Goal: Task Accomplishment & Management: Use online tool/utility

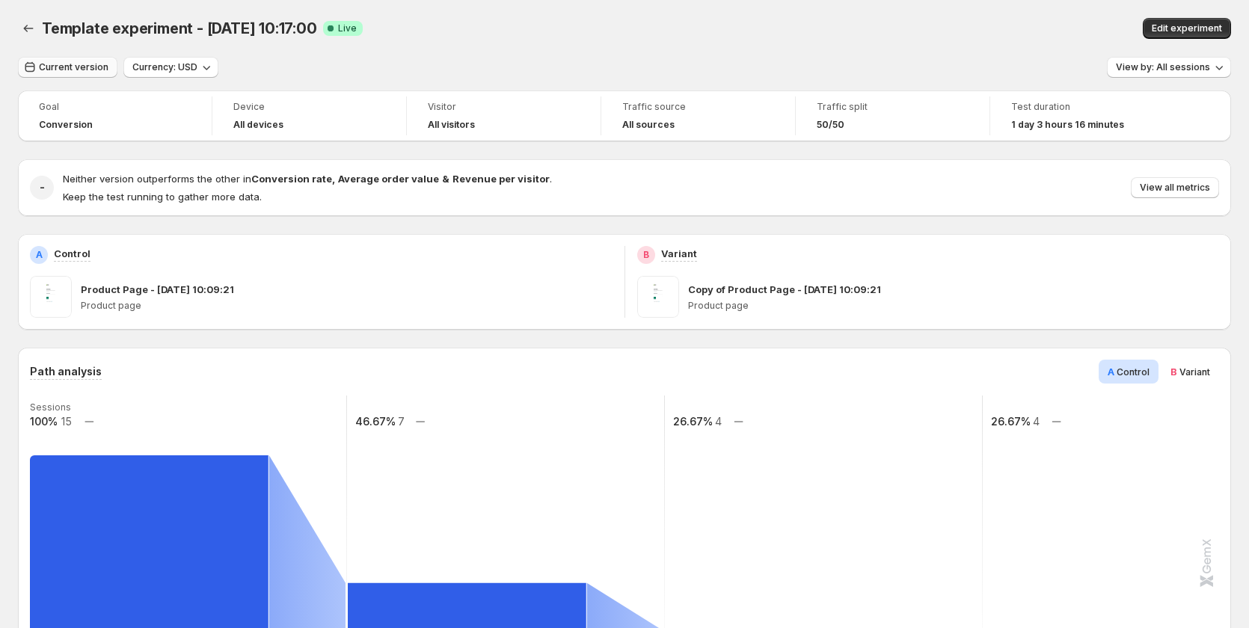
click at [63, 66] on span "Current version" at bounding box center [74, 67] width 70 height 12
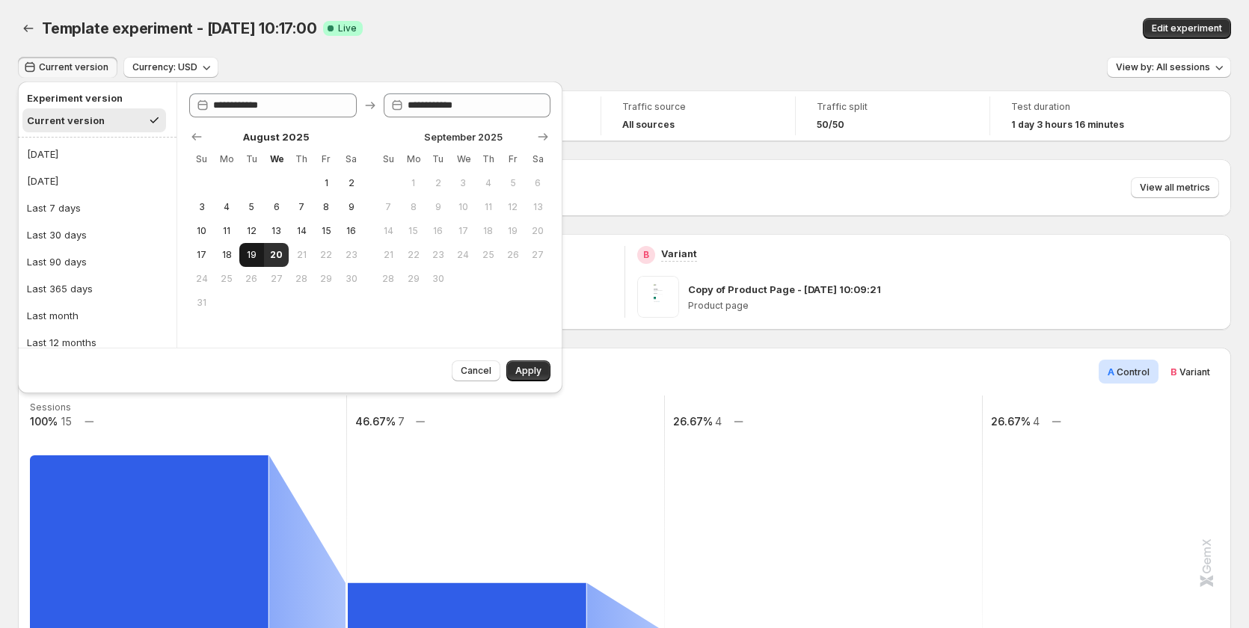
click at [246, 250] on span "19" at bounding box center [251, 255] width 13 height 12
click at [268, 251] on button "20" at bounding box center [276, 255] width 25 height 24
type input "**********"
click at [526, 374] on span "Apply" at bounding box center [528, 371] width 26 height 12
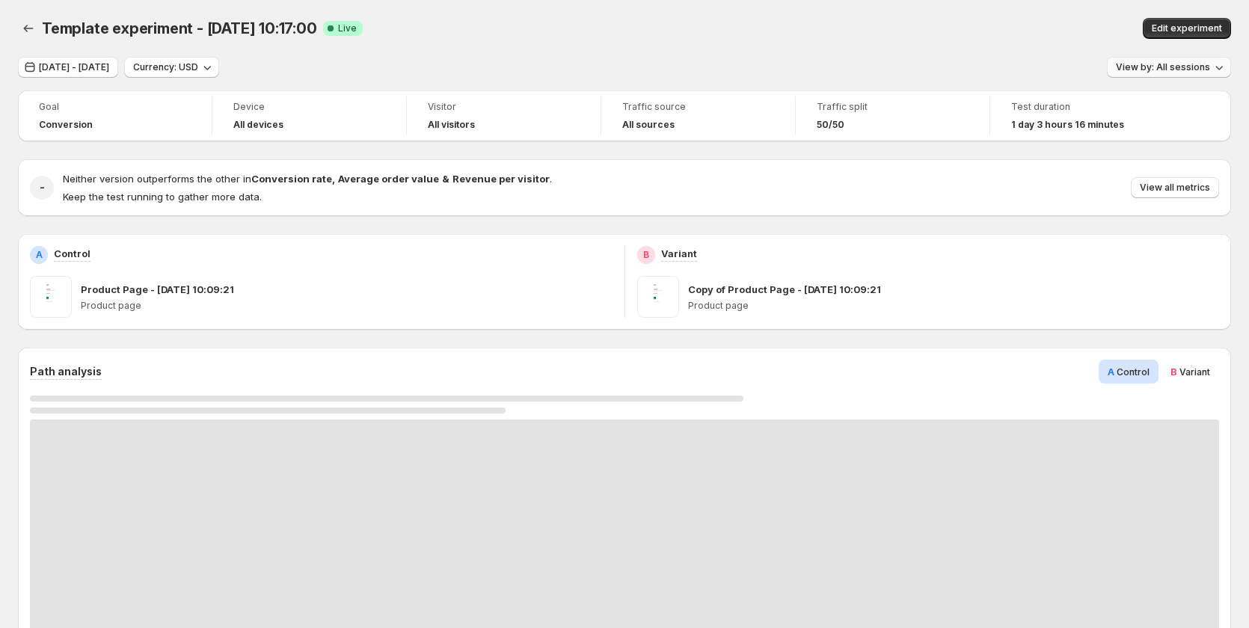
click at [1202, 67] on span "View by: All sessions" at bounding box center [1163, 67] width 94 height 12
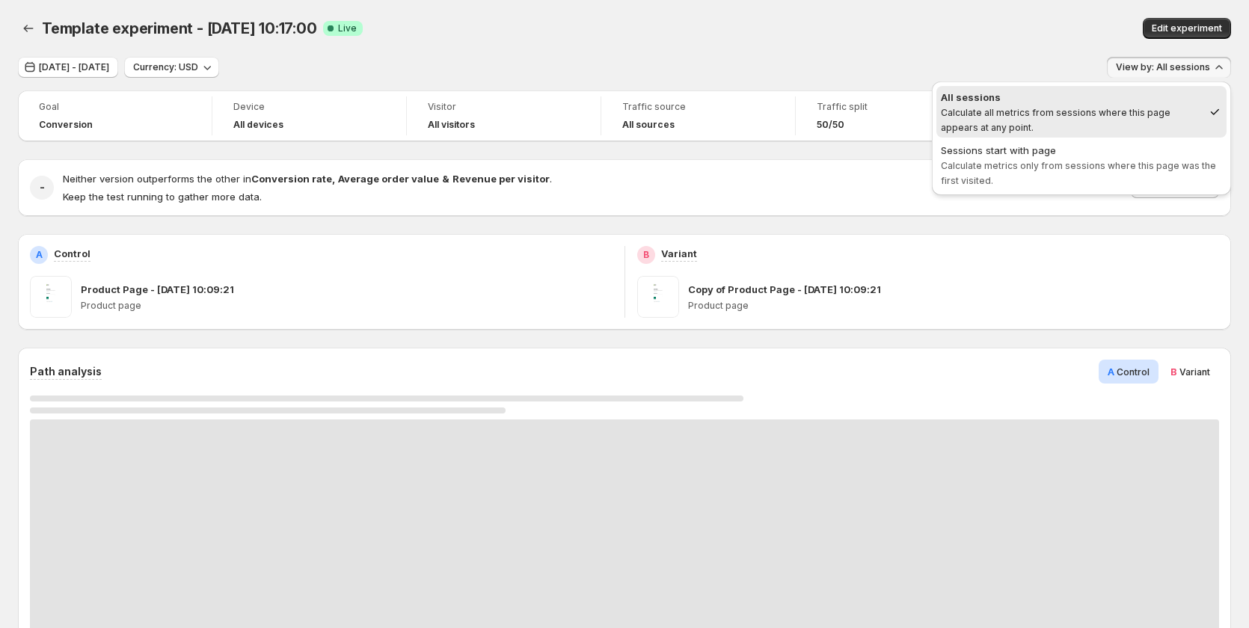
click at [1125, 170] on span "Calculate metrics only from sessions where this page was the first visited." at bounding box center [1078, 173] width 275 height 26
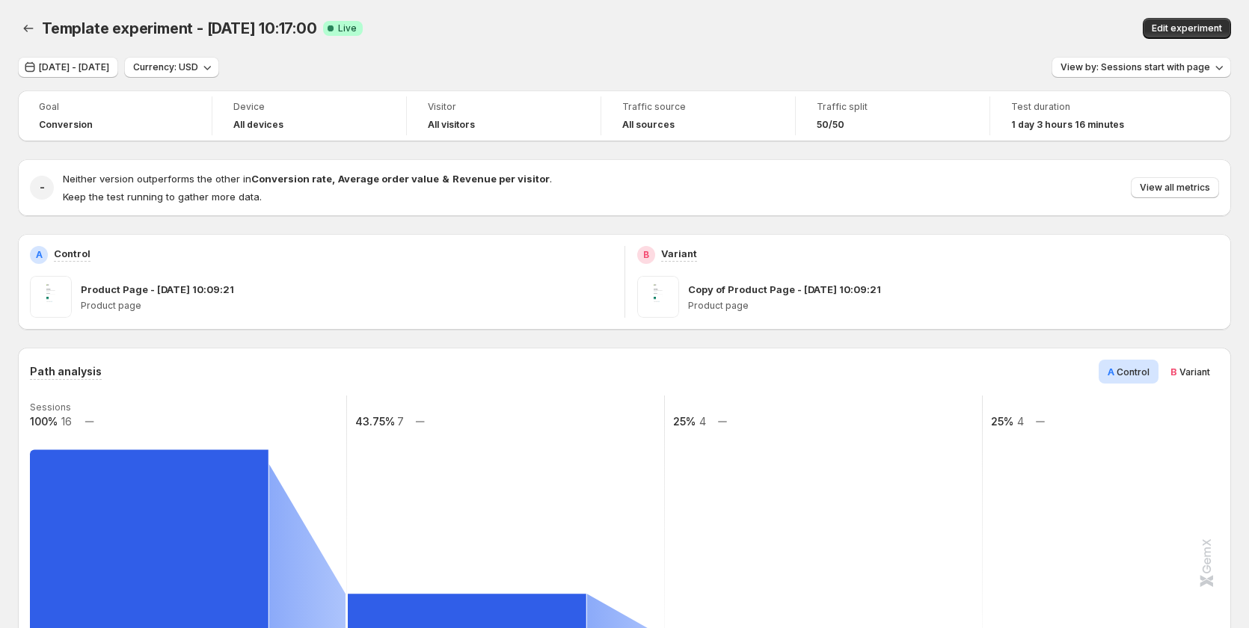
click at [648, 46] on div "Template experiment - [DATE] 10:17:00. This page is ready Template experiment -…" at bounding box center [624, 28] width 1213 height 57
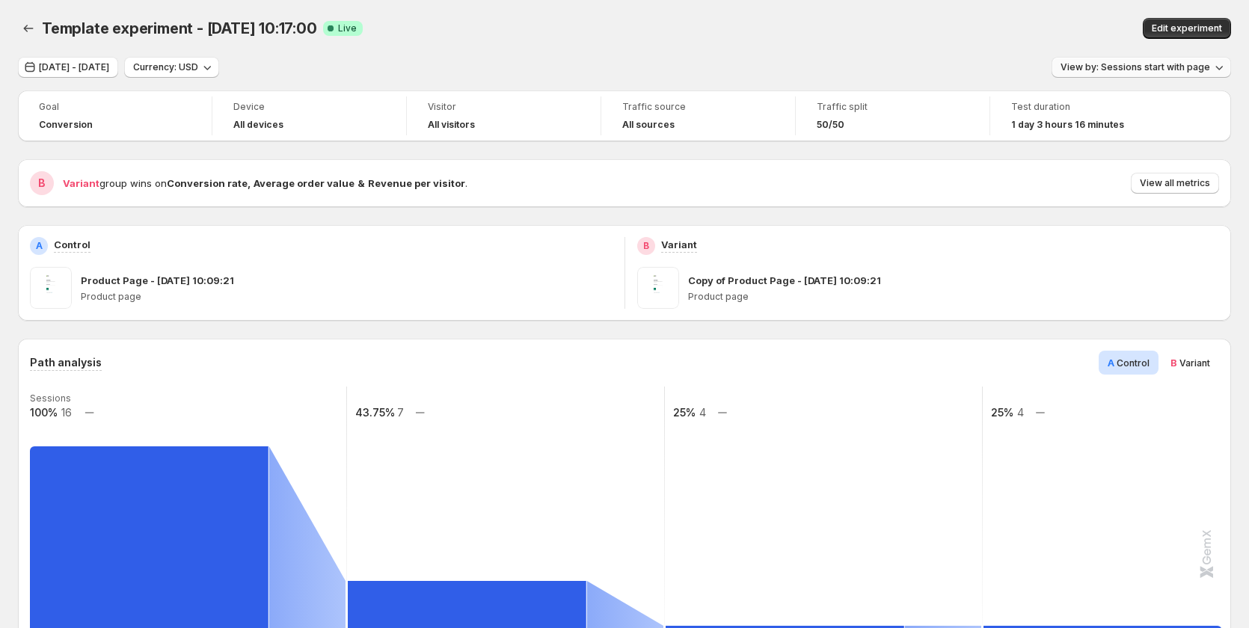
click at [1128, 63] on span "View by: Sessions start with page" at bounding box center [1135, 67] width 150 height 12
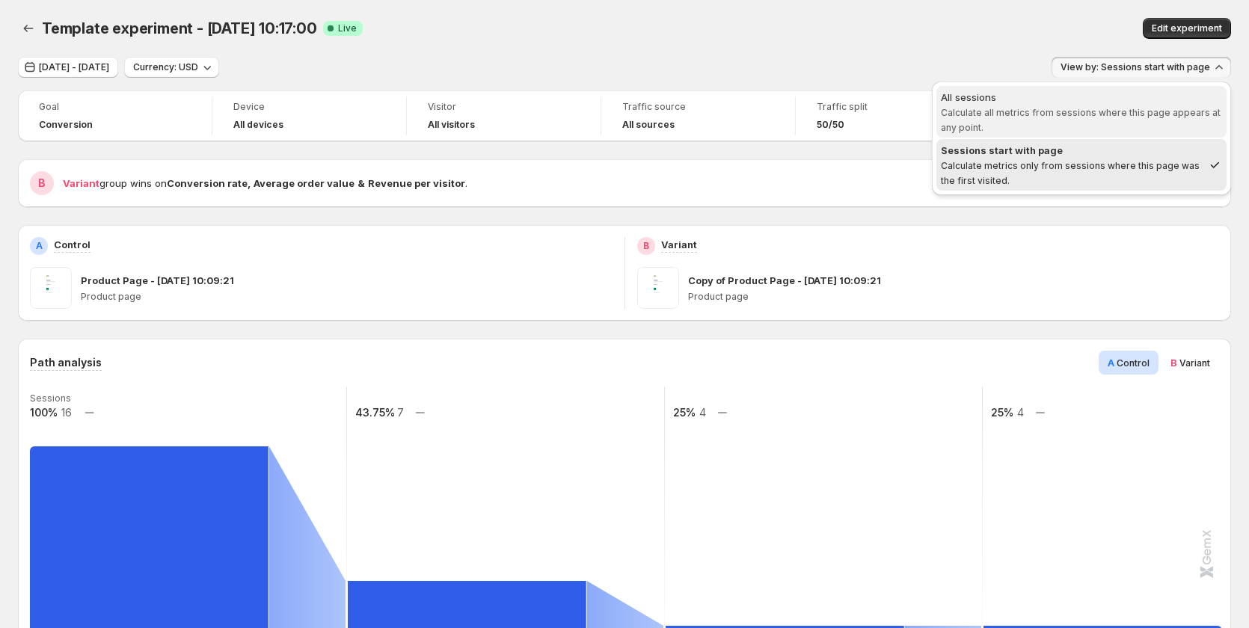
click at [1084, 103] on div "All sessions" at bounding box center [1081, 97] width 281 height 15
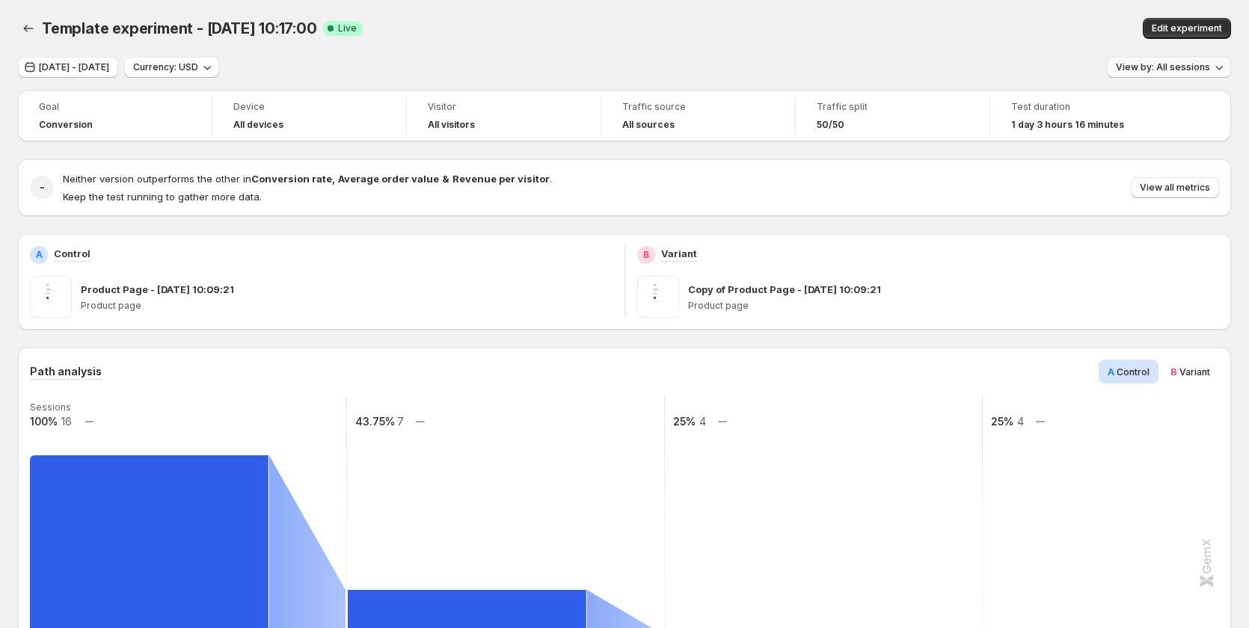
click at [1175, 64] on span "View by: All sessions" at bounding box center [1163, 67] width 94 height 12
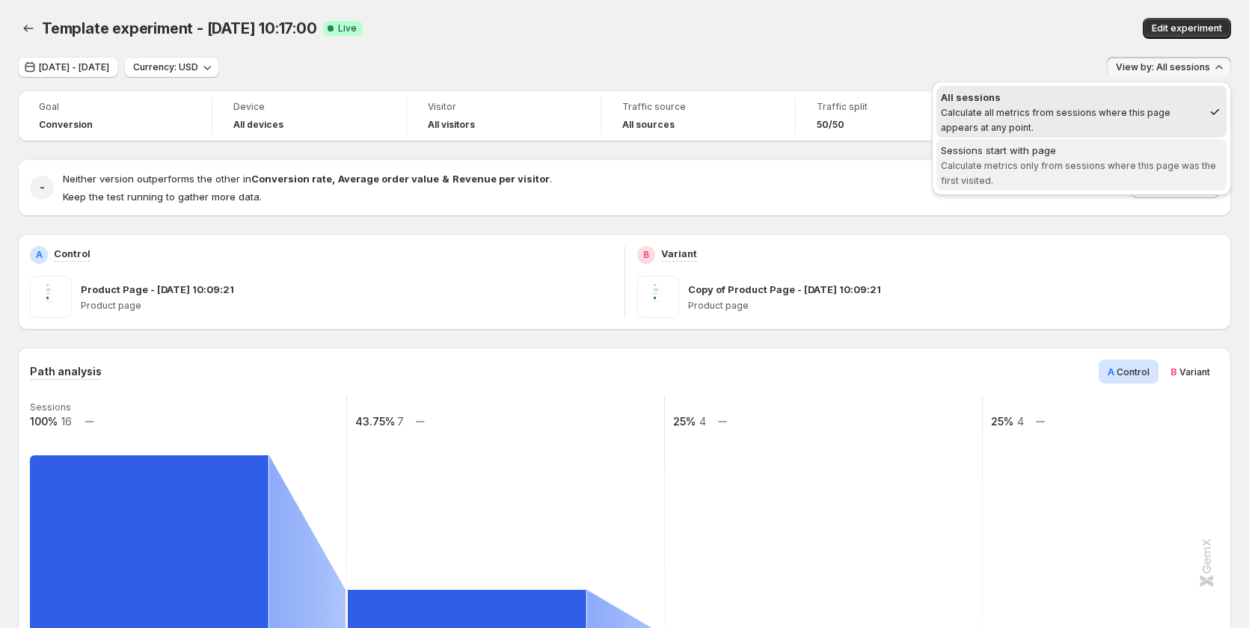
click at [1110, 169] on span "Calculate metrics only from sessions where this page was the first visited." at bounding box center [1078, 173] width 275 height 26
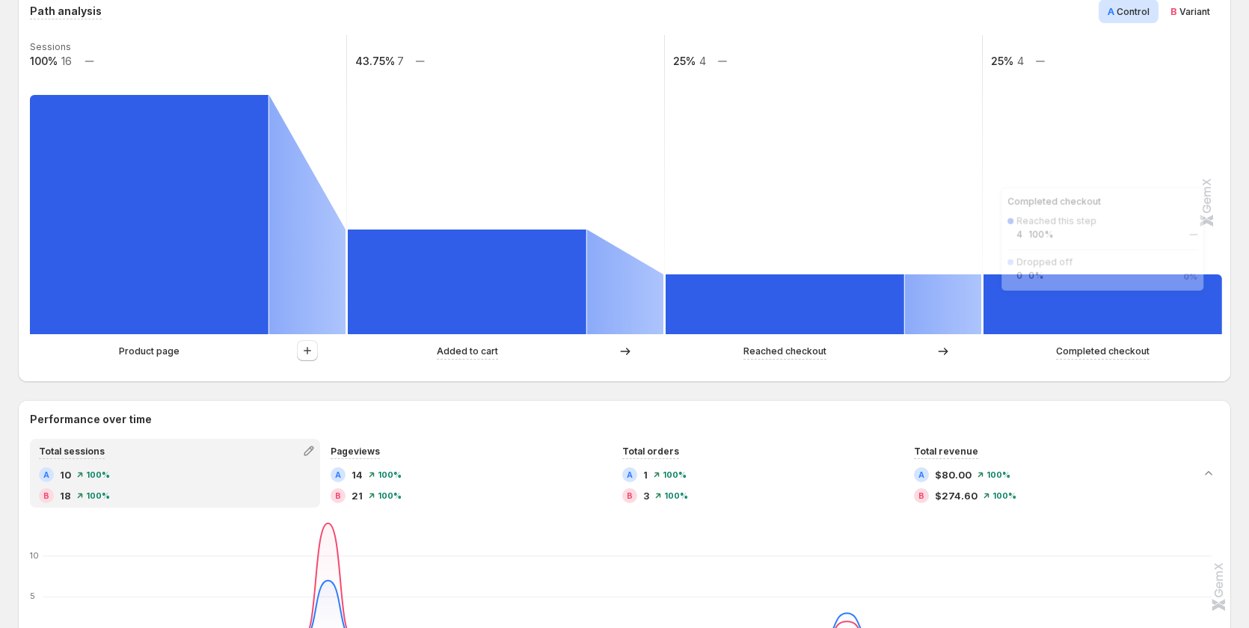
scroll to position [127, 0]
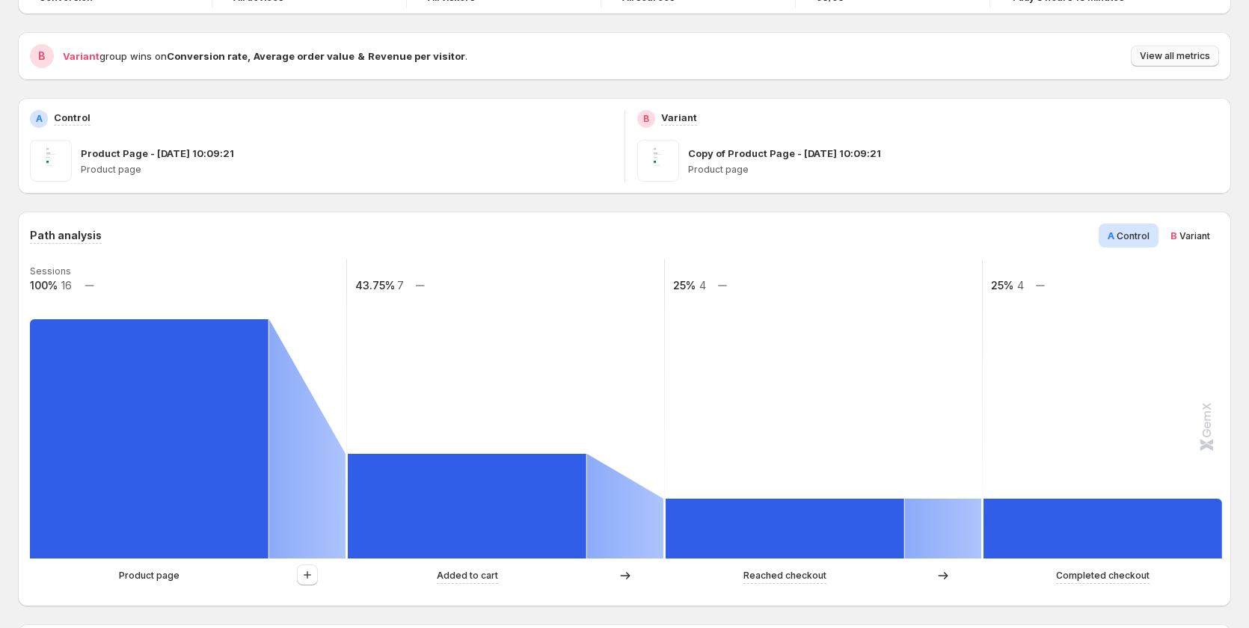
click at [1185, 53] on span "View all metrics" at bounding box center [1175, 56] width 70 height 12
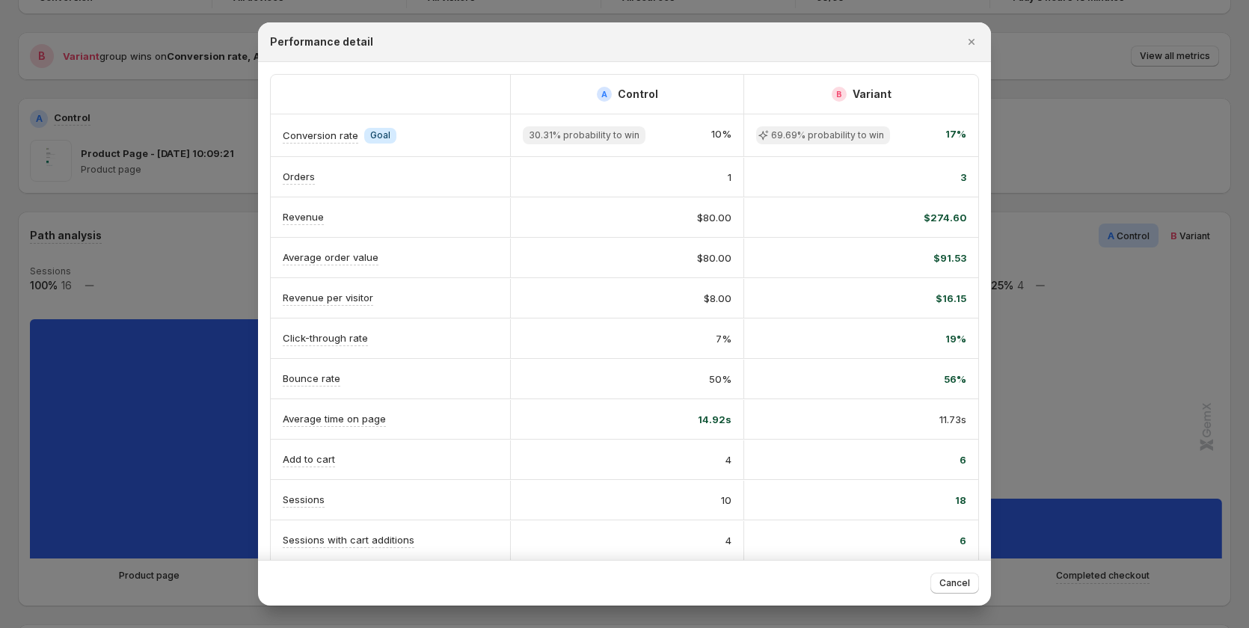
click at [1126, 274] on div at bounding box center [624, 314] width 1249 height 628
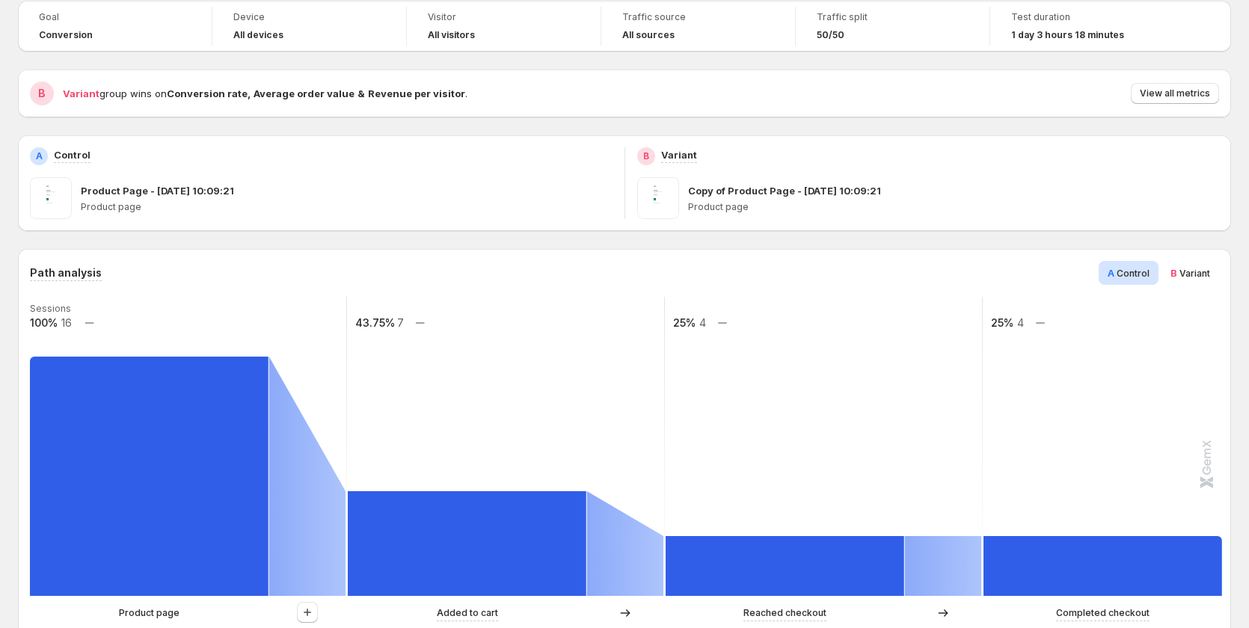
scroll to position [0, 0]
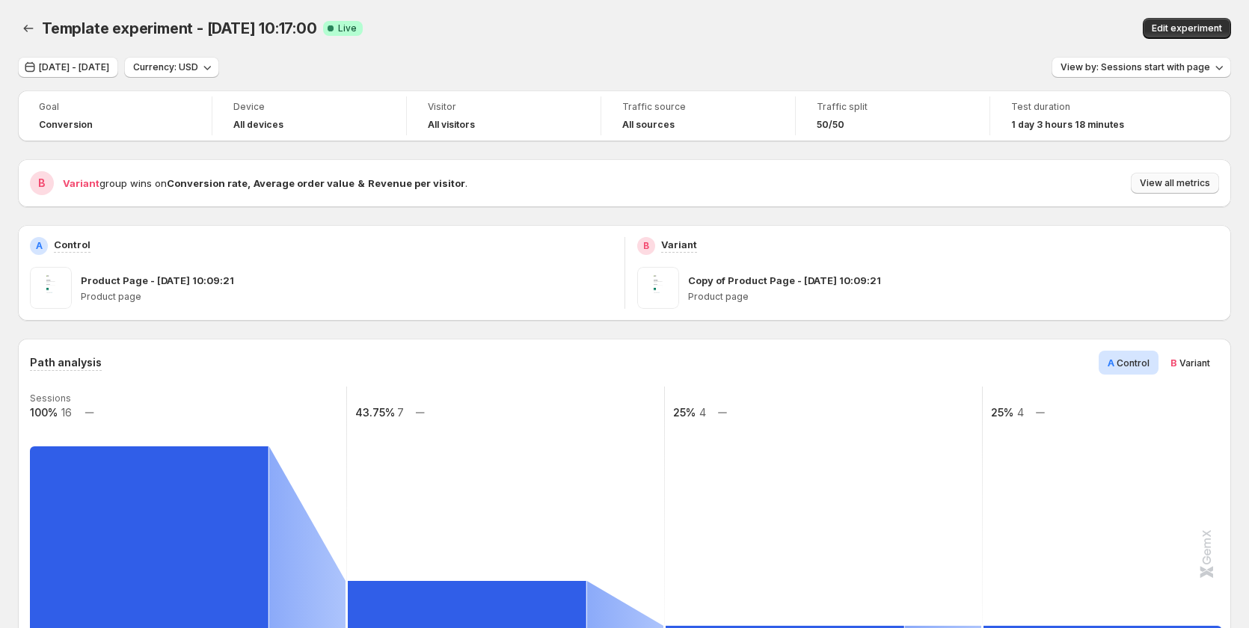
click at [1189, 176] on button "View all metrics" at bounding box center [1175, 183] width 88 height 21
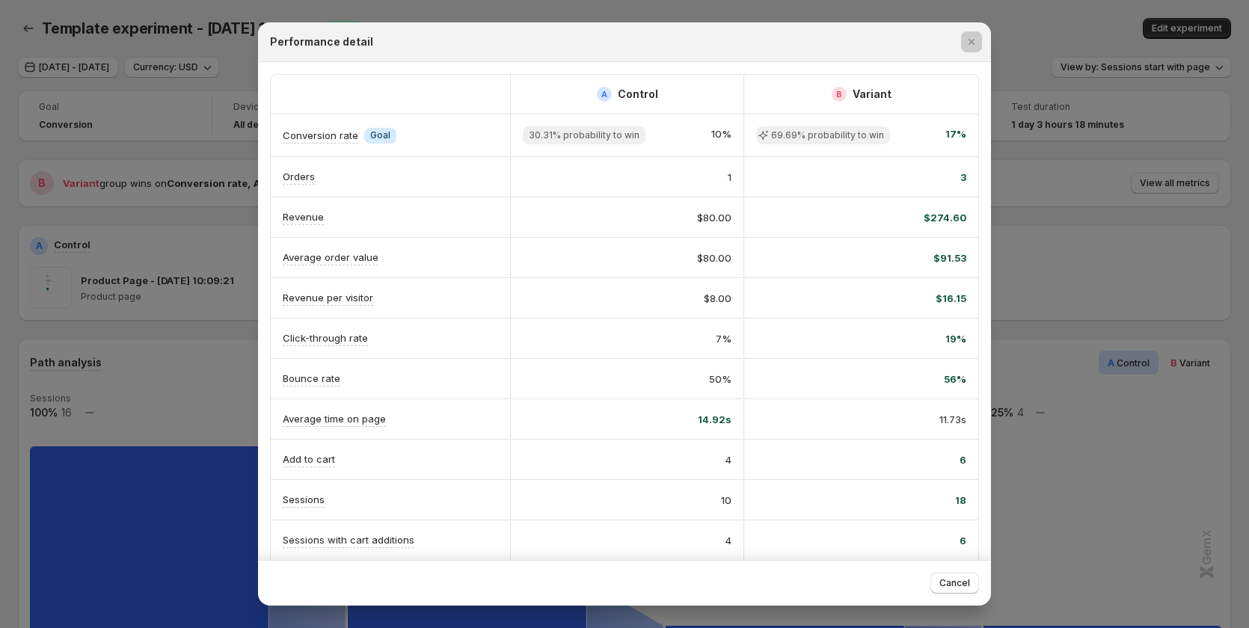
click at [1148, 298] on div at bounding box center [624, 314] width 1249 height 628
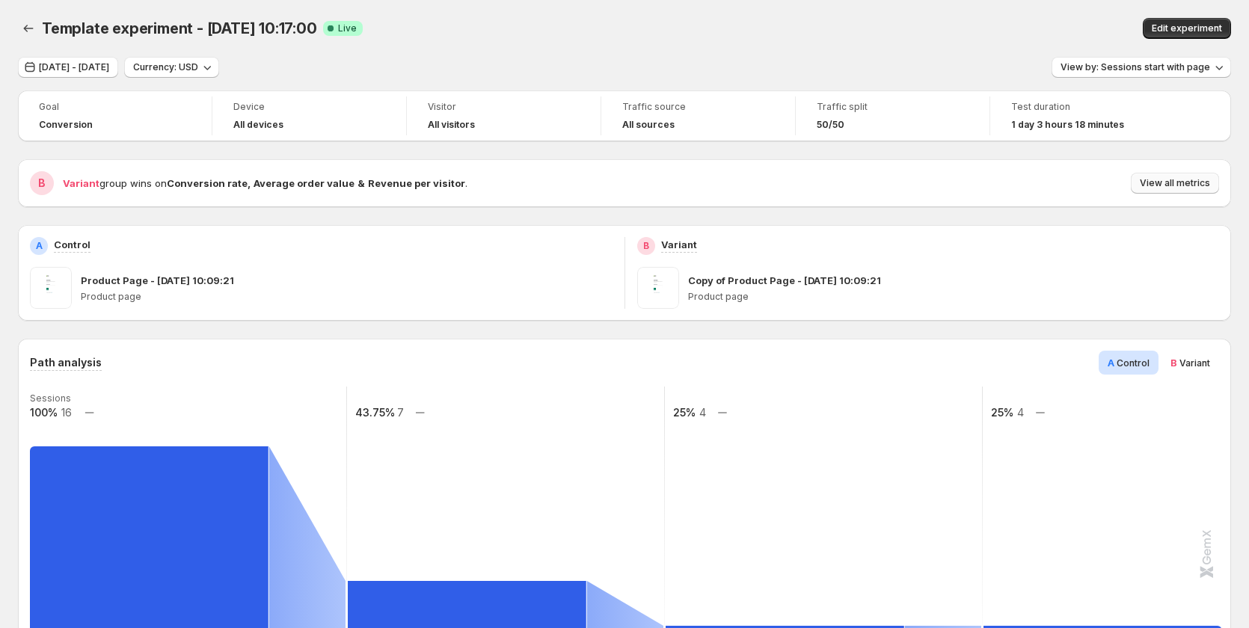
click at [1158, 179] on span "View all metrics" at bounding box center [1175, 183] width 70 height 12
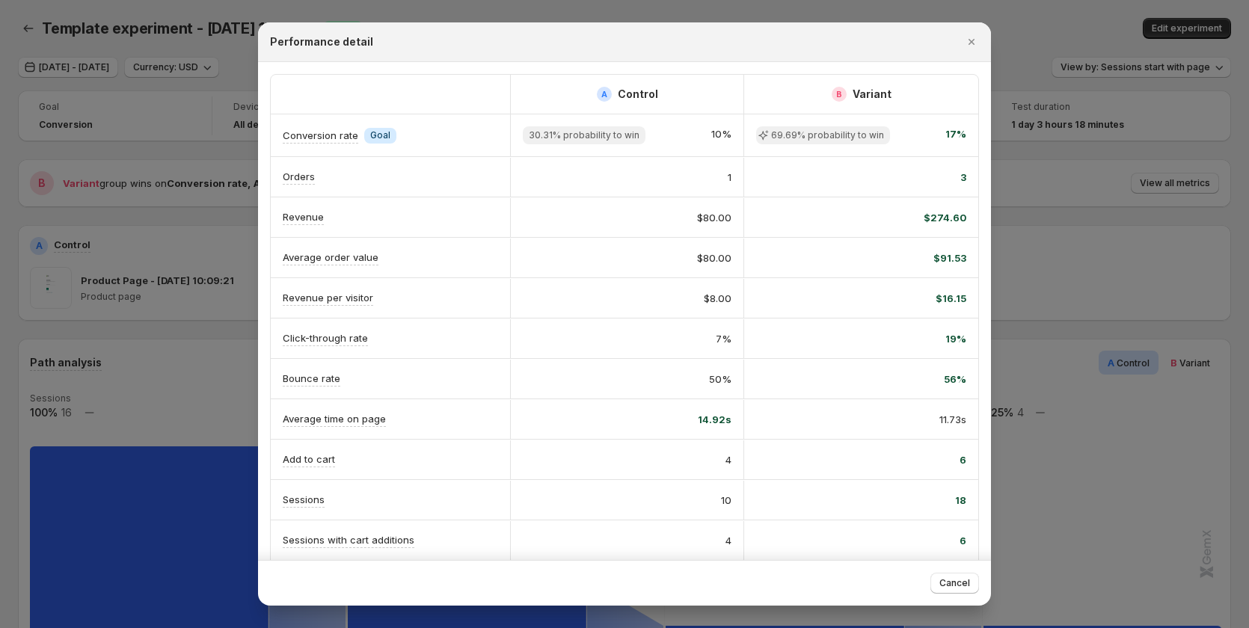
click at [1098, 330] on div at bounding box center [624, 314] width 1249 height 628
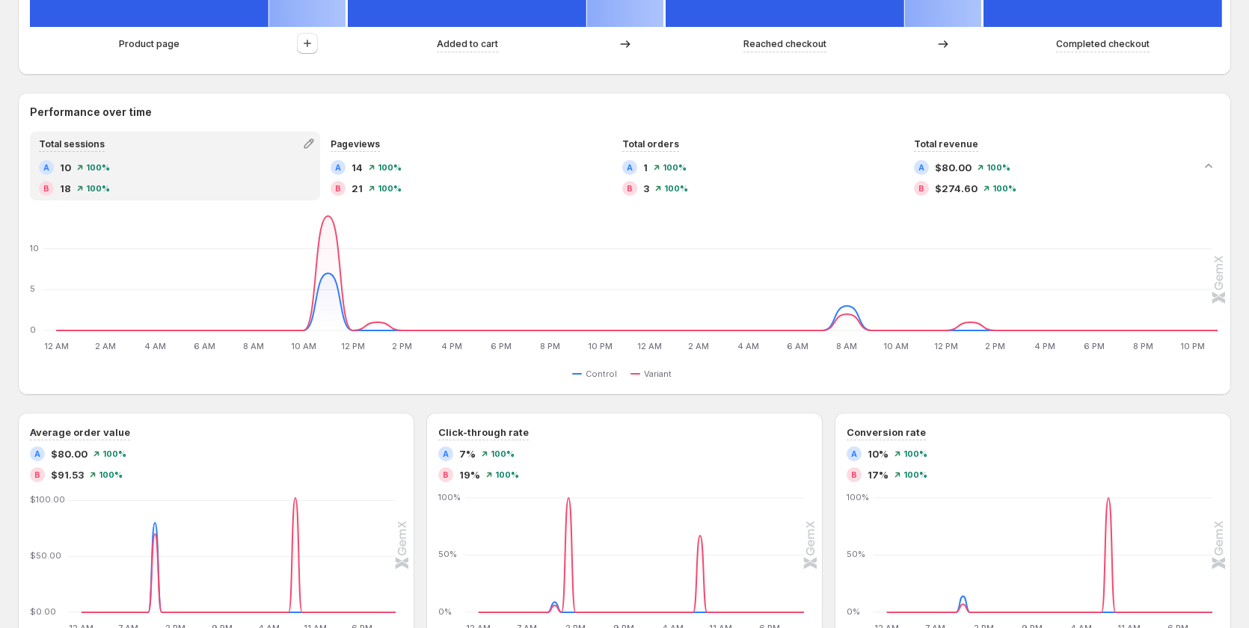
scroll to position [673, 0]
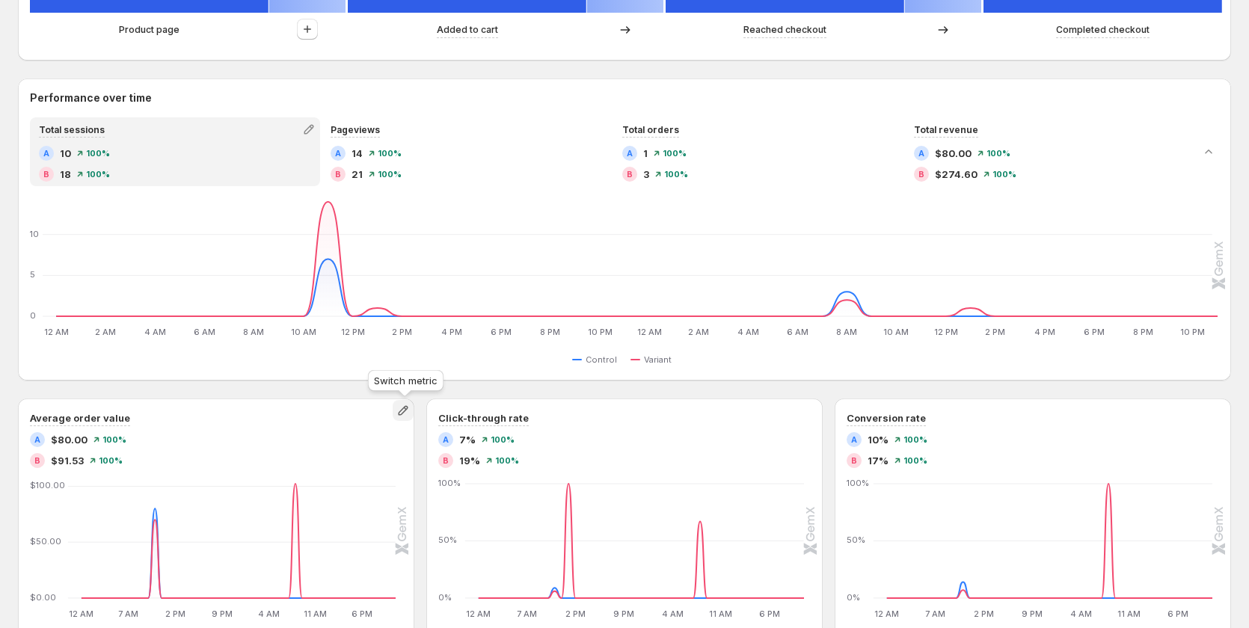
click at [404, 415] on icon "button" at bounding box center [403, 410] width 15 height 15
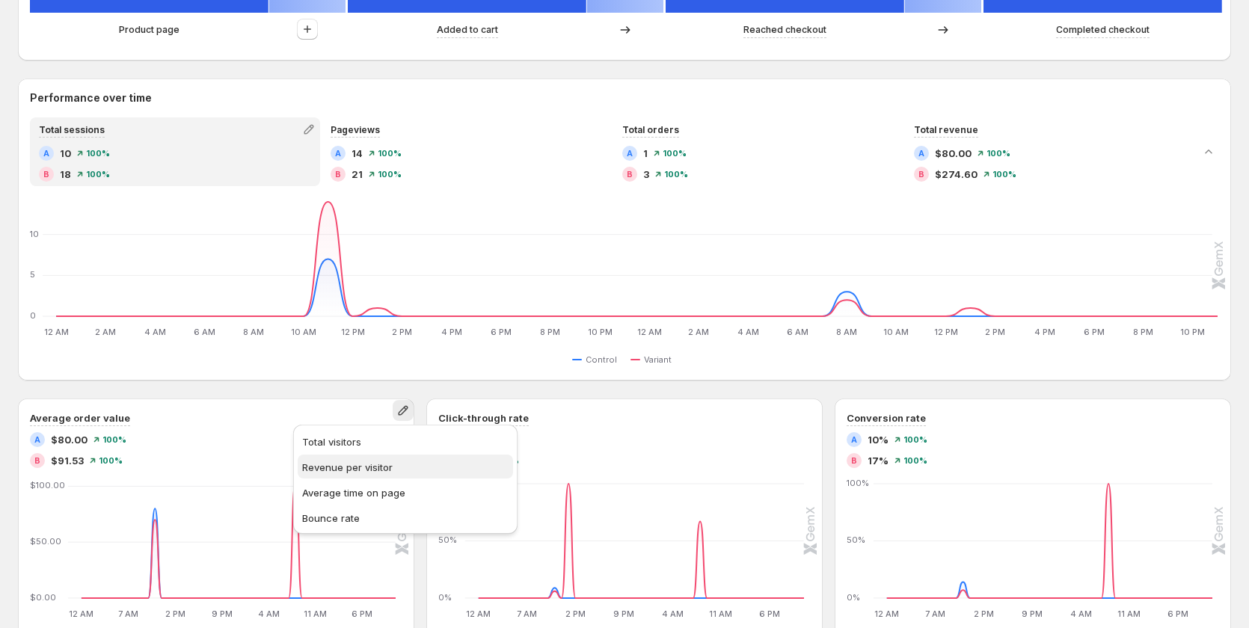
click at [361, 470] on span "Revenue per visitor" at bounding box center [347, 467] width 90 height 12
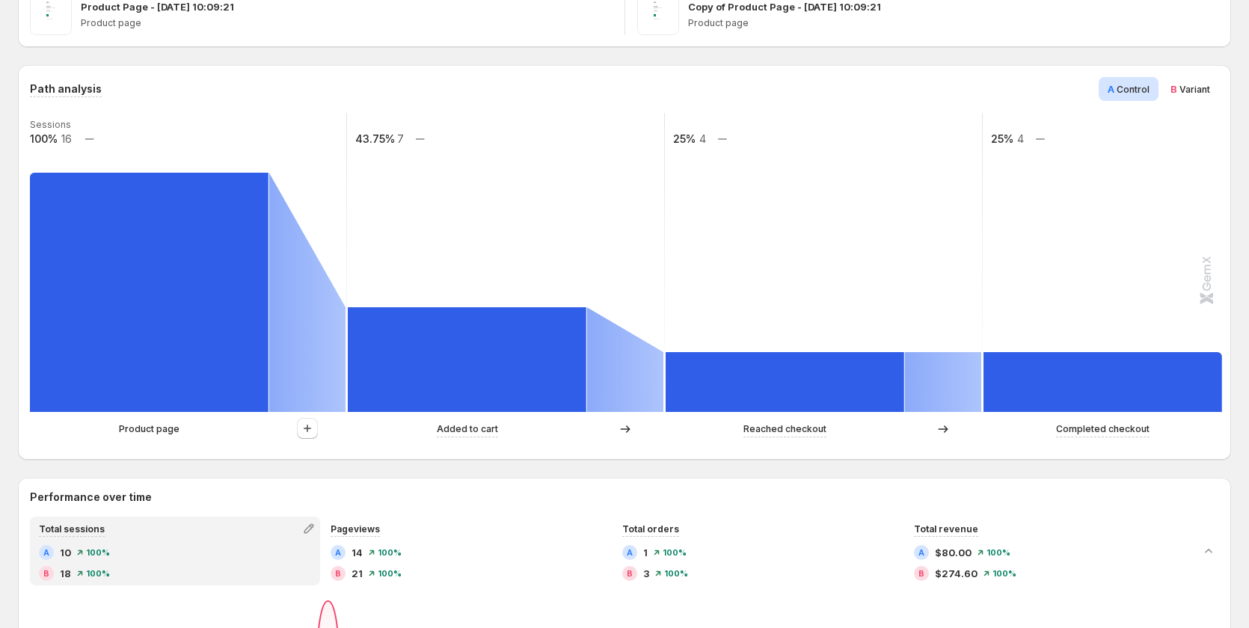
scroll to position [150, 0]
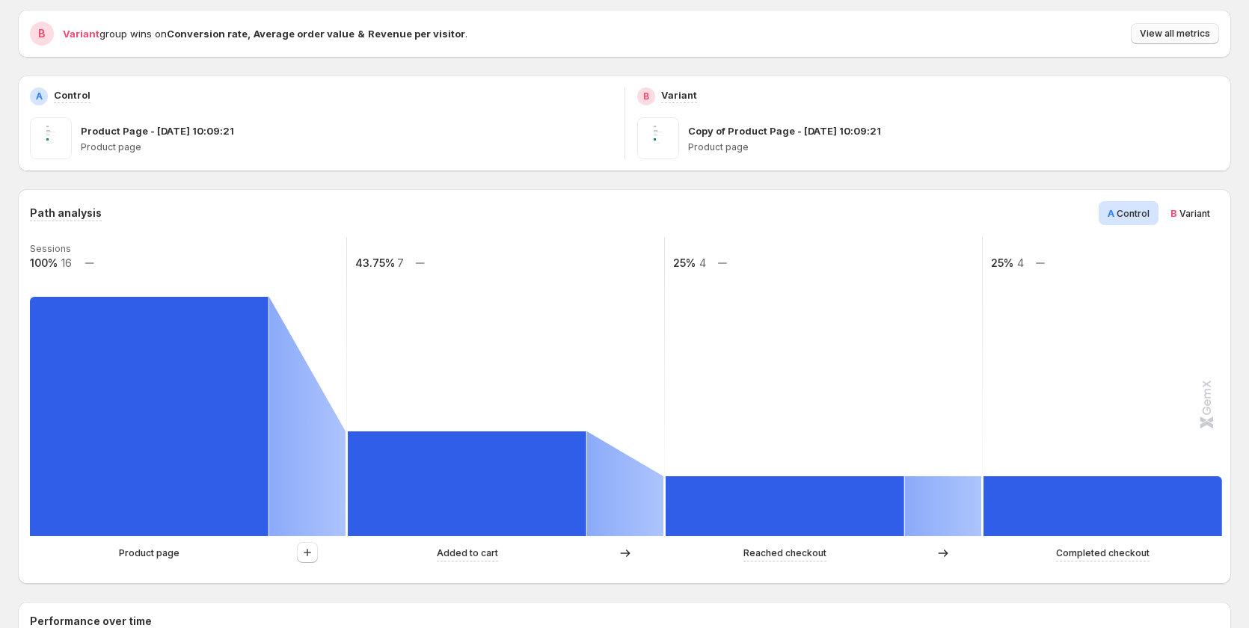
click at [1202, 34] on span "View all metrics" at bounding box center [1175, 34] width 70 height 12
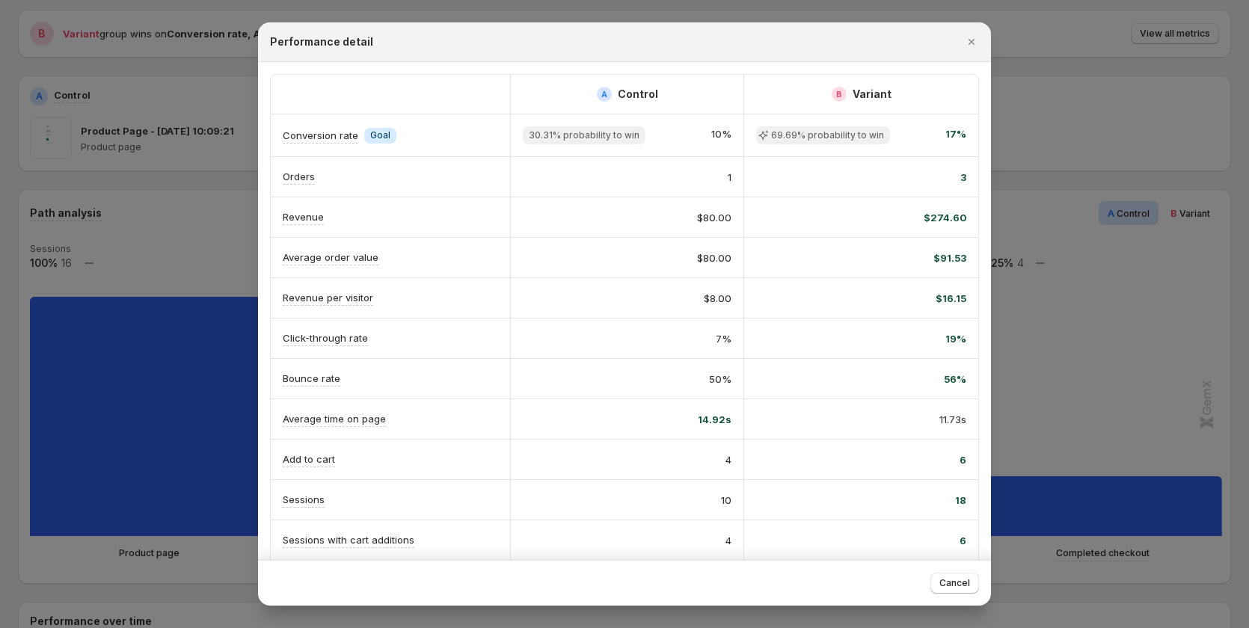
click at [1048, 348] on div at bounding box center [624, 314] width 1249 height 628
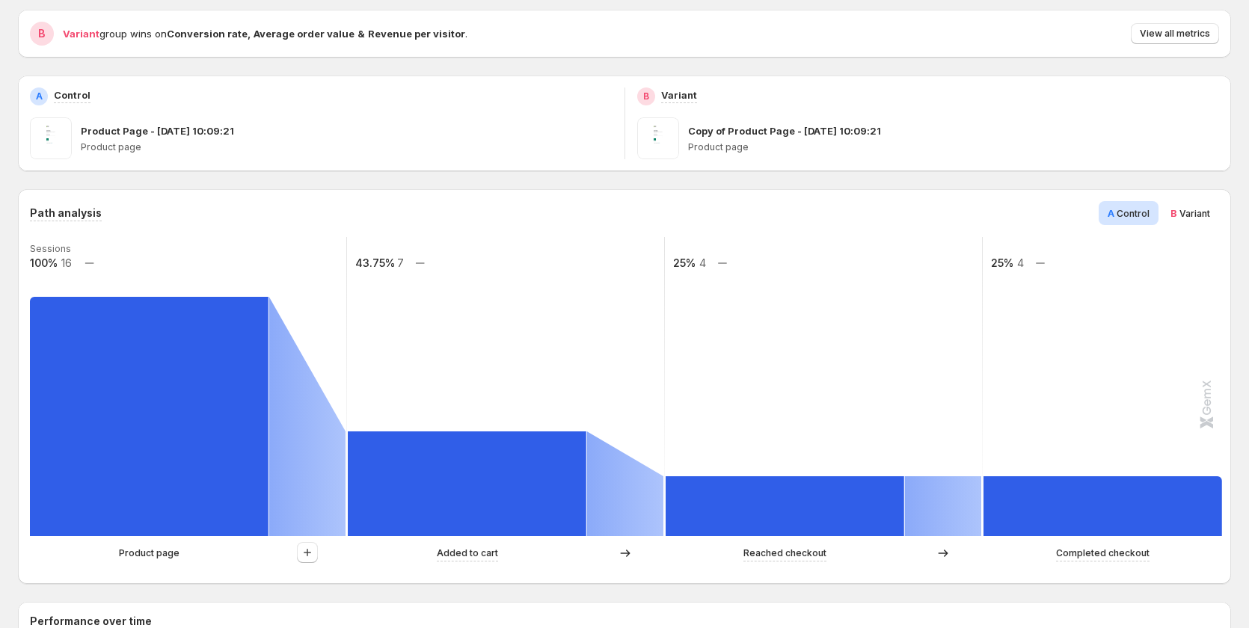
scroll to position [0, 0]
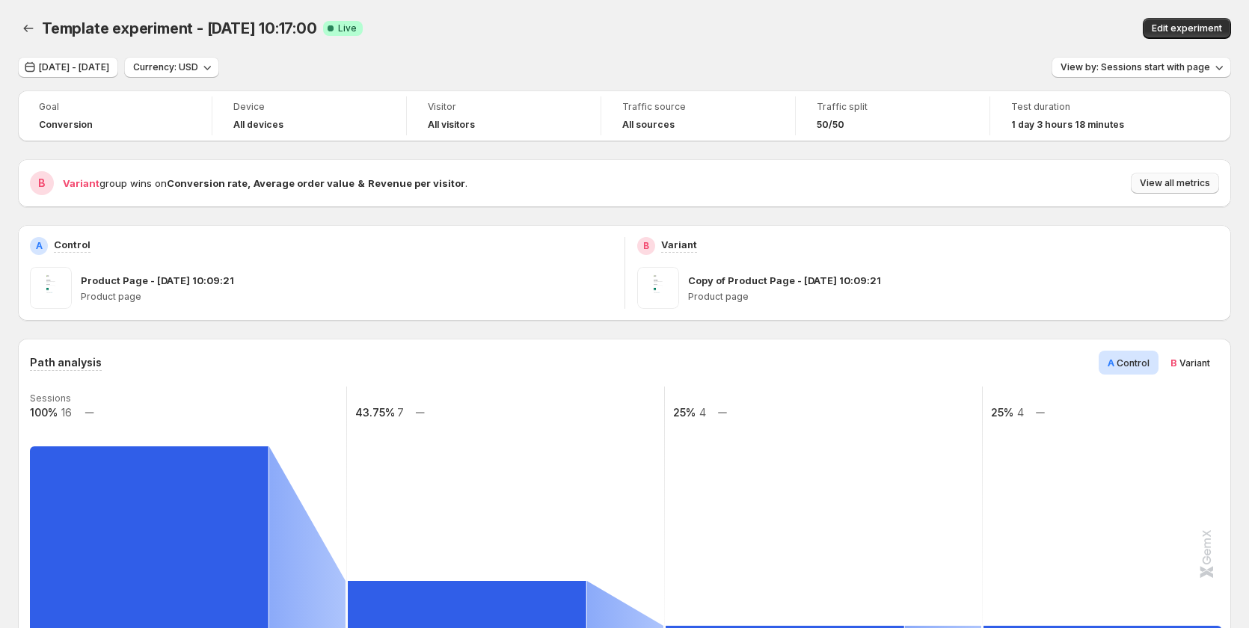
click at [1176, 185] on span "View all metrics" at bounding box center [1175, 183] width 70 height 12
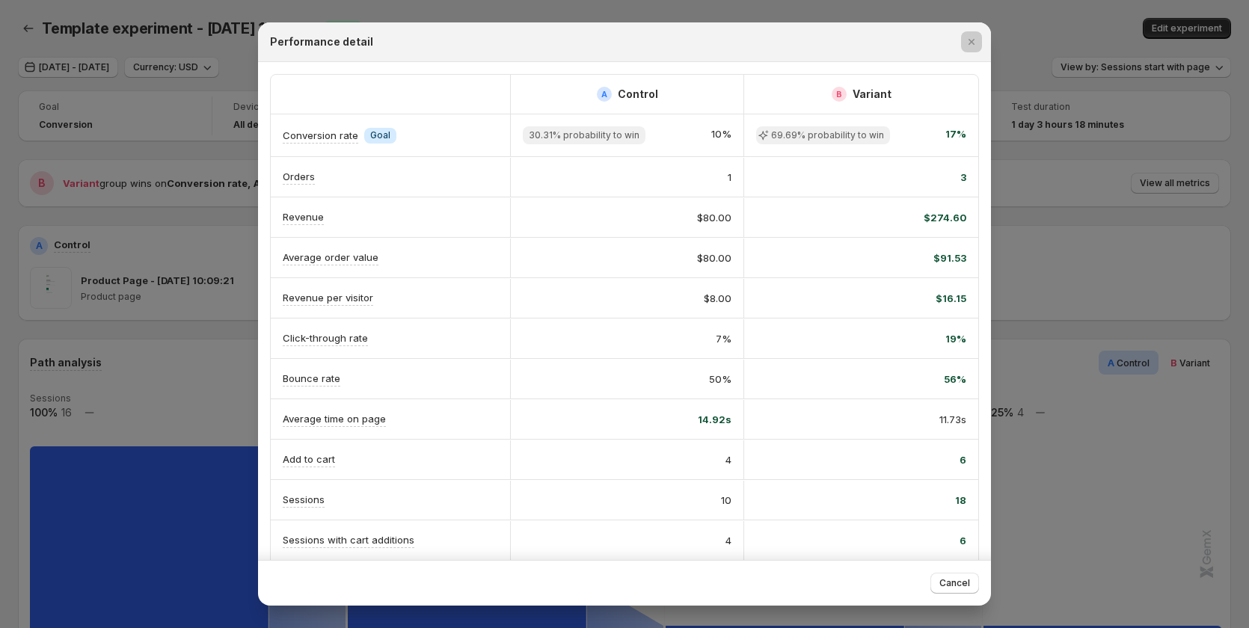
click at [1104, 437] on div at bounding box center [624, 314] width 1249 height 628
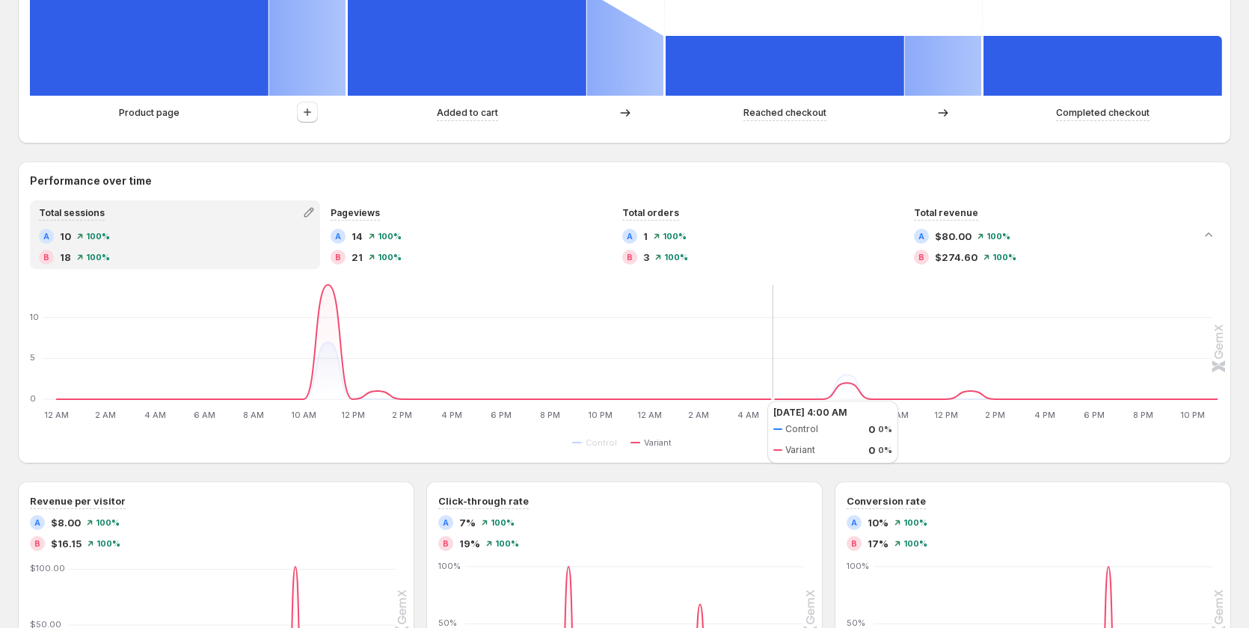
scroll to position [598, 0]
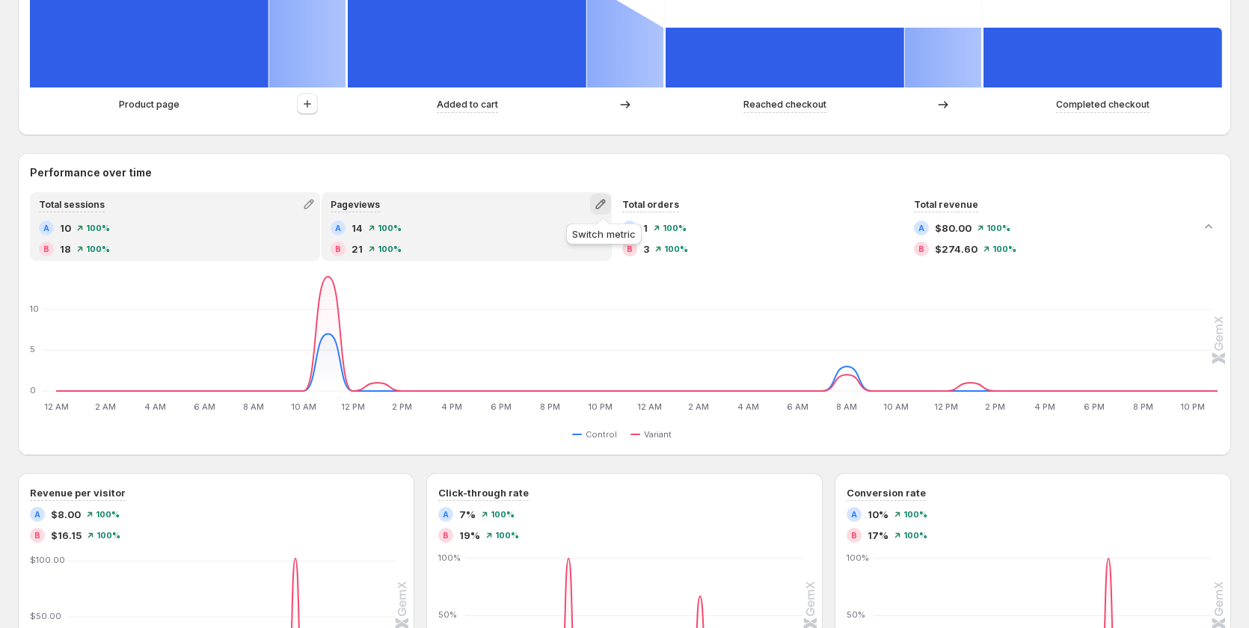
click at [608, 203] on icon "button" at bounding box center [600, 204] width 15 height 15
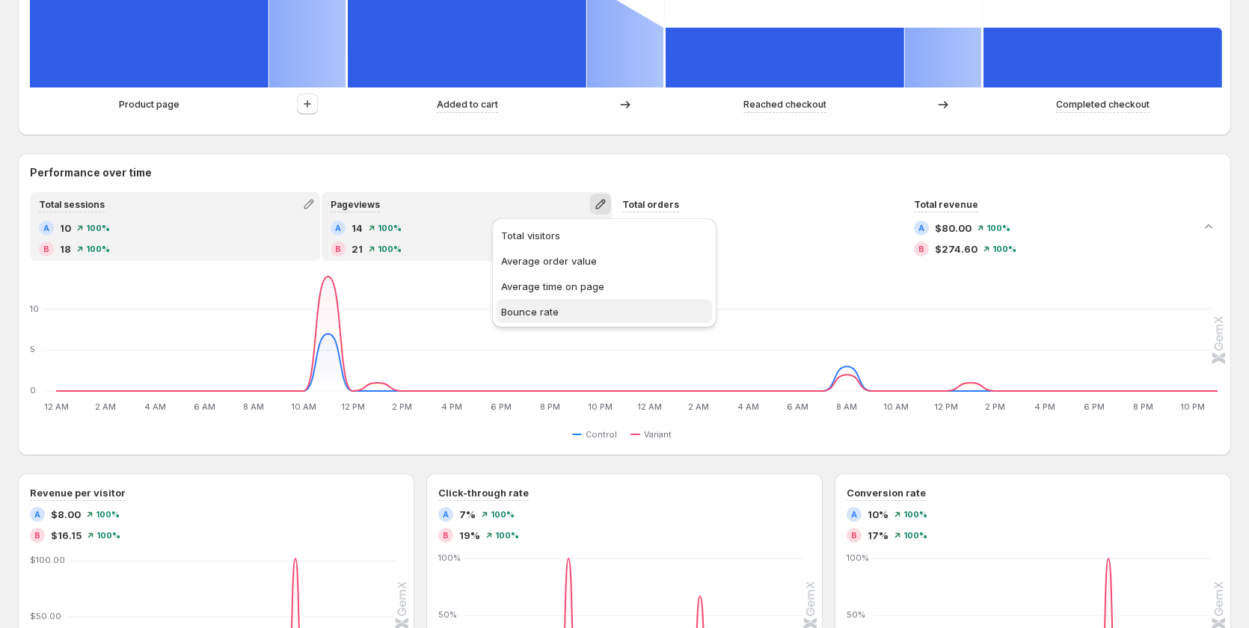
click at [559, 304] on span "Bounce rate" at bounding box center [604, 311] width 206 height 15
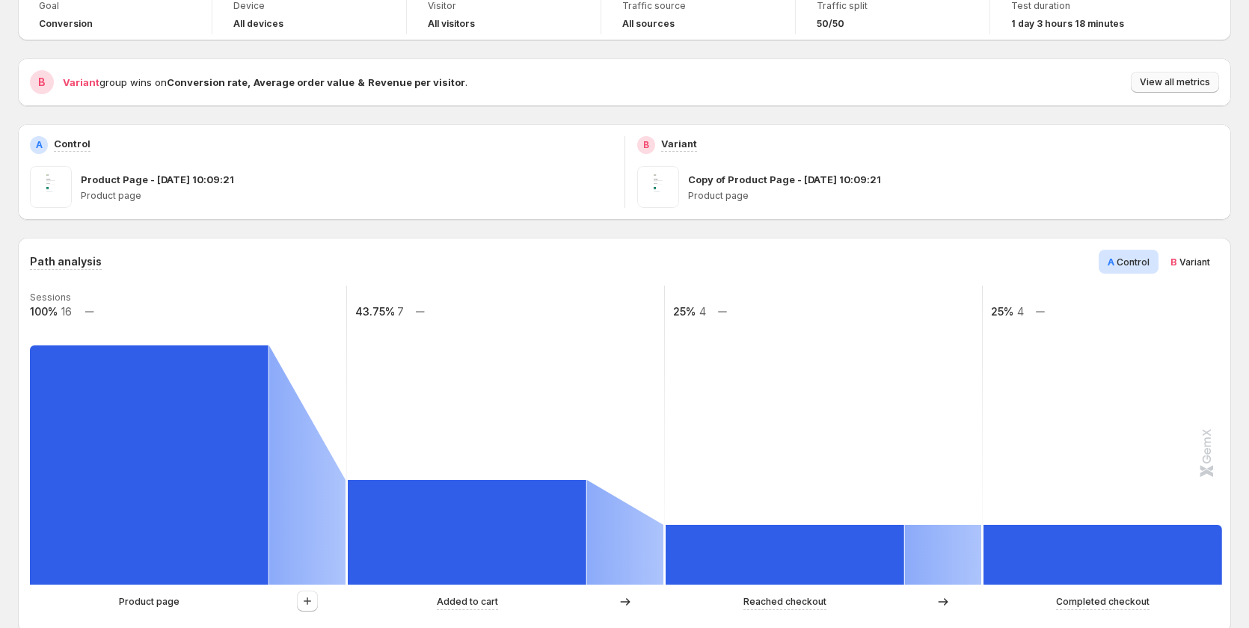
scroll to position [0, 0]
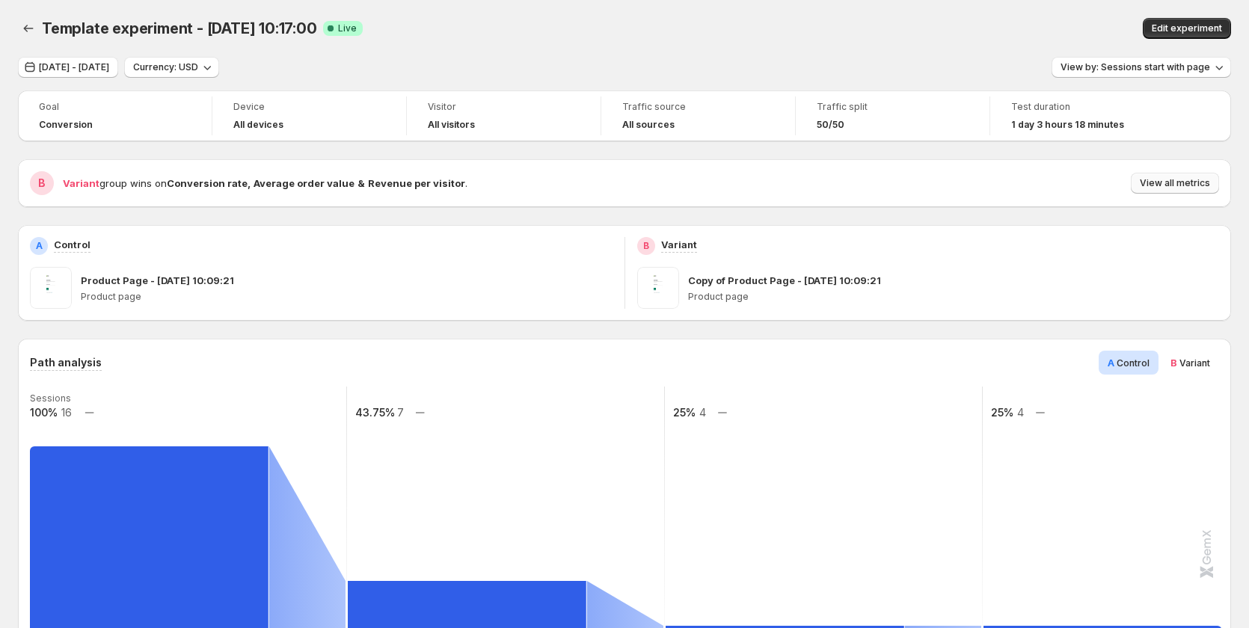
click at [1187, 185] on span "View all metrics" at bounding box center [1175, 183] width 70 height 12
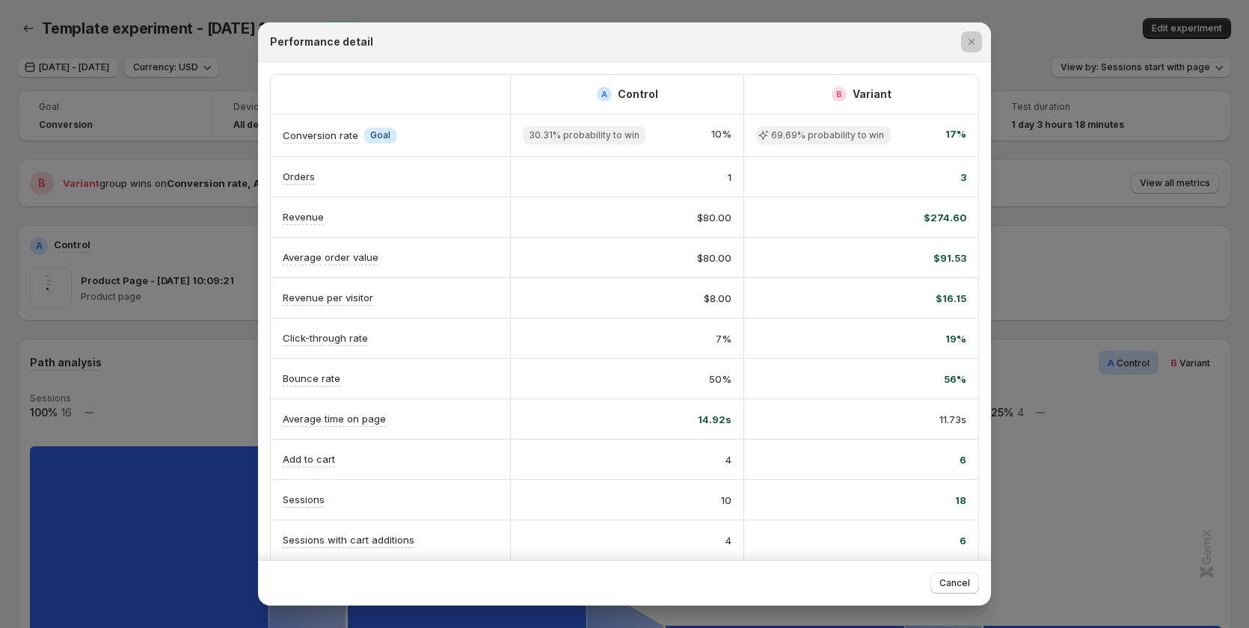
click at [1109, 445] on div at bounding box center [624, 314] width 1249 height 628
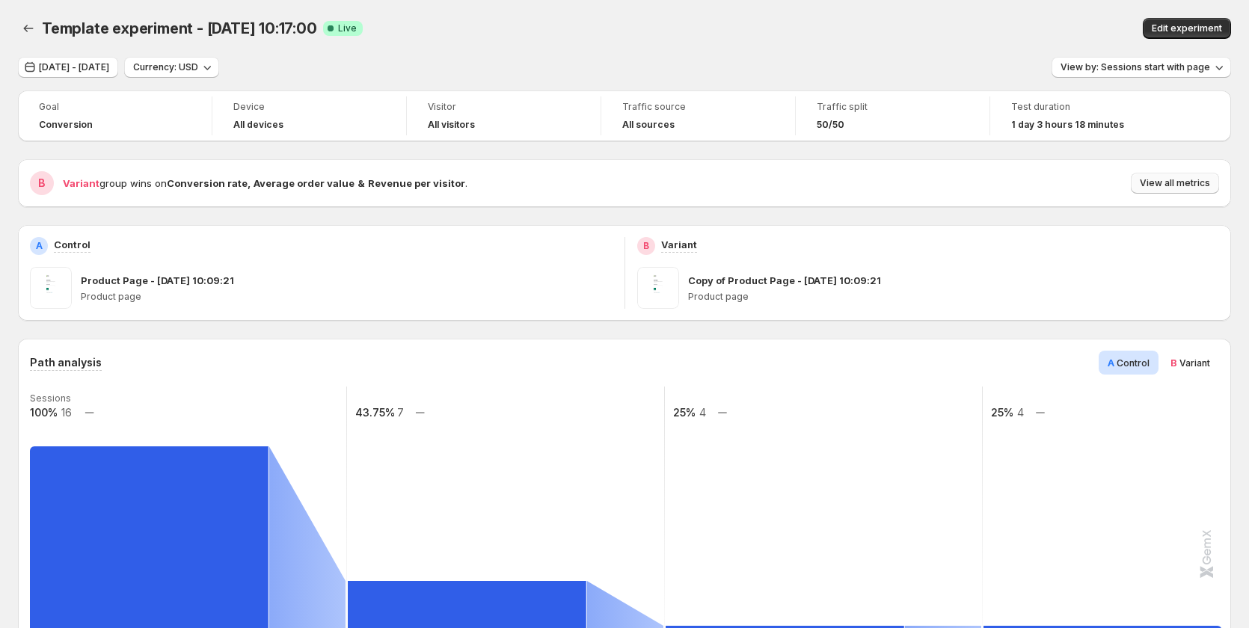
click at [1178, 176] on button "View all metrics" at bounding box center [1175, 183] width 88 height 21
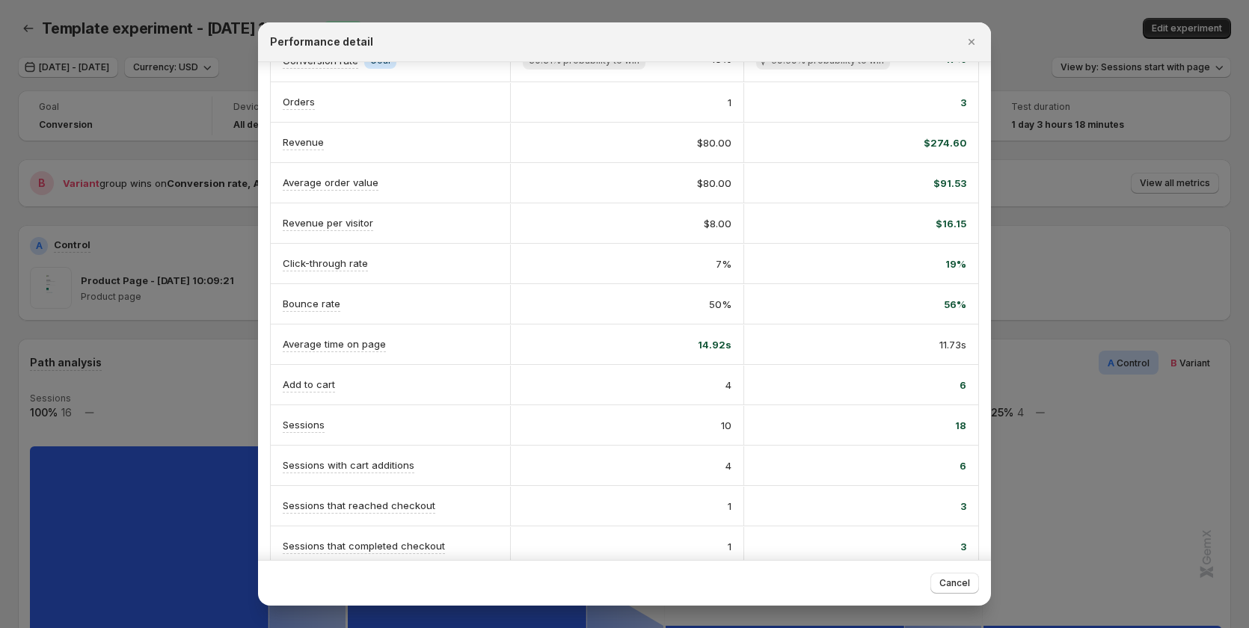
scroll to position [150, 0]
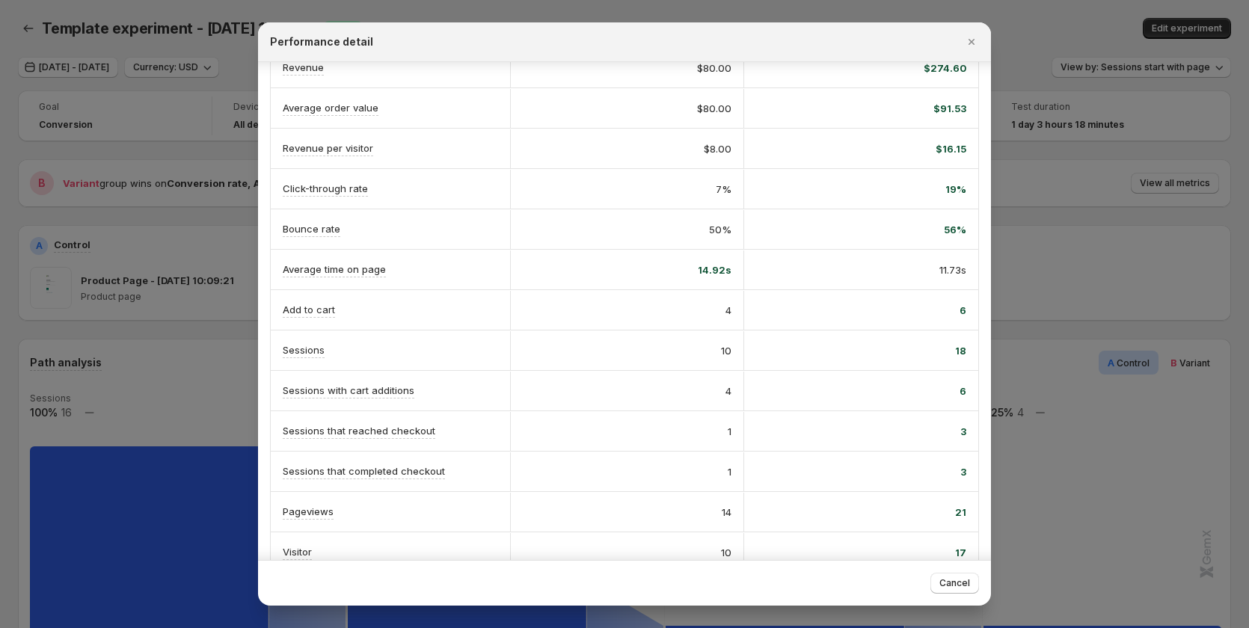
click at [225, 447] on div at bounding box center [624, 314] width 1249 height 628
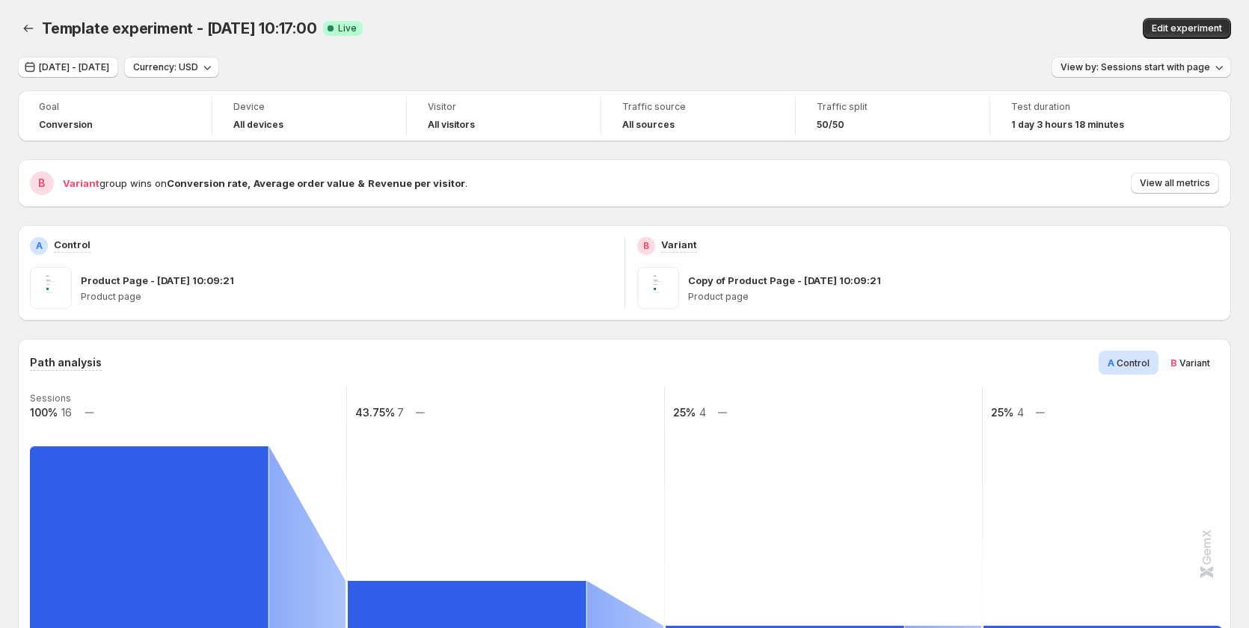
click at [1146, 71] on span "View by: Sessions start with page" at bounding box center [1135, 67] width 150 height 12
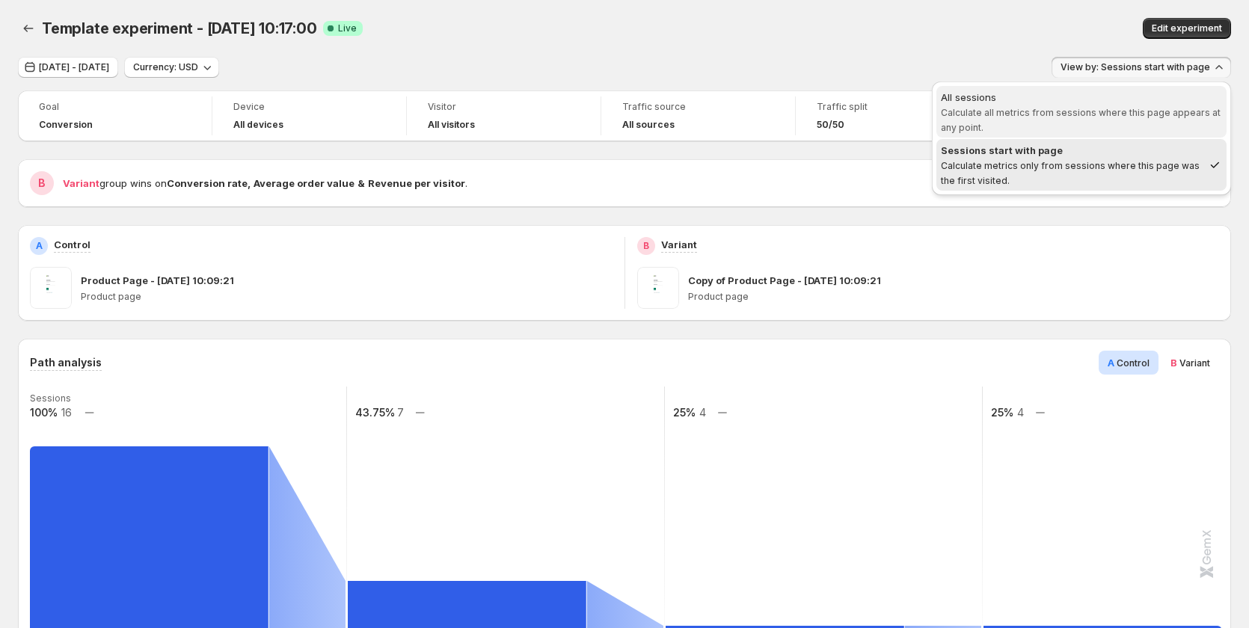
click at [1015, 105] on span "All sessions Calculate all metrics from sessions where this page appears at any…" at bounding box center [1081, 112] width 281 height 45
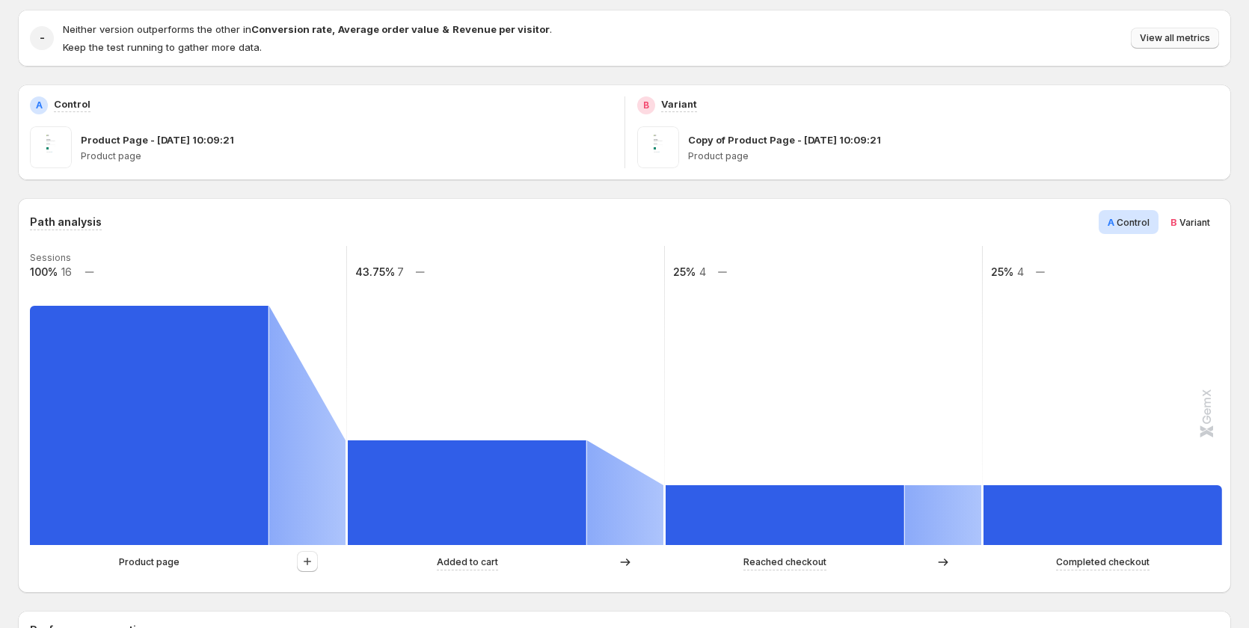
click at [1190, 36] on span "View all metrics" at bounding box center [1175, 38] width 70 height 12
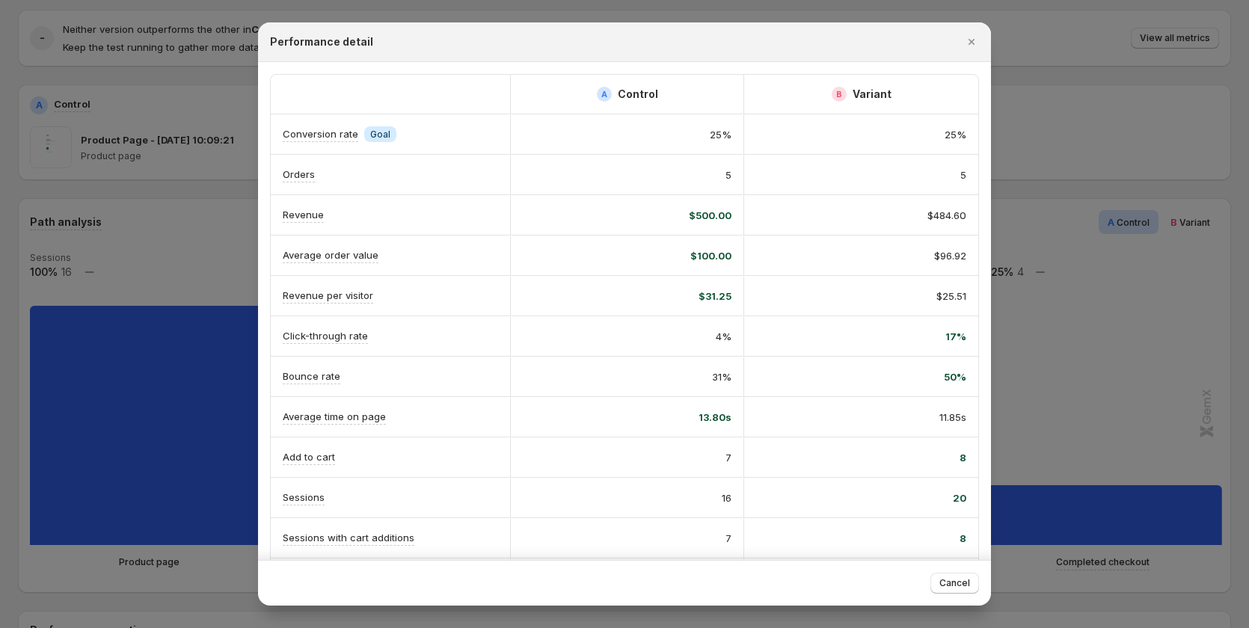
scroll to position [172, 0]
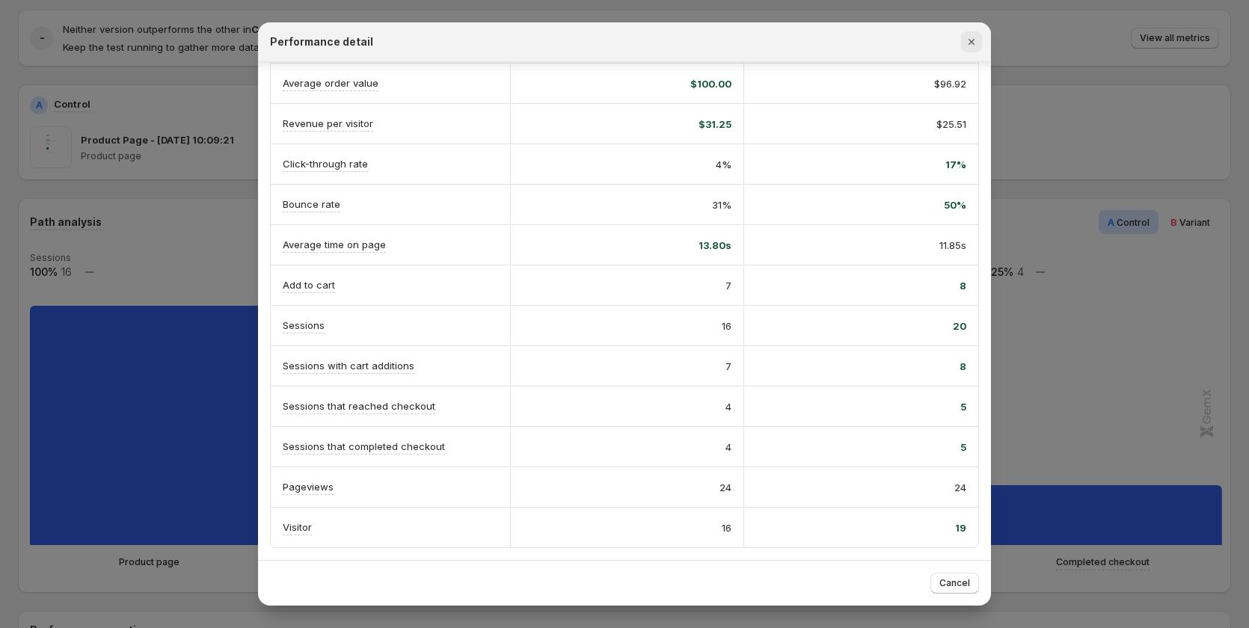
click at [977, 40] on icon "Close" at bounding box center [971, 41] width 15 height 15
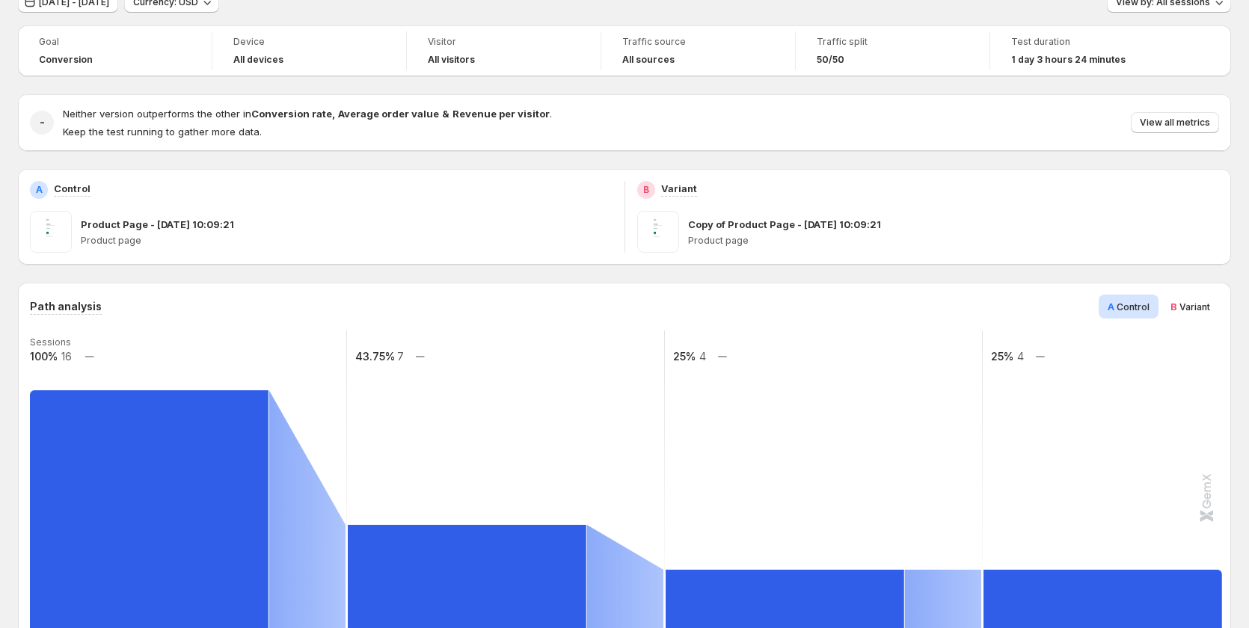
scroll to position [0, 0]
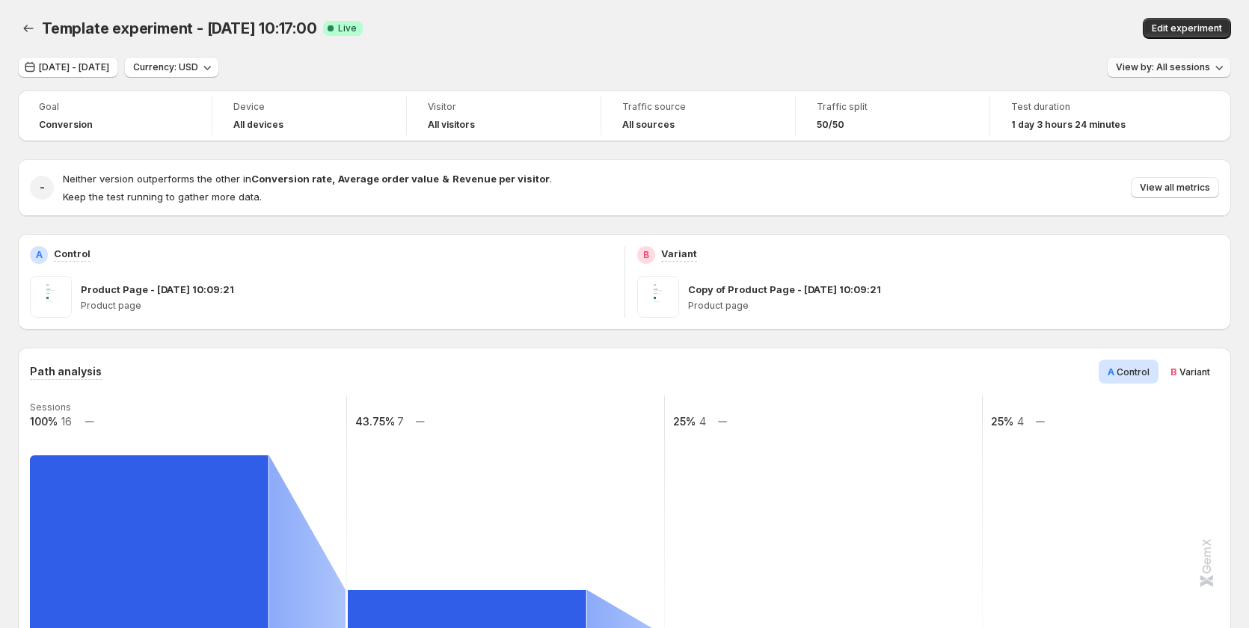
click at [1149, 72] on span "View by: All sessions" at bounding box center [1163, 67] width 94 height 12
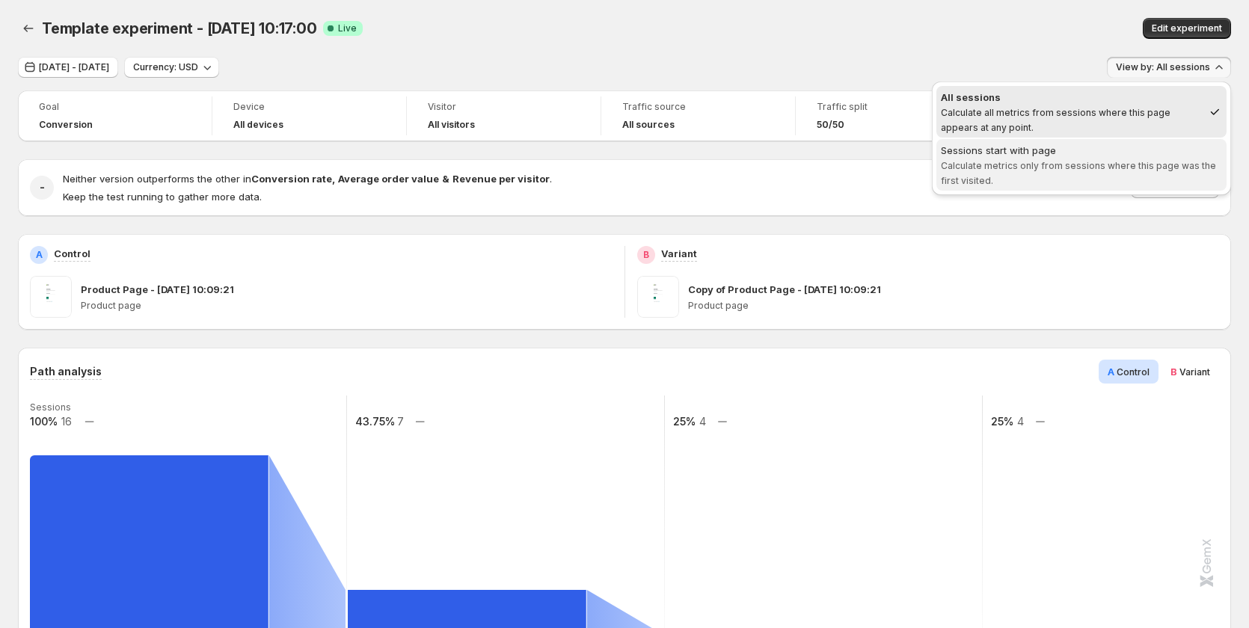
click at [1085, 144] on div "Sessions start with page" at bounding box center [1081, 150] width 281 height 15
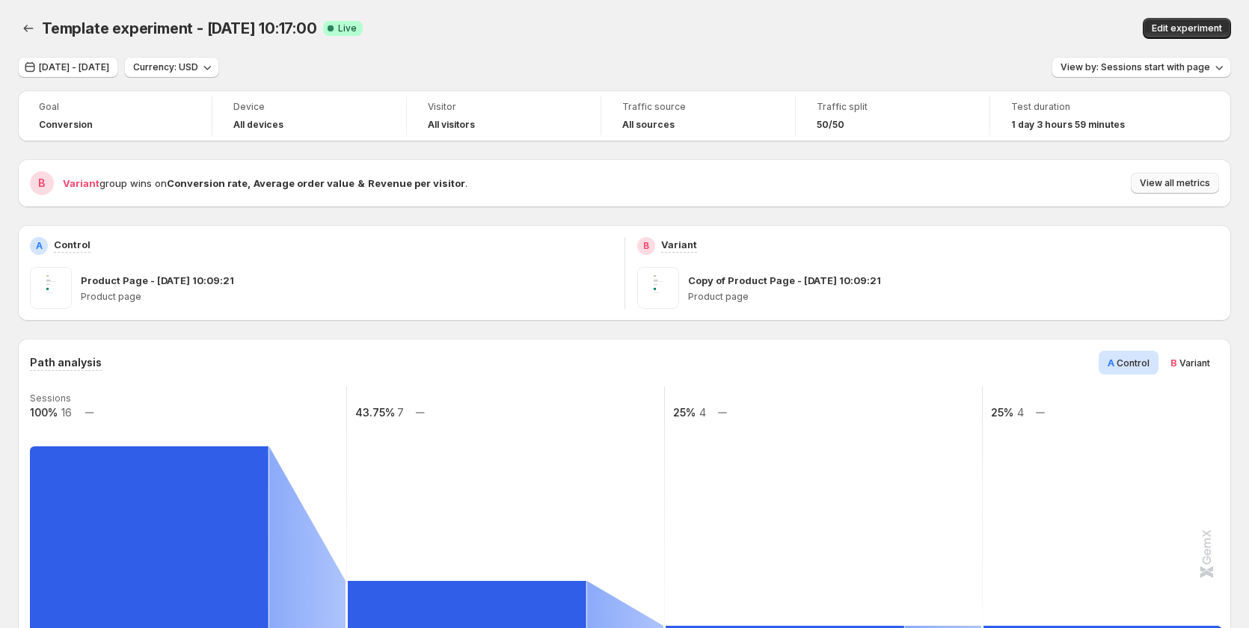
click at [1167, 185] on span "View all metrics" at bounding box center [1175, 183] width 70 height 12
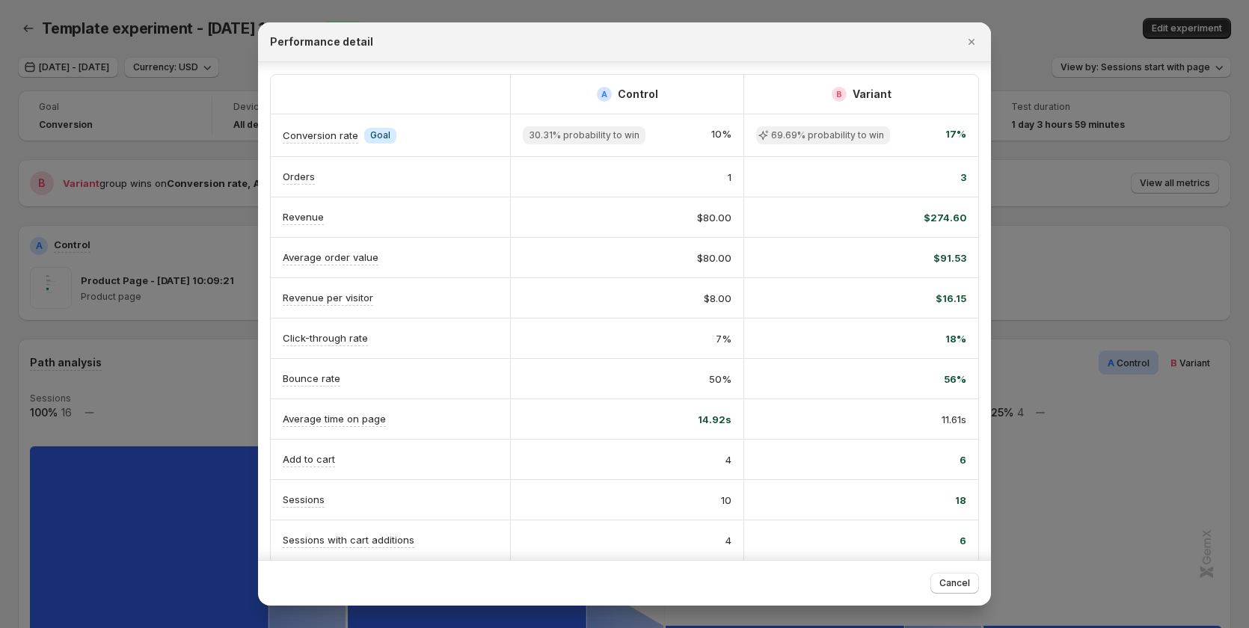
scroll to position [174, 0]
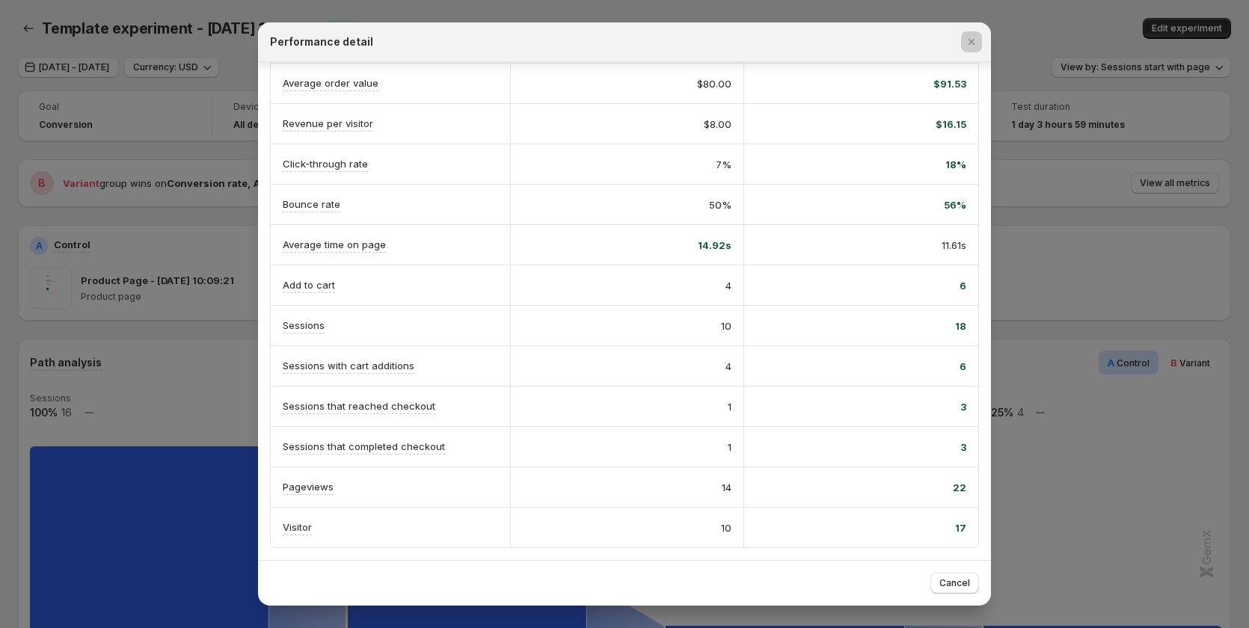
click at [1045, 454] on div at bounding box center [624, 314] width 1249 height 628
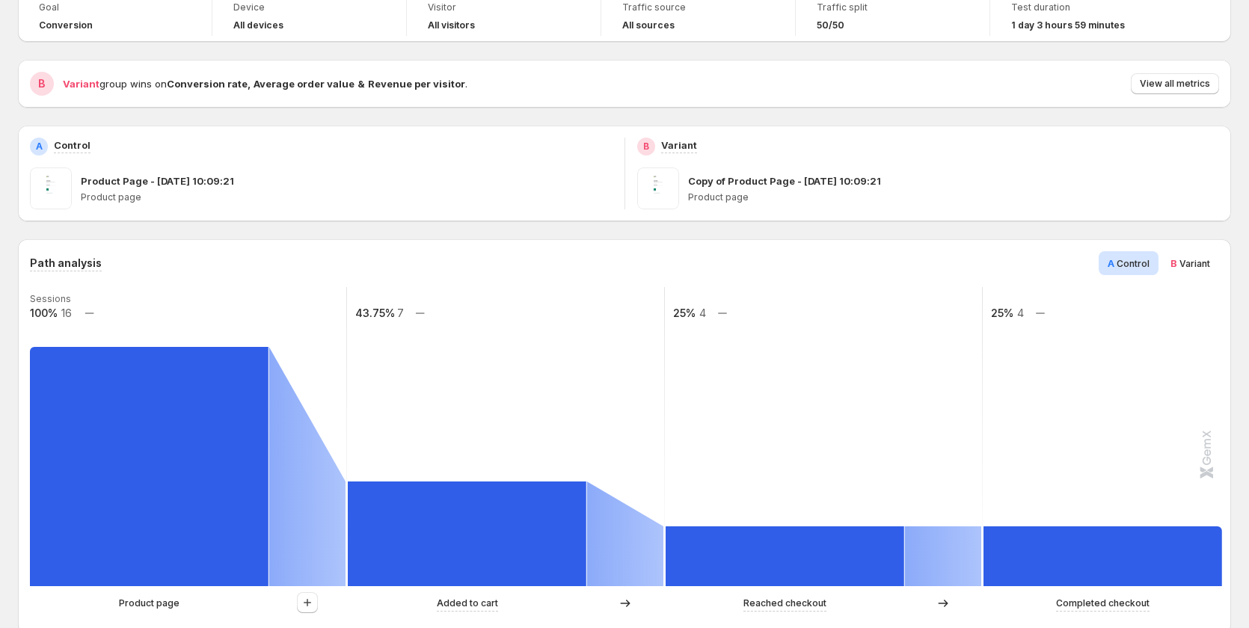
scroll to position [75, 0]
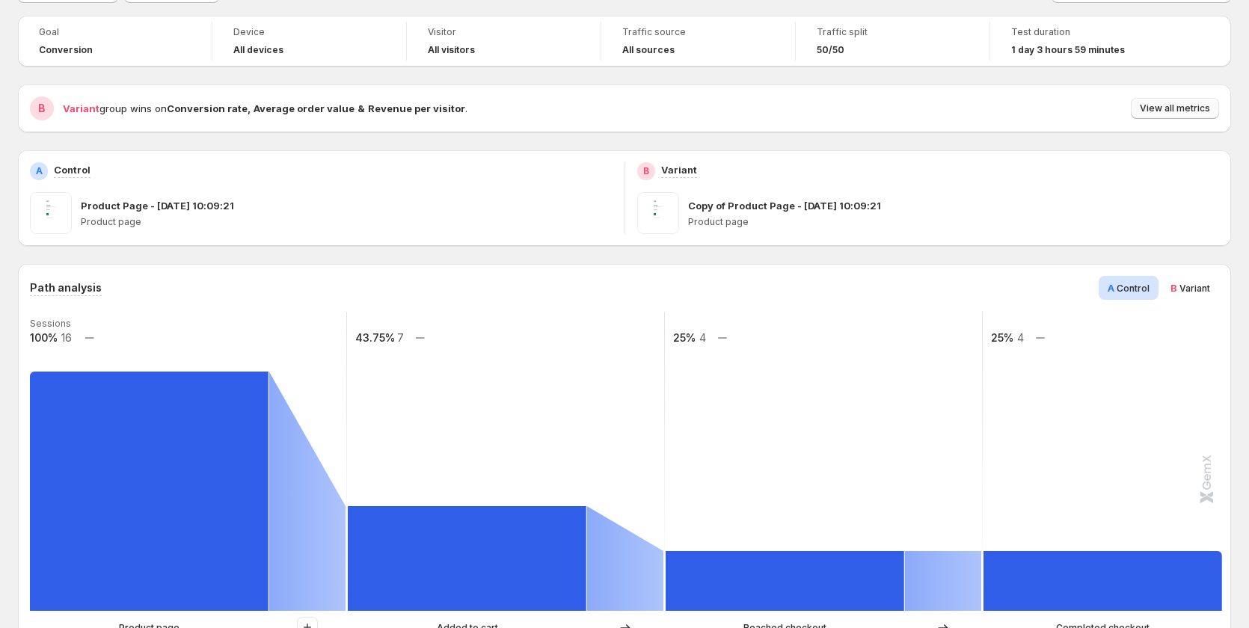
click at [1178, 102] on button "View all metrics" at bounding box center [1175, 108] width 88 height 21
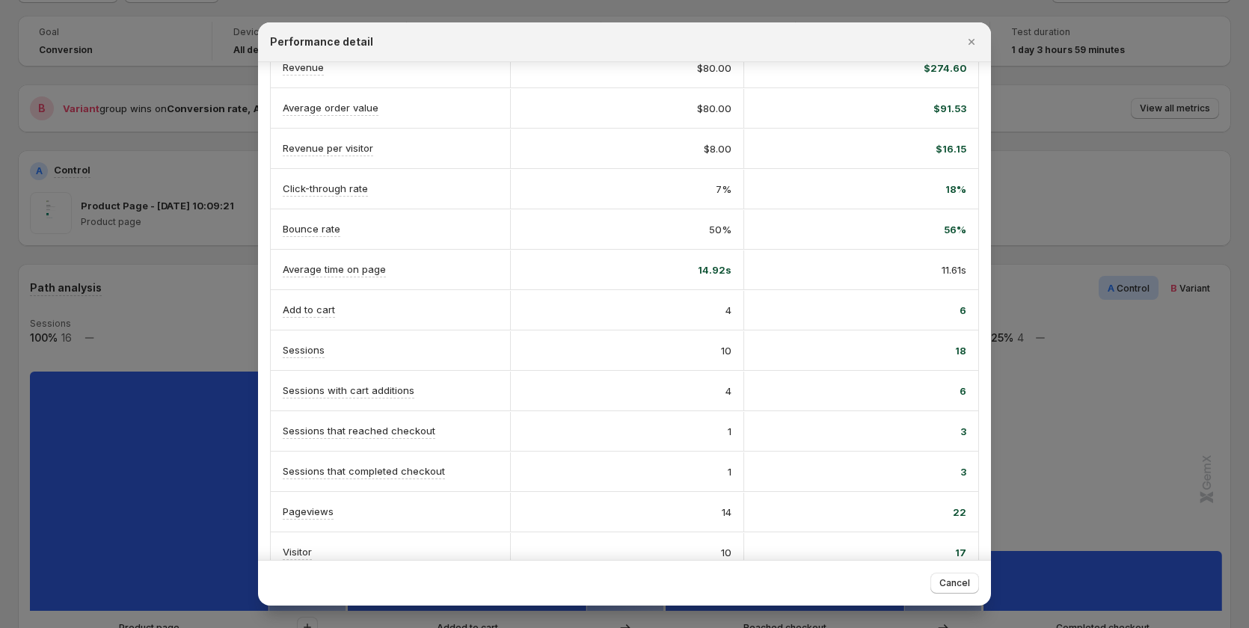
scroll to position [174, 0]
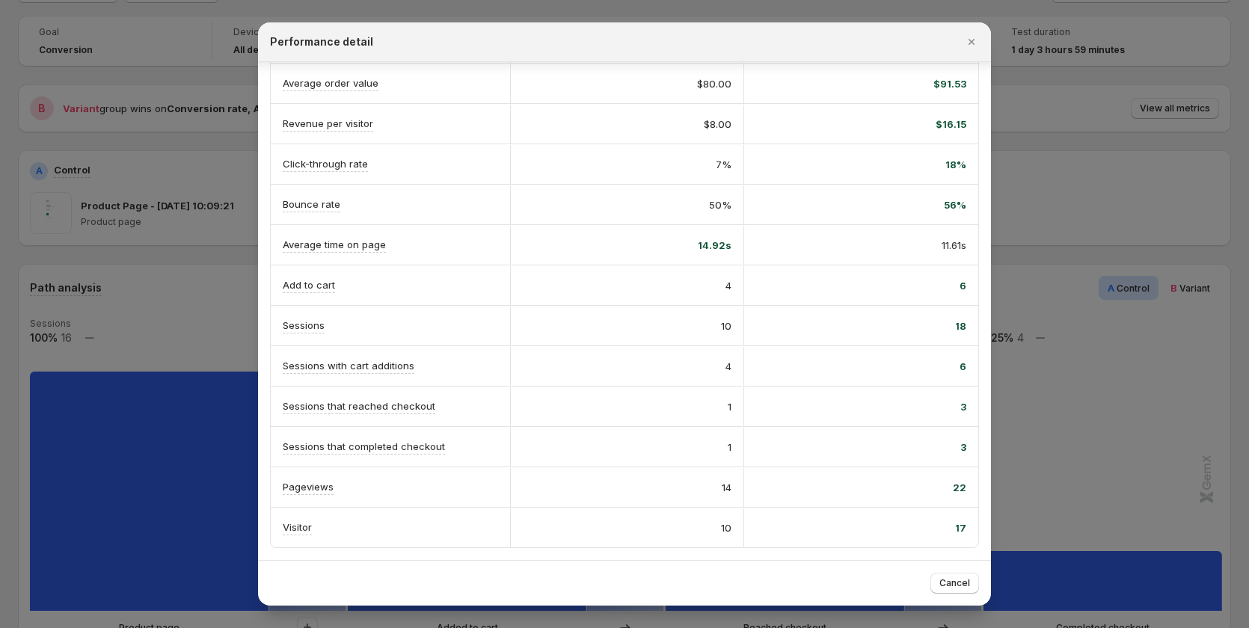
click at [1033, 418] on div at bounding box center [624, 314] width 1249 height 628
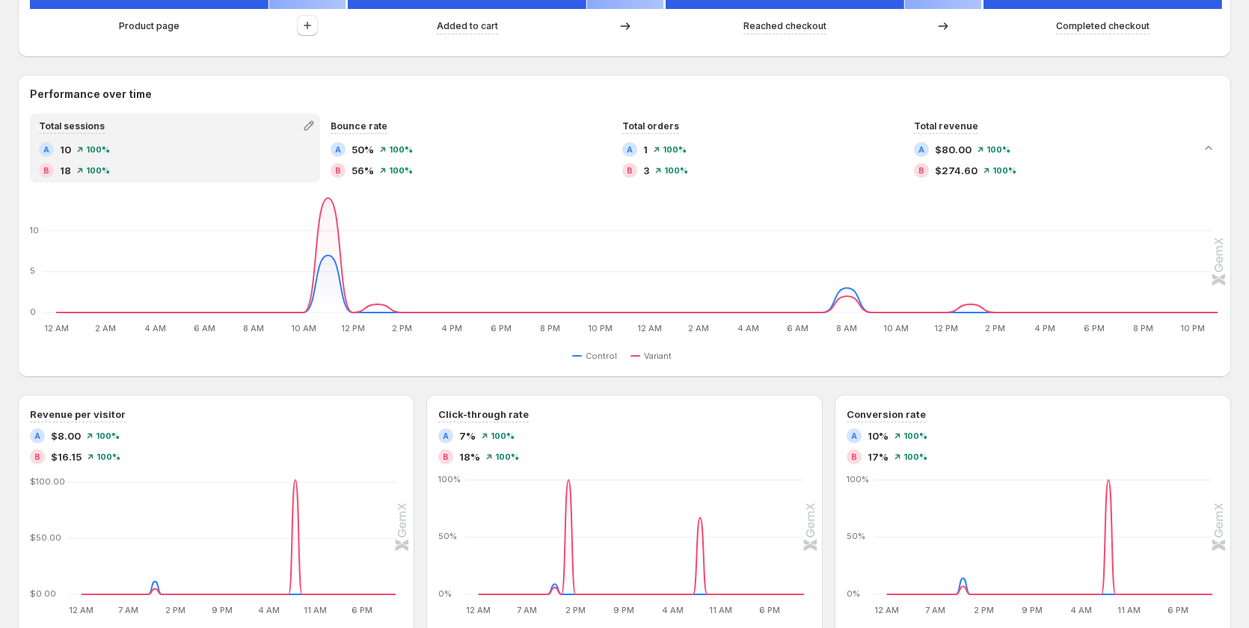
scroll to position [673, 0]
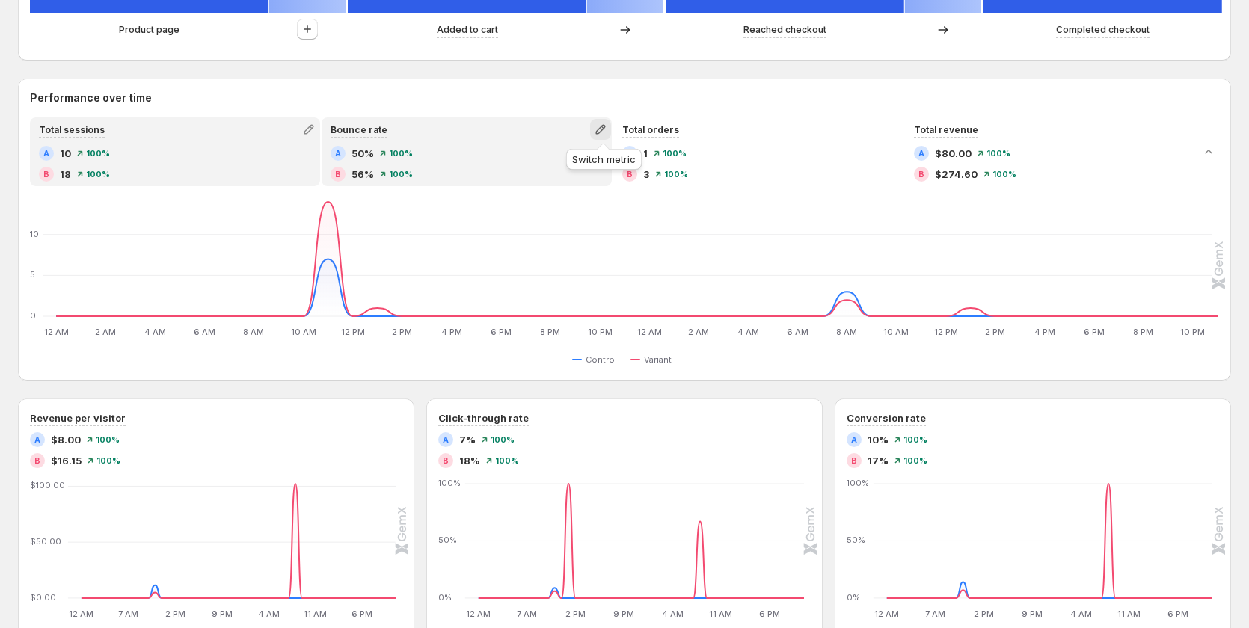
click at [607, 133] on icon "button" at bounding box center [600, 129] width 15 height 15
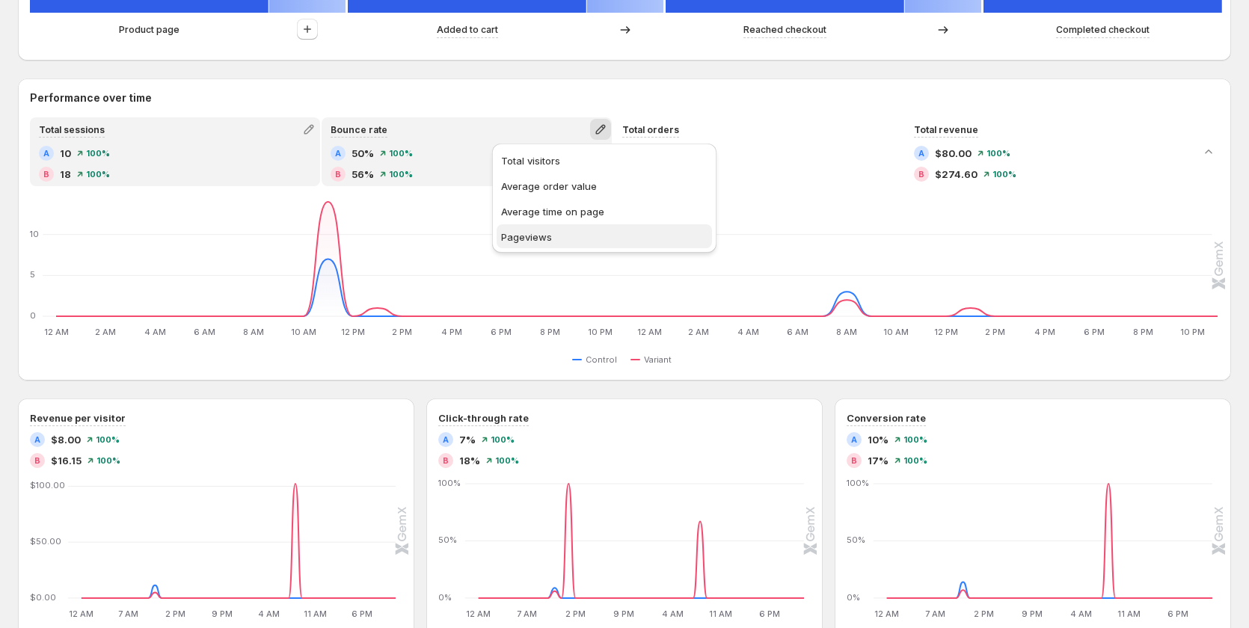
click at [557, 246] on button "Pageviews" at bounding box center [603, 236] width 215 height 24
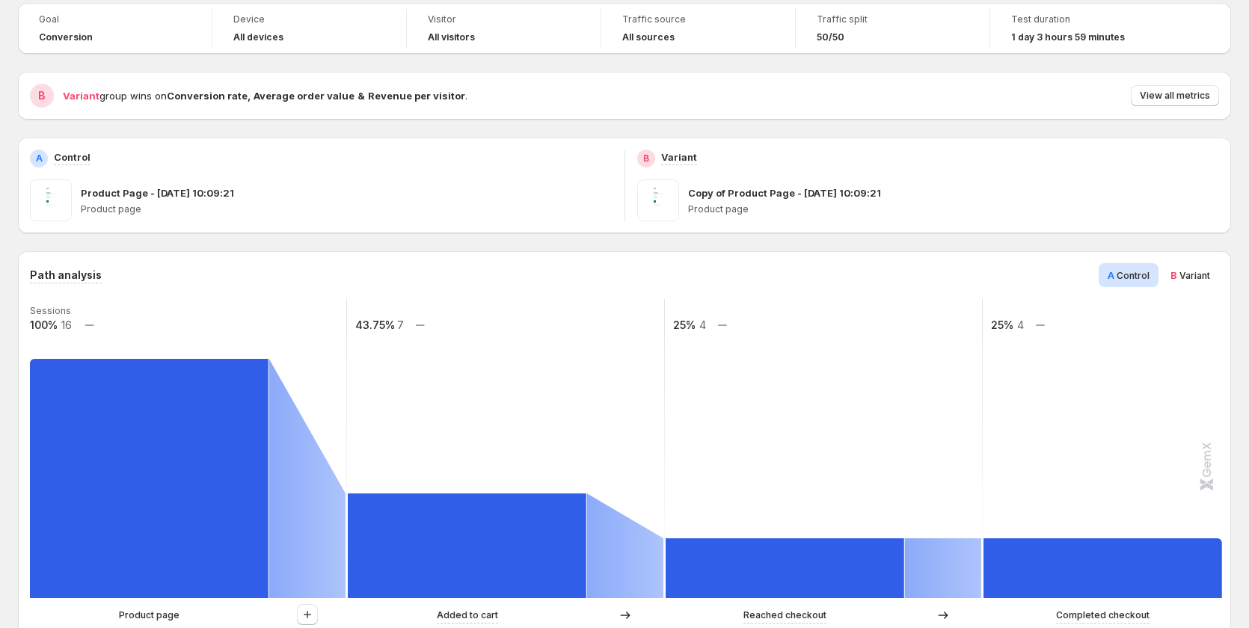
scroll to position [75, 0]
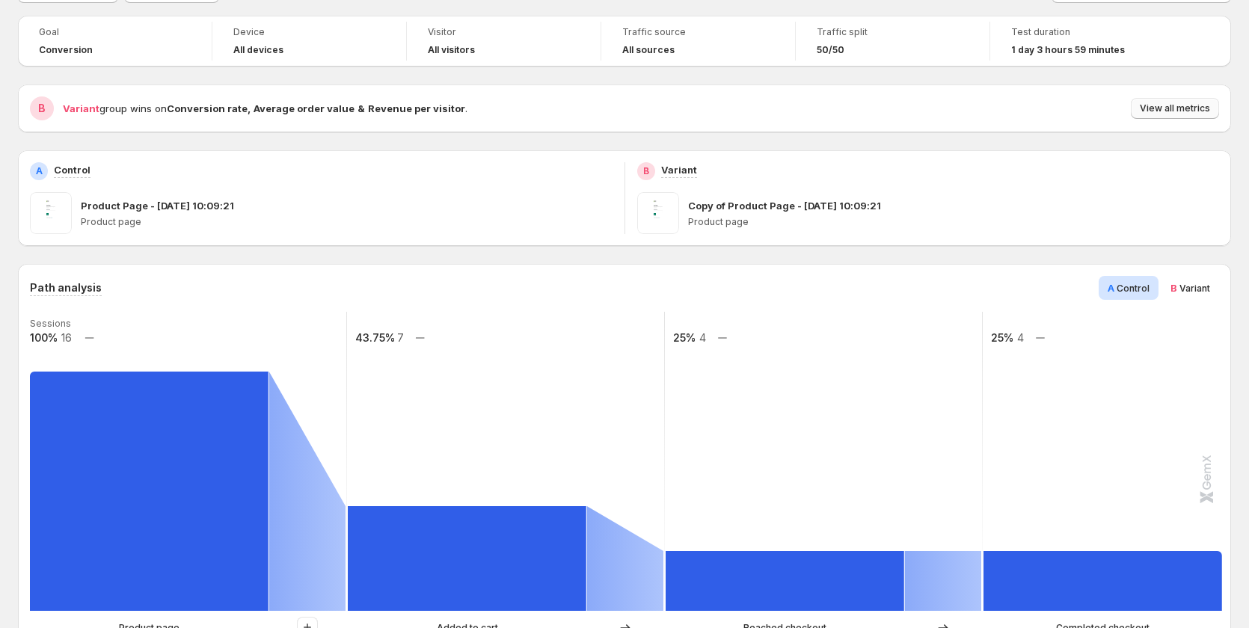
click at [1199, 108] on span "View all metrics" at bounding box center [1175, 108] width 70 height 12
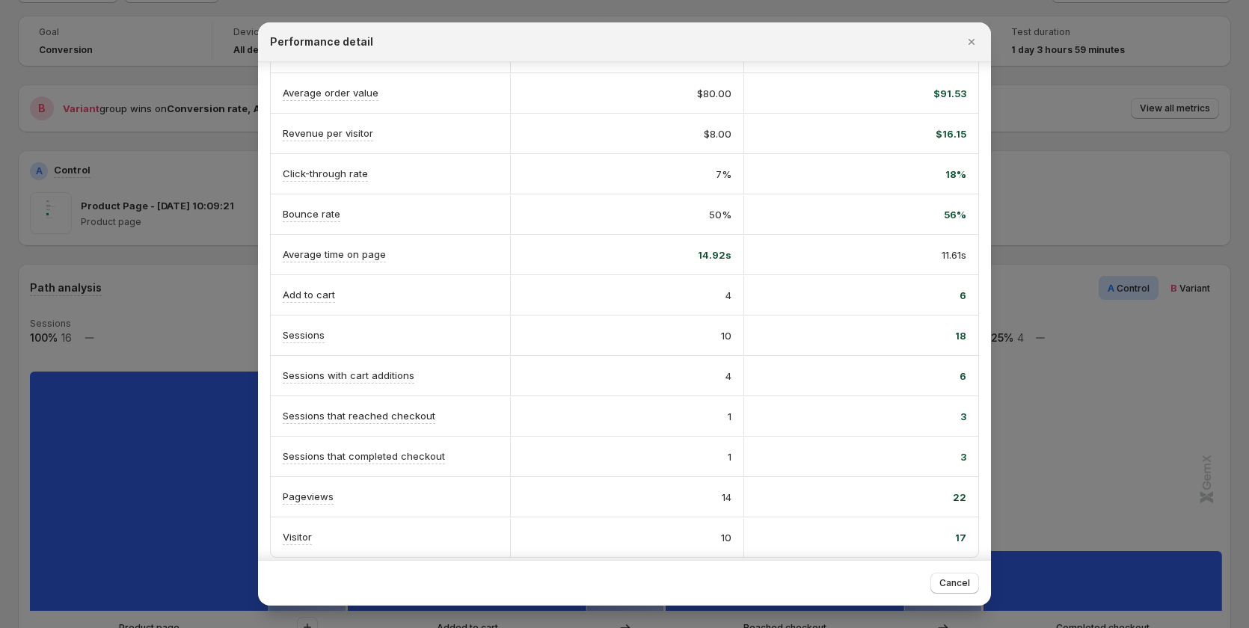
scroll to position [174, 0]
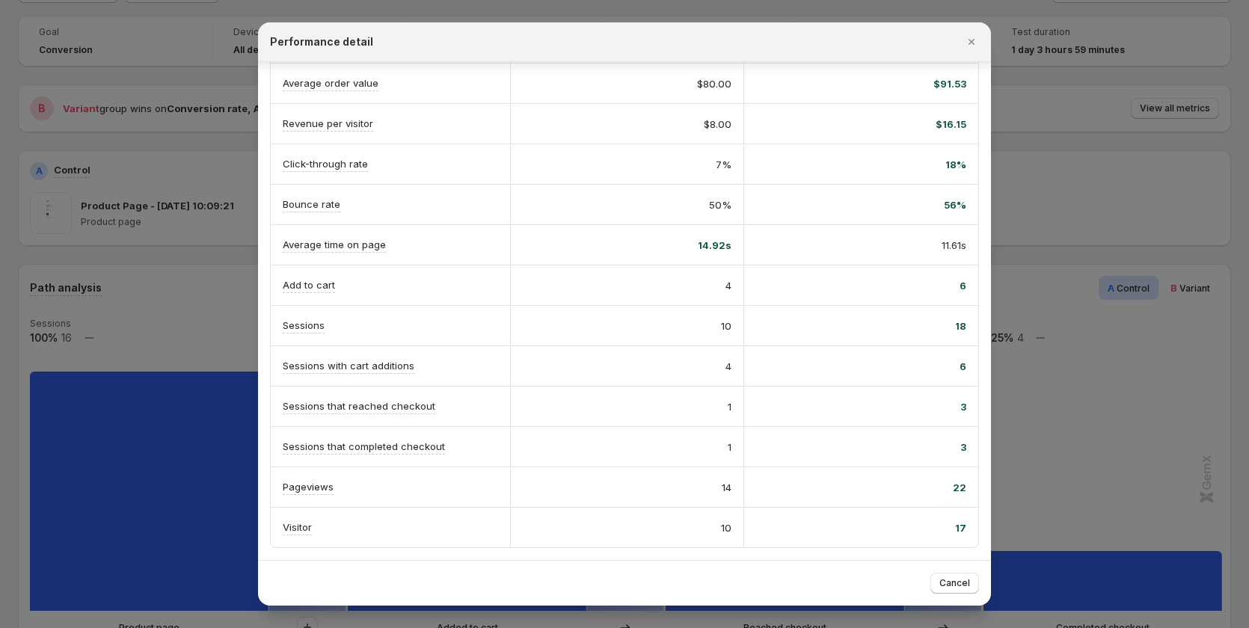
click at [1165, 393] on div at bounding box center [624, 314] width 1249 height 628
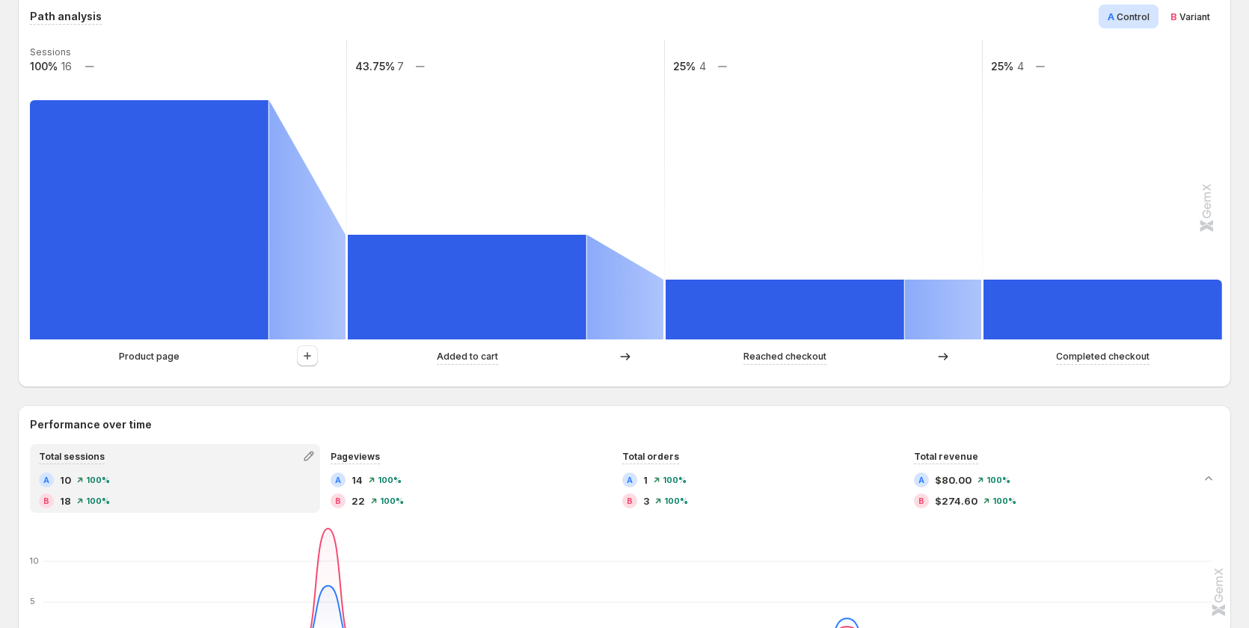
scroll to position [523, 0]
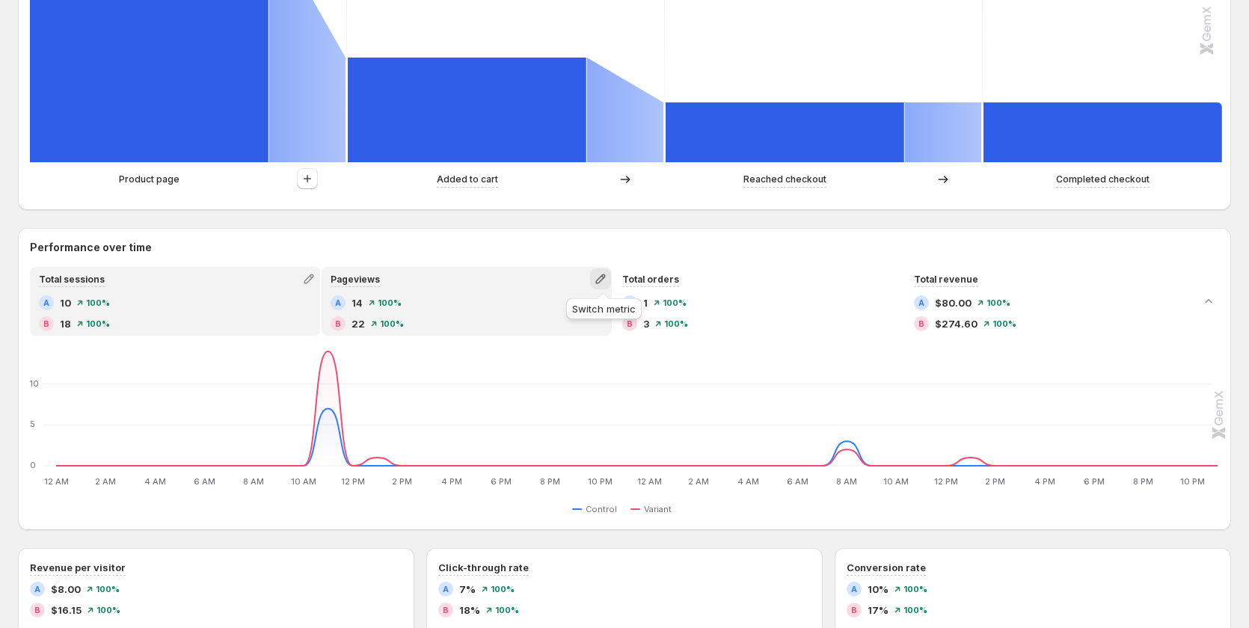
click at [603, 282] on icon "button" at bounding box center [600, 279] width 10 height 10
click at [588, 309] on span "Total visitors" at bounding box center [604, 310] width 206 height 15
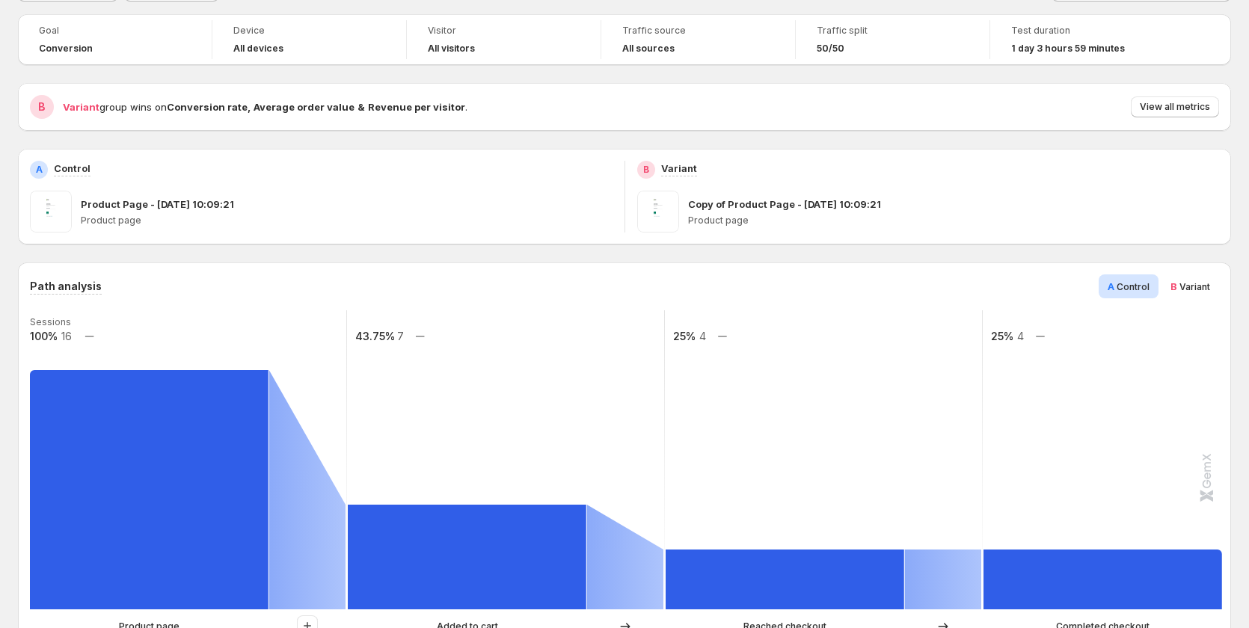
scroll to position [75, 0]
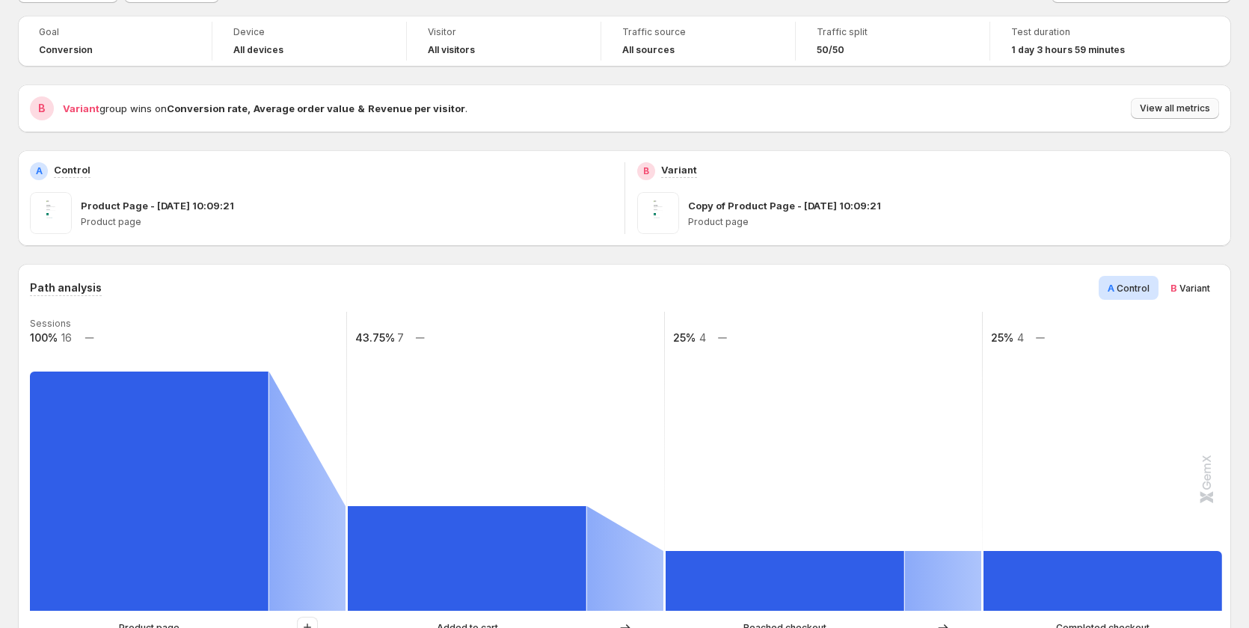
click at [1157, 105] on span "View all metrics" at bounding box center [1175, 108] width 70 height 12
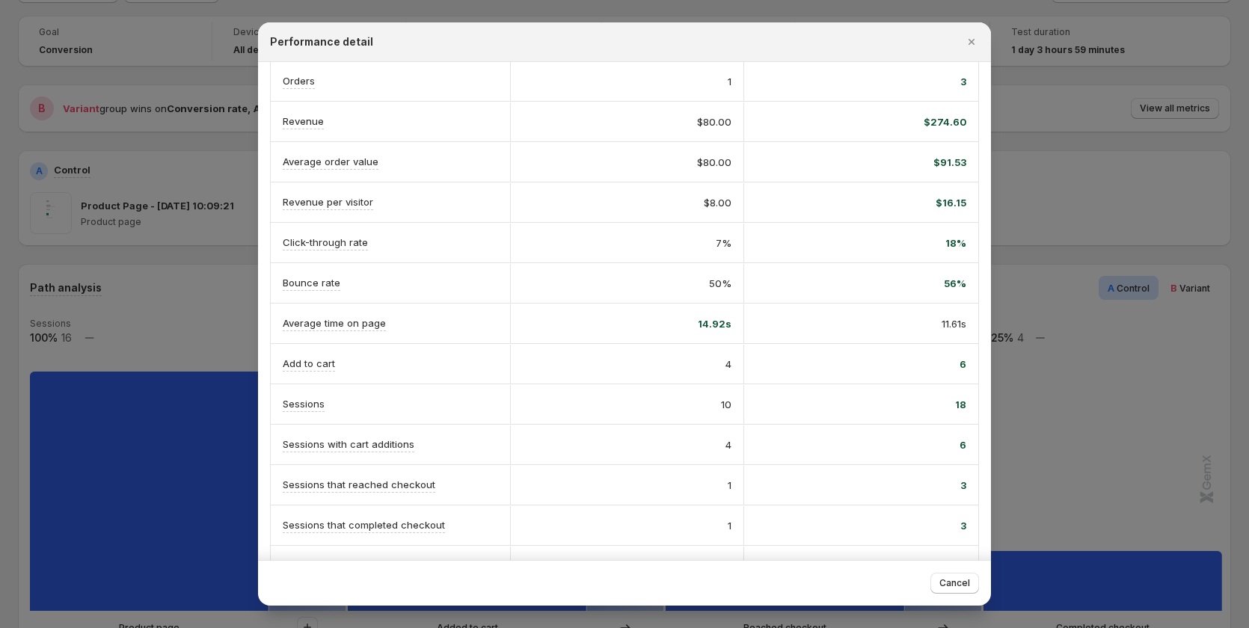
scroll to position [174, 0]
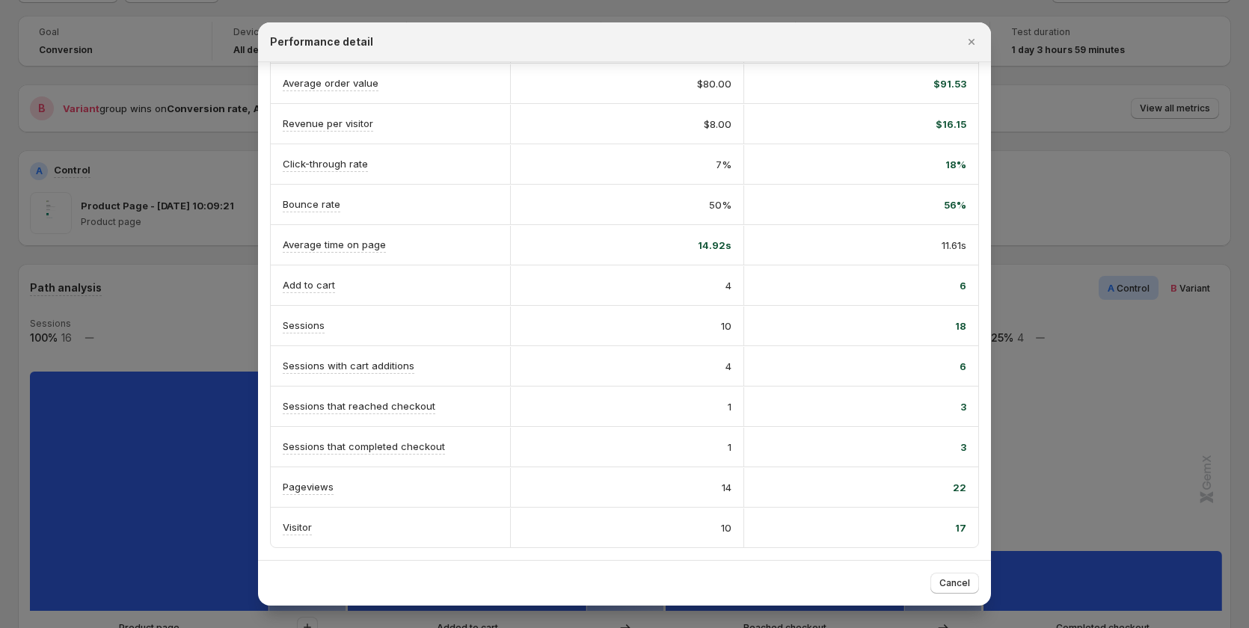
click at [134, 357] on div at bounding box center [624, 314] width 1249 height 628
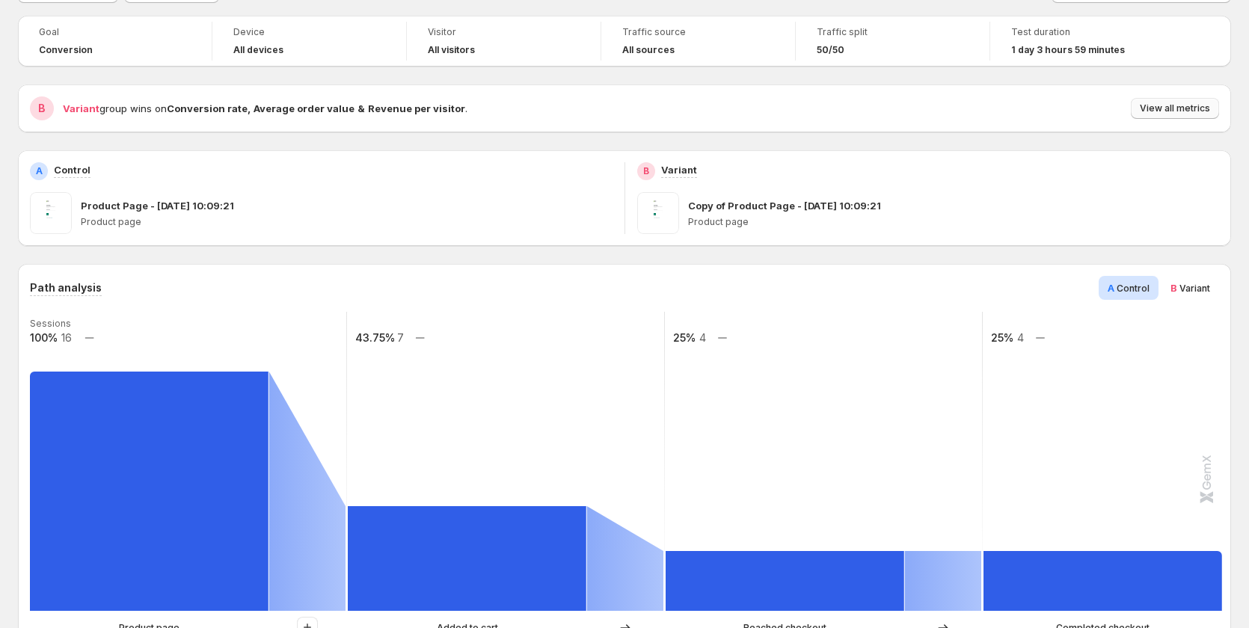
click at [1208, 106] on span "View all metrics" at bounding box center [1175, 108] width 70 height 12
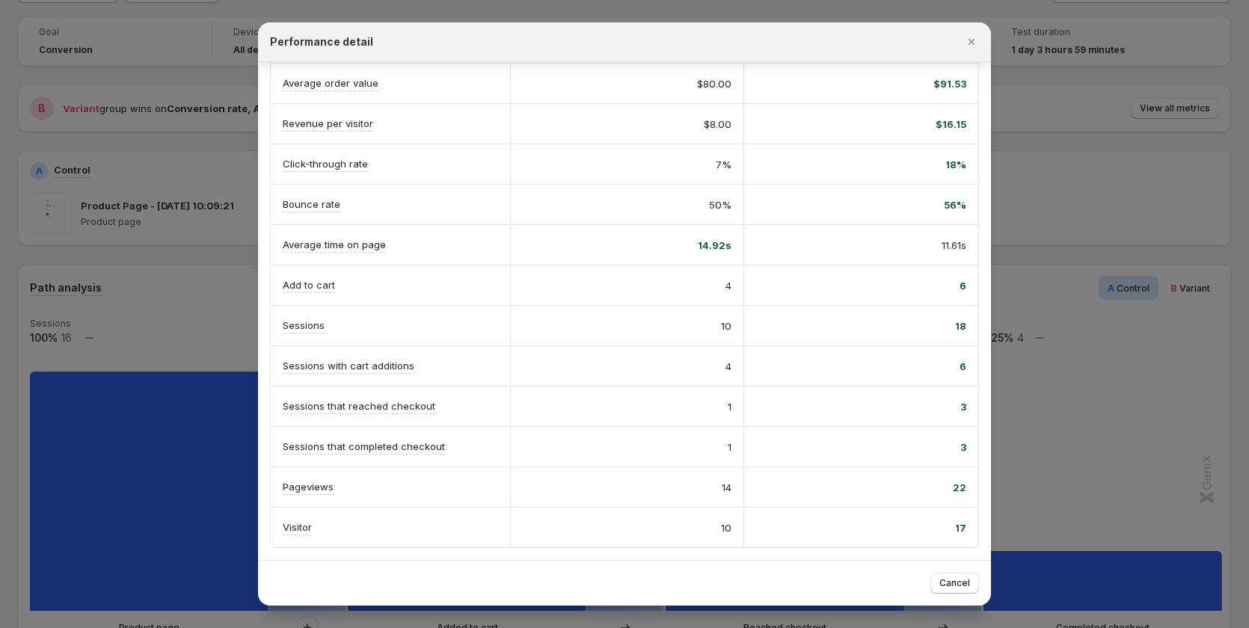
click at [209, 393] on div at bounding box center [624, 314] width 1249 height 628
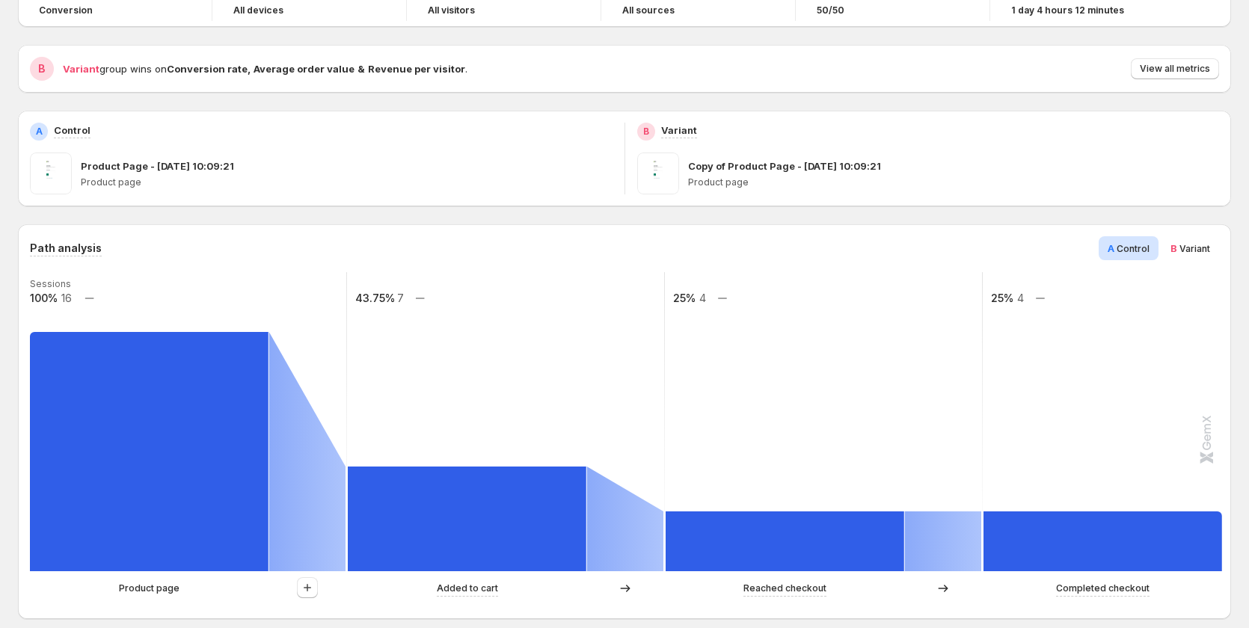
scroll to position [244, 0]
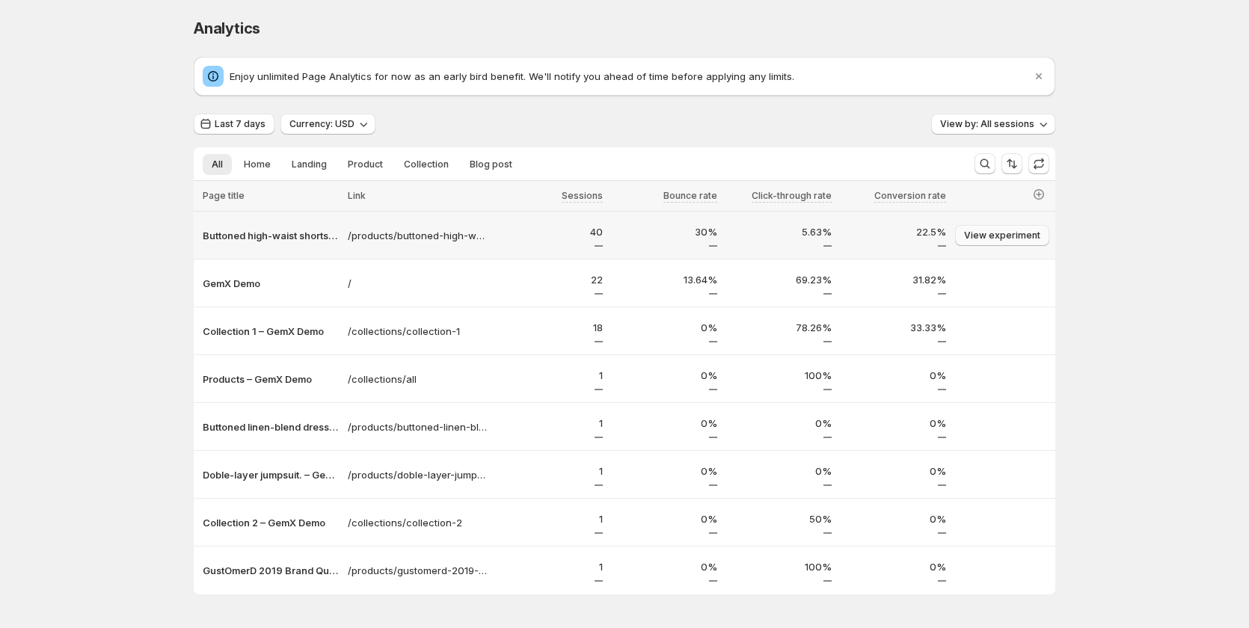
click at [1005, 238] on span "View experiment" at bounding box center [1002, 236] width 76 height 12
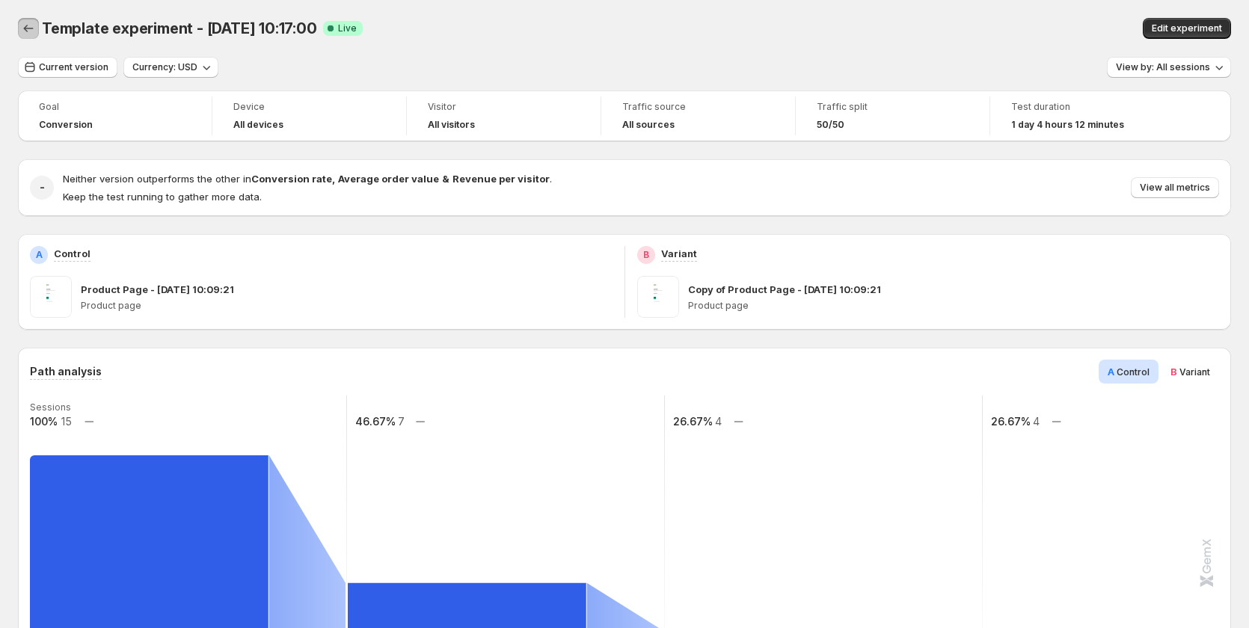
click at [28, 33] on icon "Back" at bounding box center [28, 28] width 15 height 15
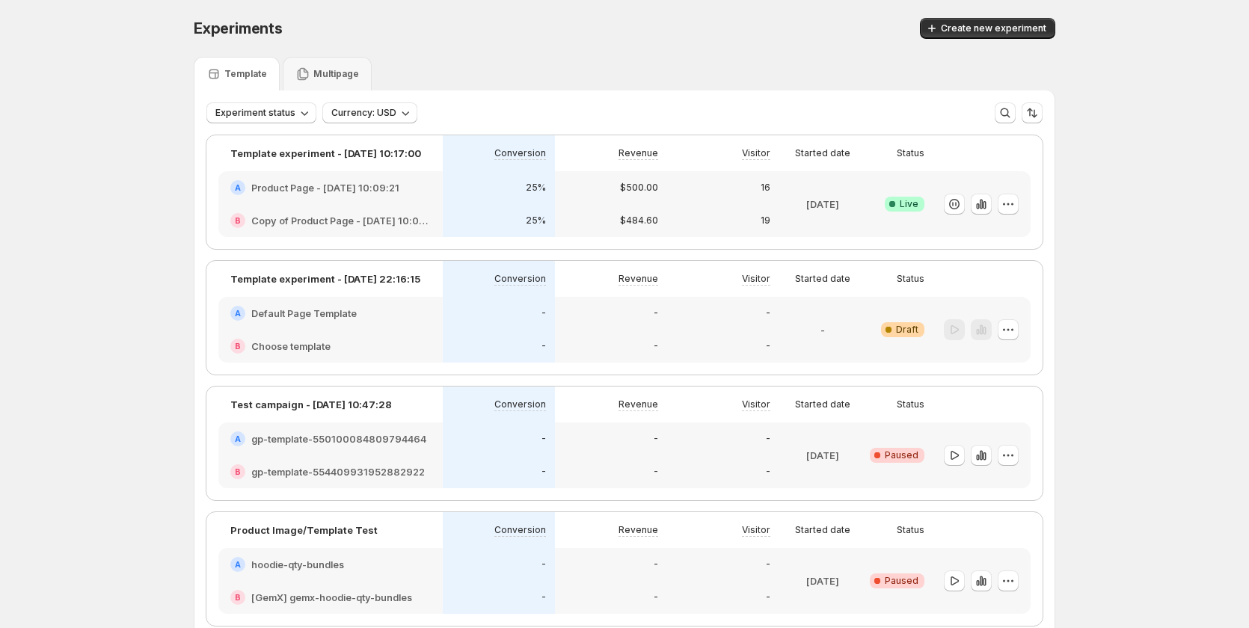
click at [565, 203] on div "$500.00" at bounding box center [611, 187] width 112 height 33
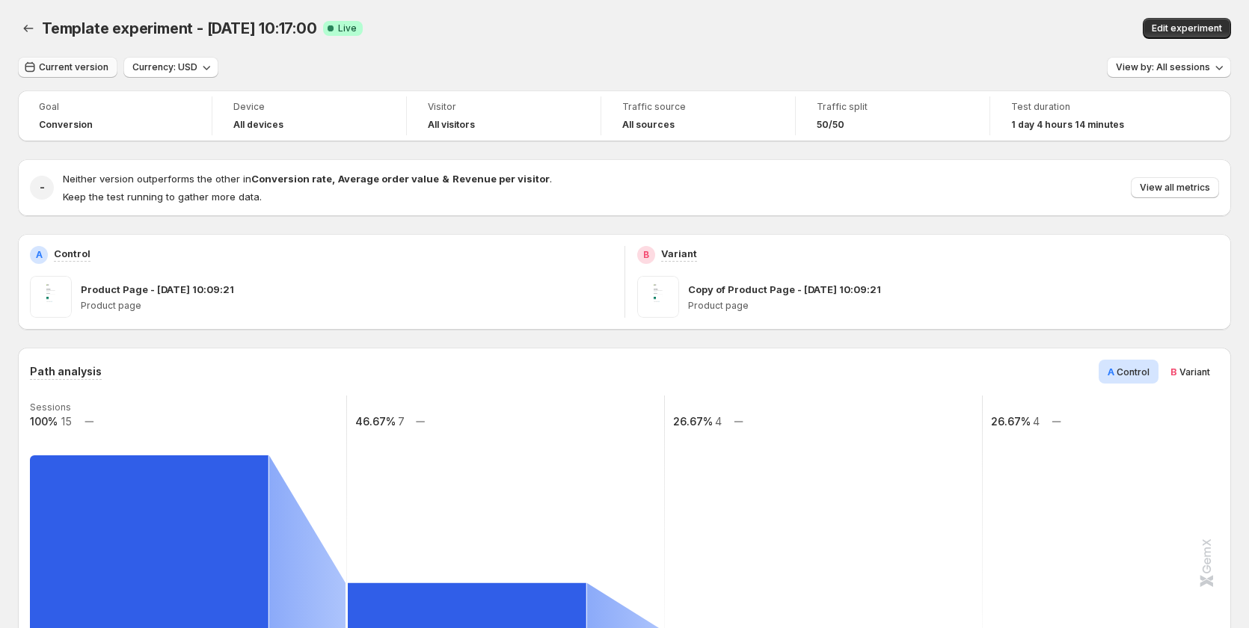
click at [61, 57] on button "Current version" at bounding box center [67, 67] width 99 height 21
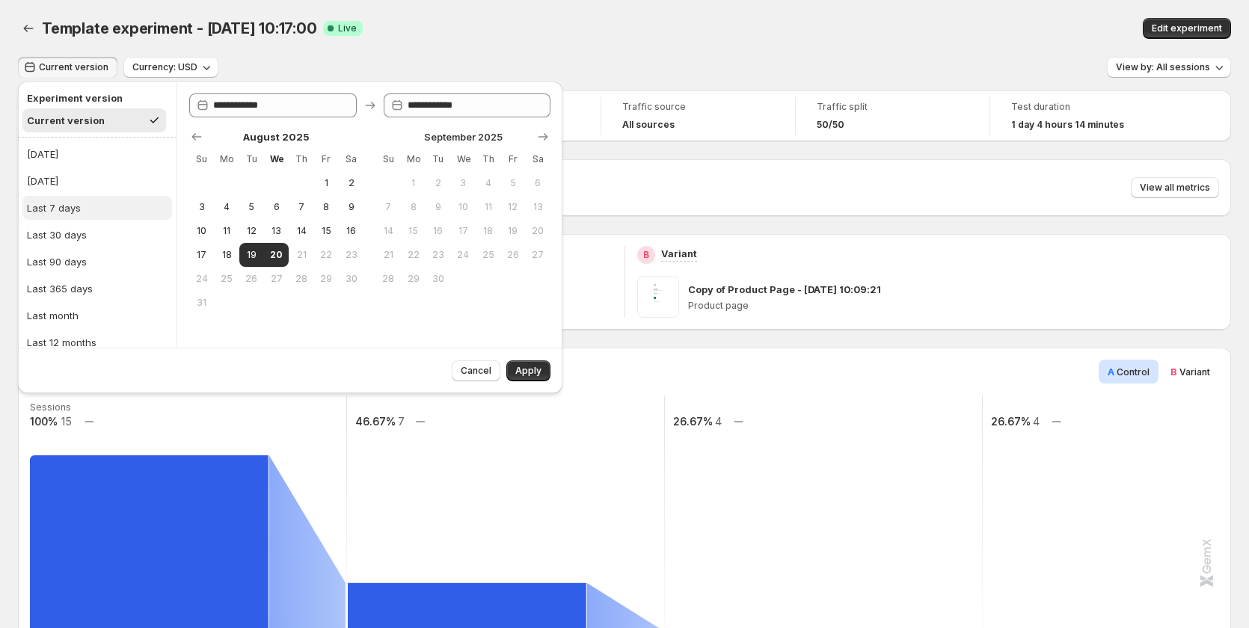
click at [90, 209] on button "Last 7 days" at bounding box center [97, 208] width 150 height 24
type input "**********"
click at [518, 372] on span "Apply" at bounding box center [528, 371] width 26 height 12
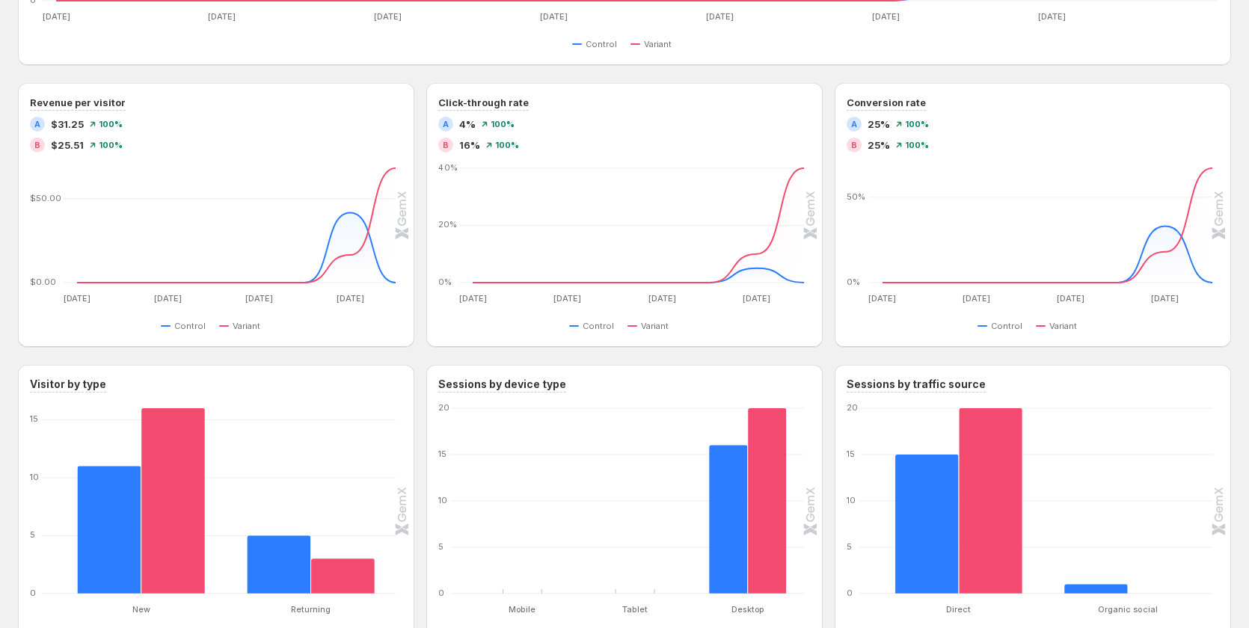
scroll to position [1108, 0]
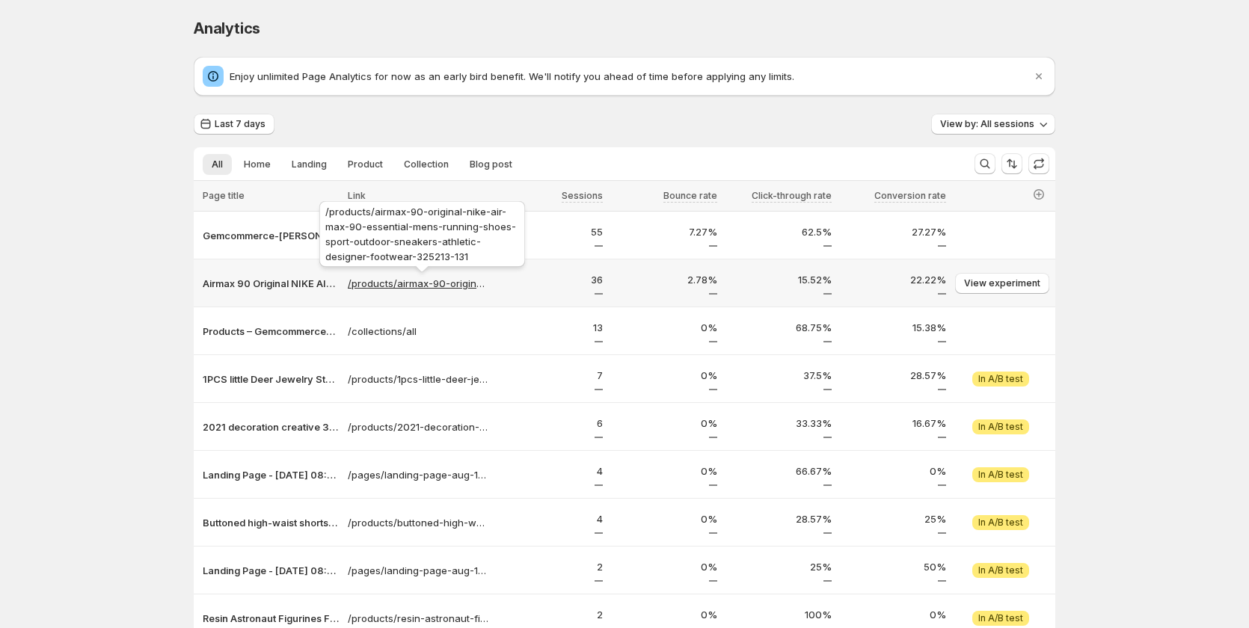
click at [393, 283] on p "/products/airmax-90-original-nike-air-max-90-essential-mens-running-shoes-sport…" at bounding box center [418, 283] width 141 height 15
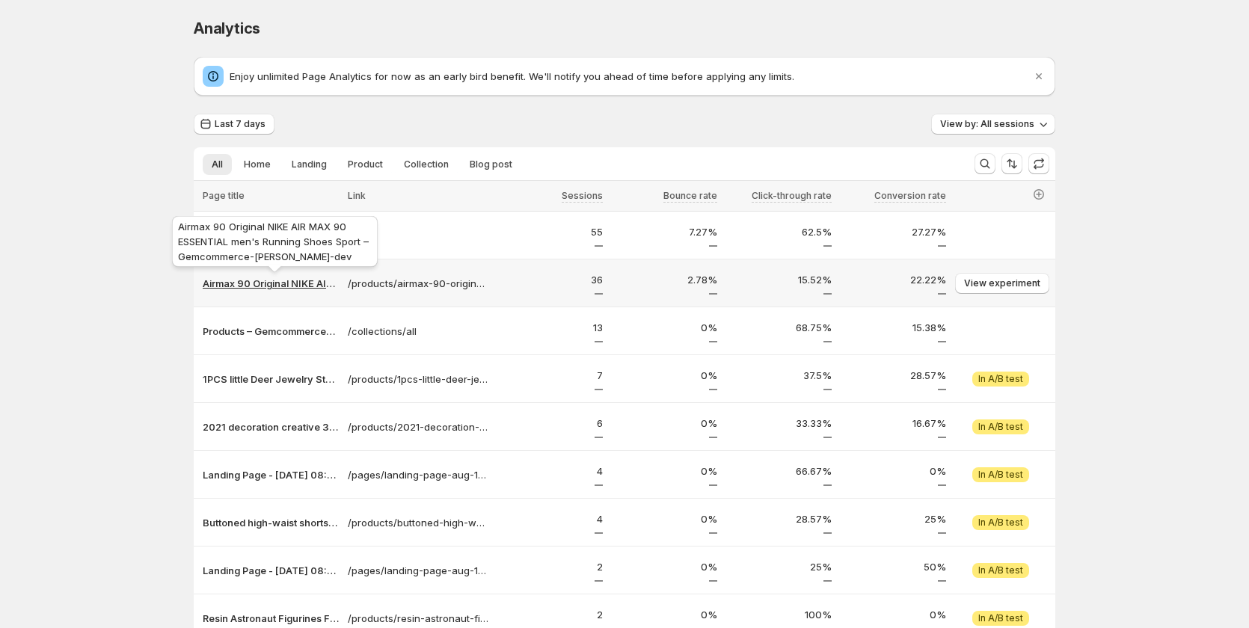
click at [290, 286] on p "Airmax 90 Original NIKE AIR MAX 90 ESSENTIAL men's Running Shoes Sport – Gemcom…" at bounding box center [271, 283] width 136 height 15
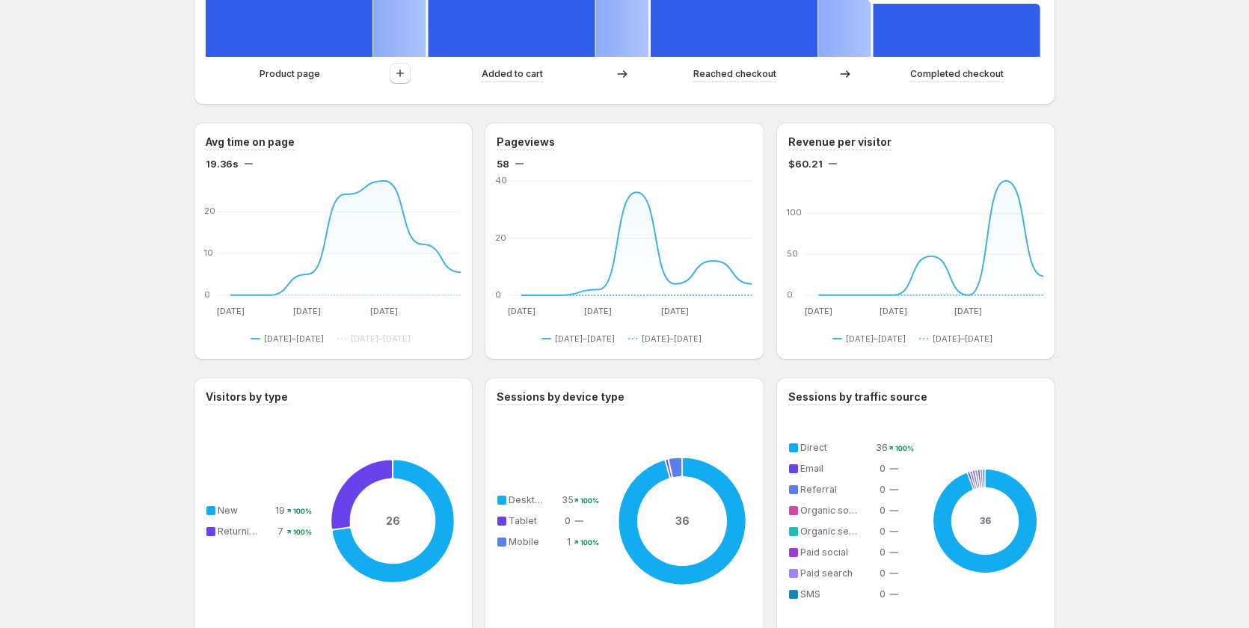
scroll to position [608, 0]
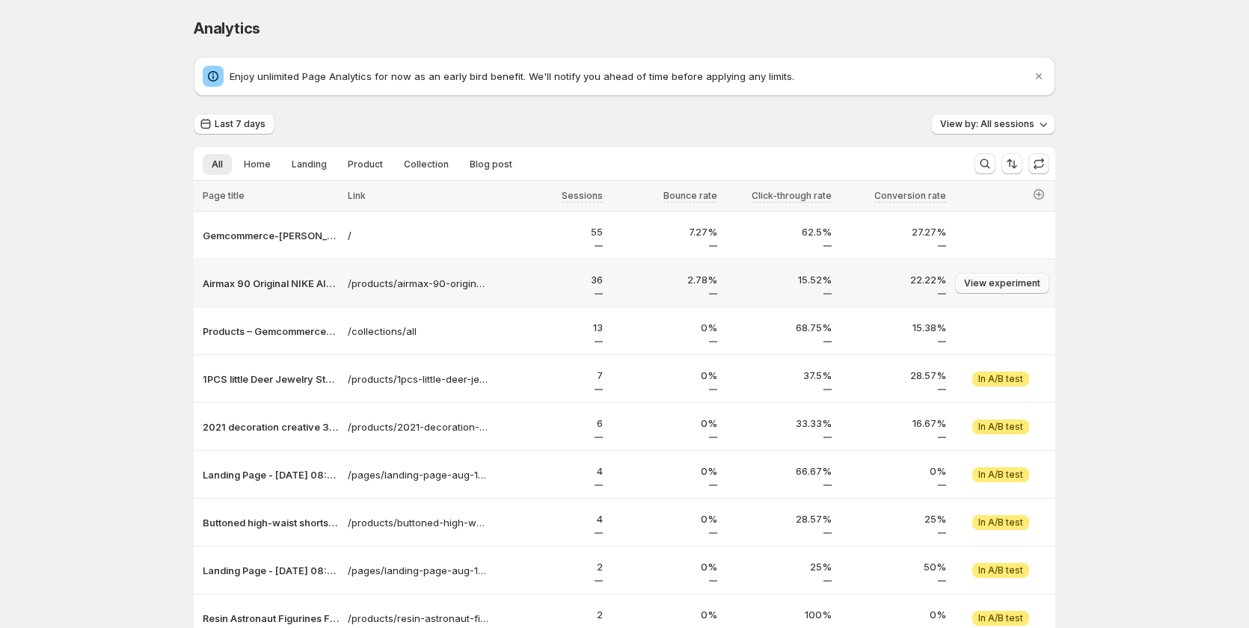
click at [1013, 280] on span "View experiment" at bounding box center [1002, 283] width 76 height 12
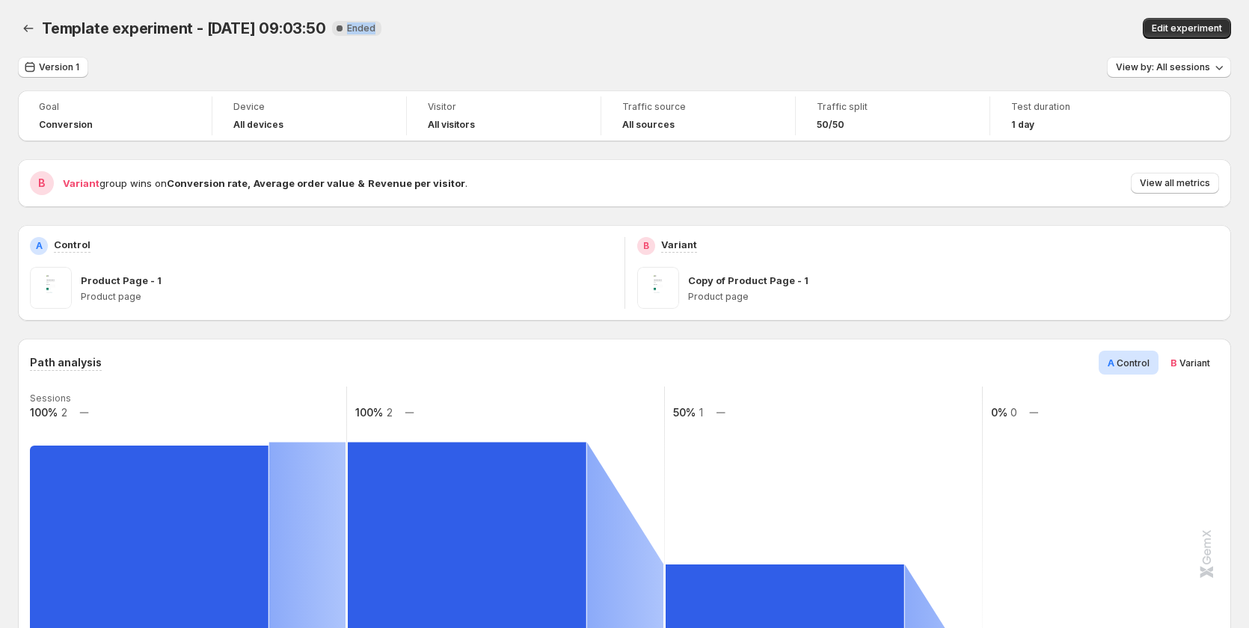
drag, startPoint x: 342, startPoint y: 24, endPoint x: 402, endPoint y: 24, distance: 59.8
click at [397, 24] on div "Template experiment - Aug 11, 09:03:50 New Complete Ended" at bounding box center [397, 28] width 711 height 21
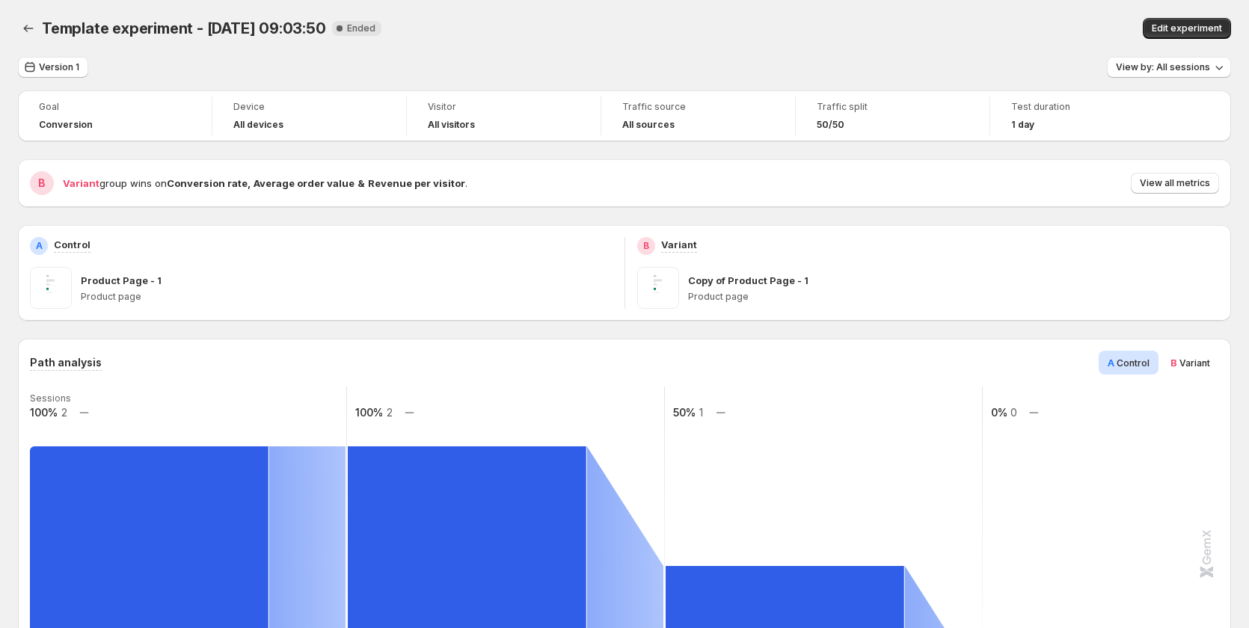
click at [452, 49] on div "Template experiment - Aug 11, 09:03:50. This page is ready Template experiment …" at bounding box center [624, 28] width 1213 height 57
click at [25, 30] on icon "Back" at bounding box center [29, 28] width 10 height 7
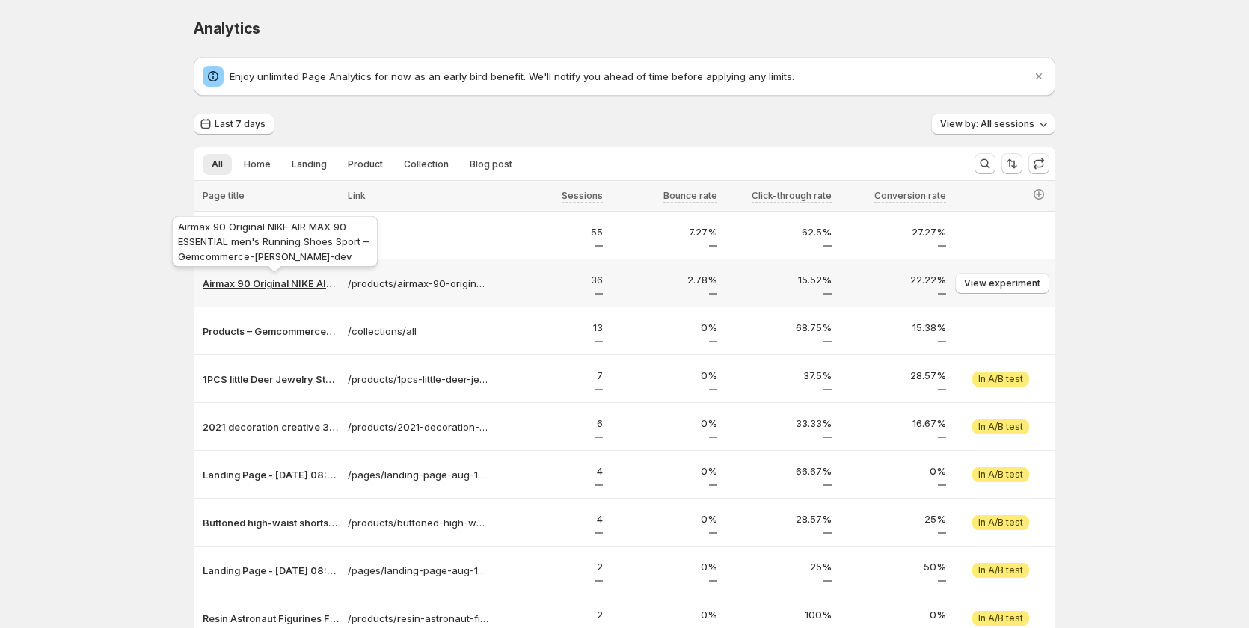
click at [299, 279] on p "Airmax 90 Original NIKE AIR MAX 90 ESSENTIAL men's Running Shoes Sport – Gemcom…" at bounding box center [271, 283] width 136 height 15
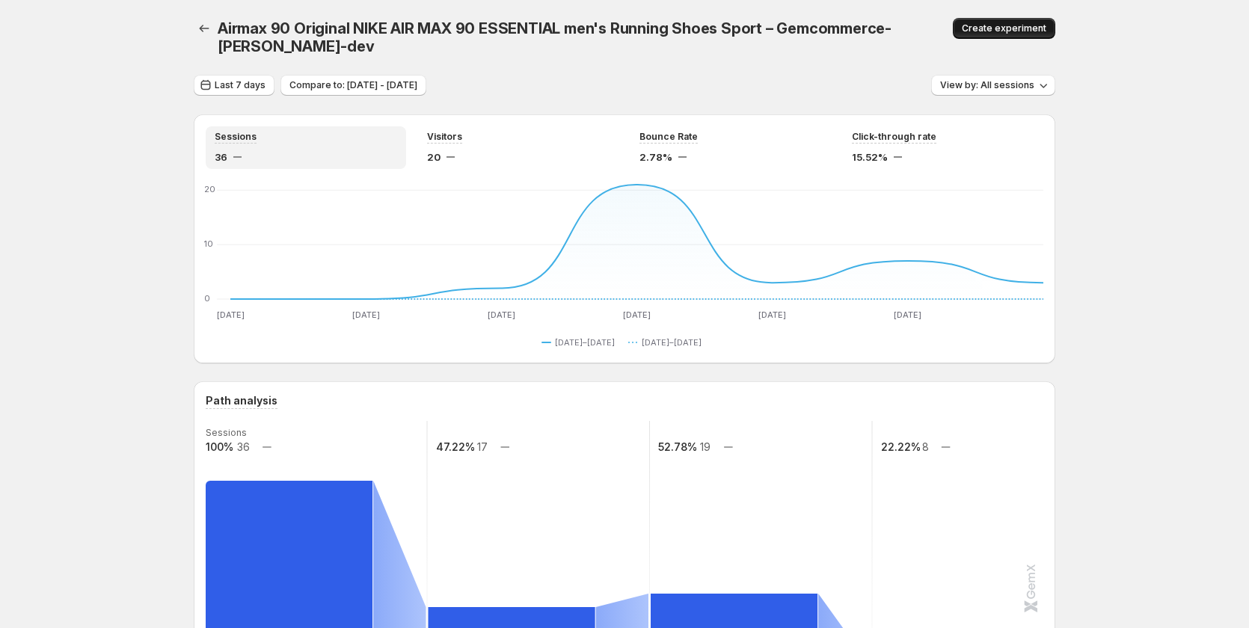
click at [1025, 27] on span "Create experiment" at bounding box center [1004, 28] width 84 height 12
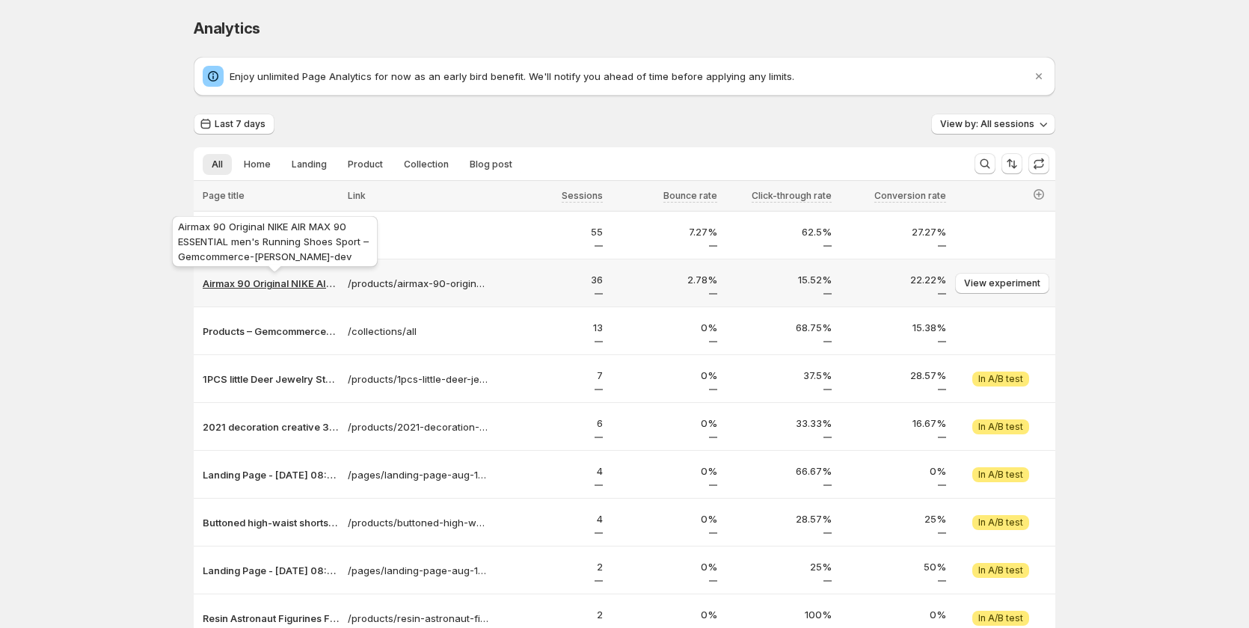
click at [281, 284] on p "Airmax 90 Original NIKE AIR MAX 90 ESSENTIAL men's Running Shoes Sport – Gemcom…" at bounding box center [271, 283] width 136 height 15
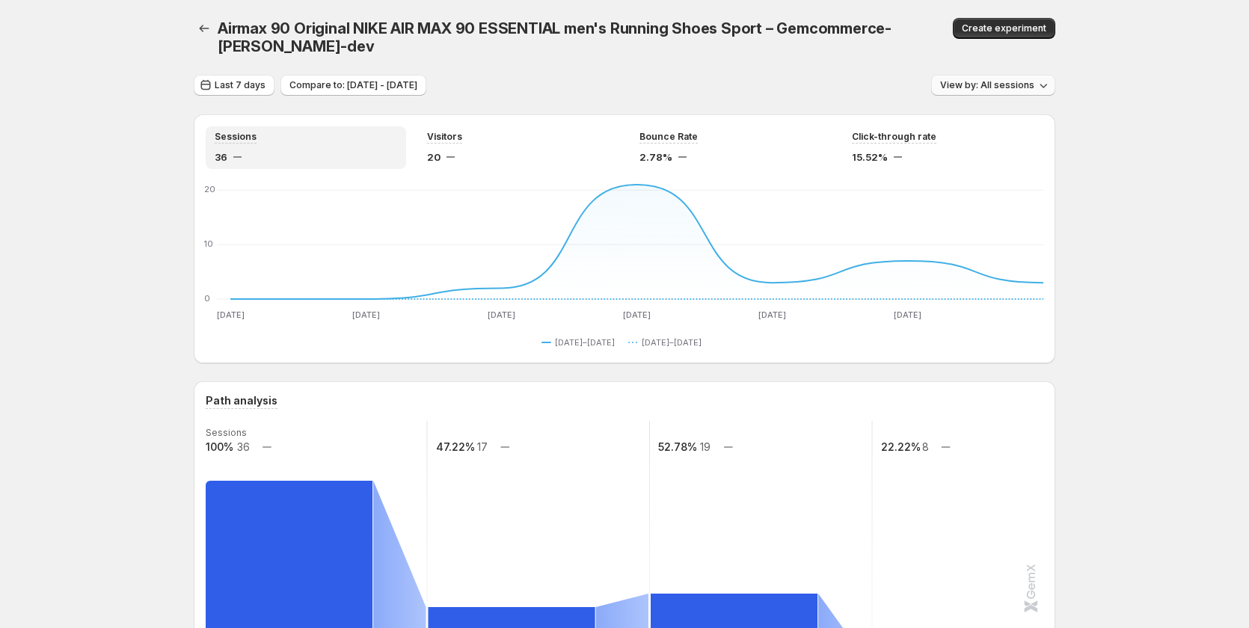
click at [1039, 83] on button "View by: All sessions" at bounding box center [993, 85] width 124 height 21
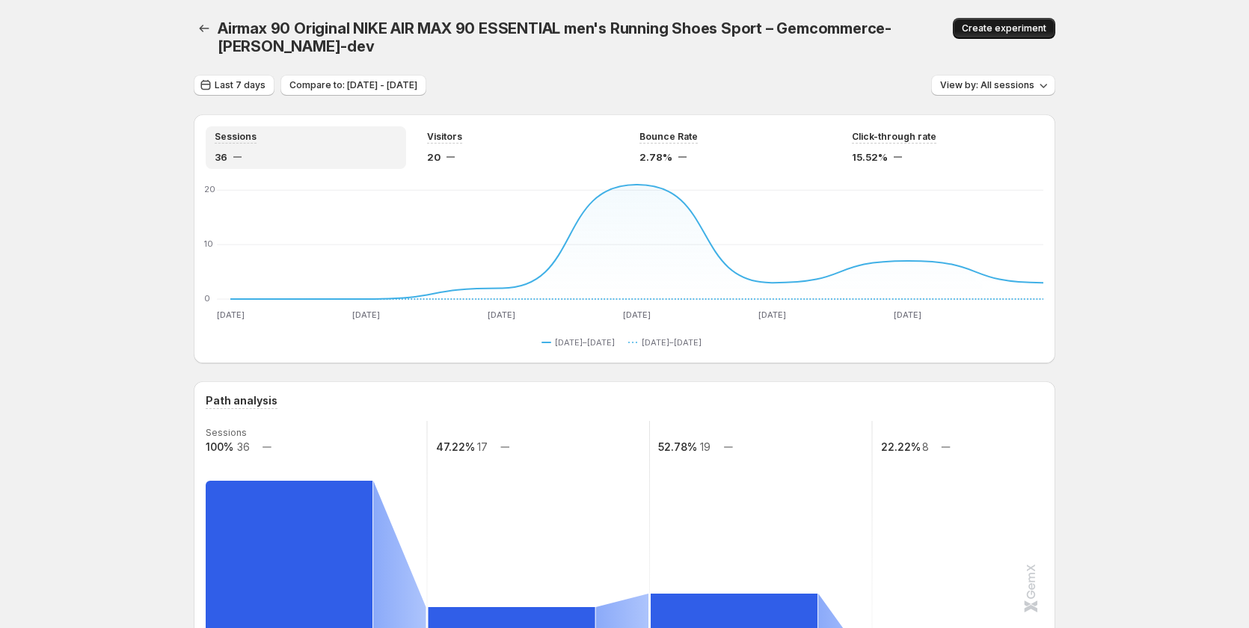
click at [996, 28] on span "Create experiment" at bounding box center [1004, 28] width 84 height 12
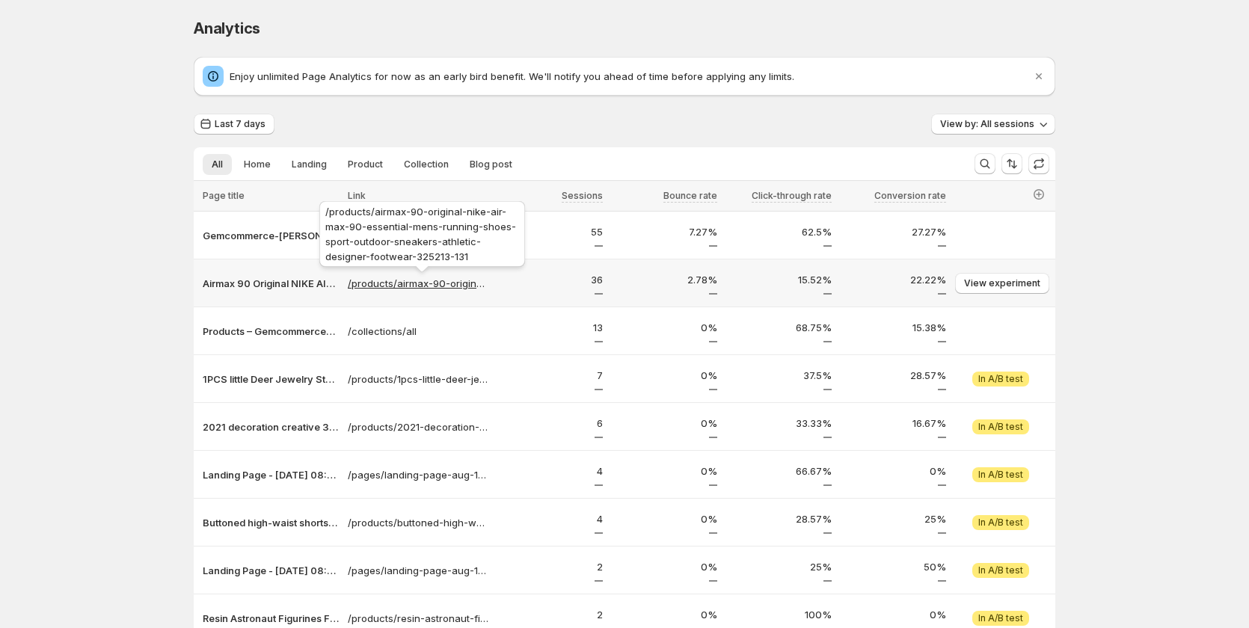
click at [353, 281] on p "/products/airmax-90-original-nike-air-max-90-essential-mens-running-shoes-sport…" at bounding box center [418, 283] width 141 height 15
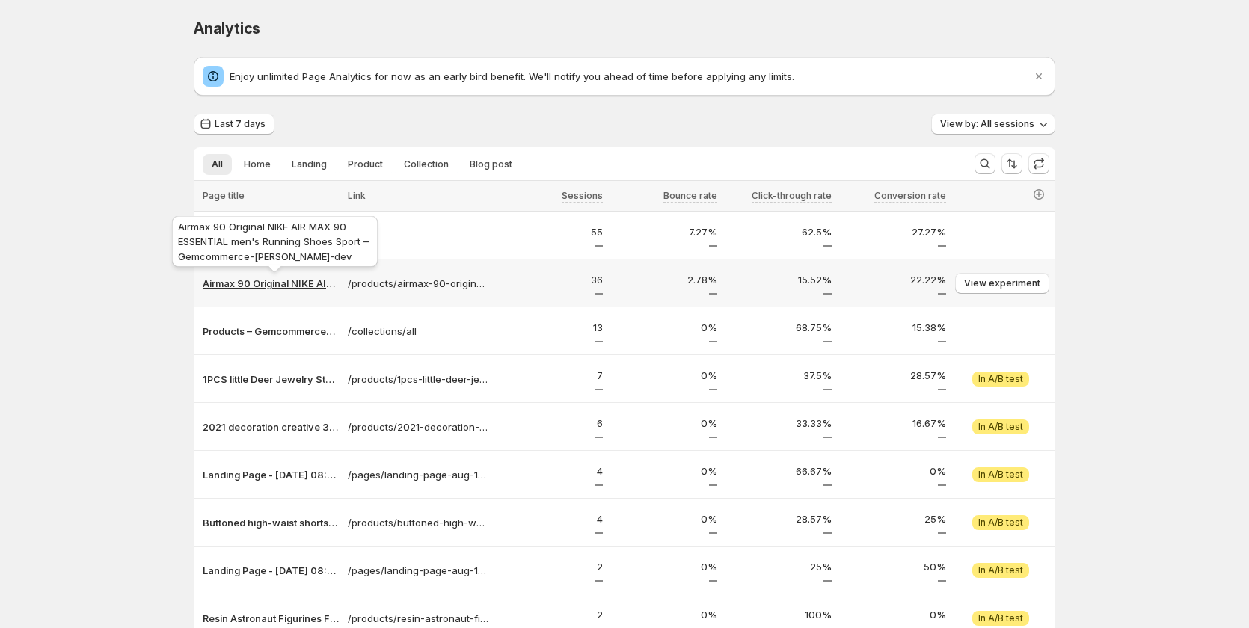
click at [283, 287] on p "Airmax 90 Original NIKE AIR MAX 90 ESSENTIAL men's Running Shoes Sport – Gemcom…" at bounding box center [271, 283] width 136 height 15
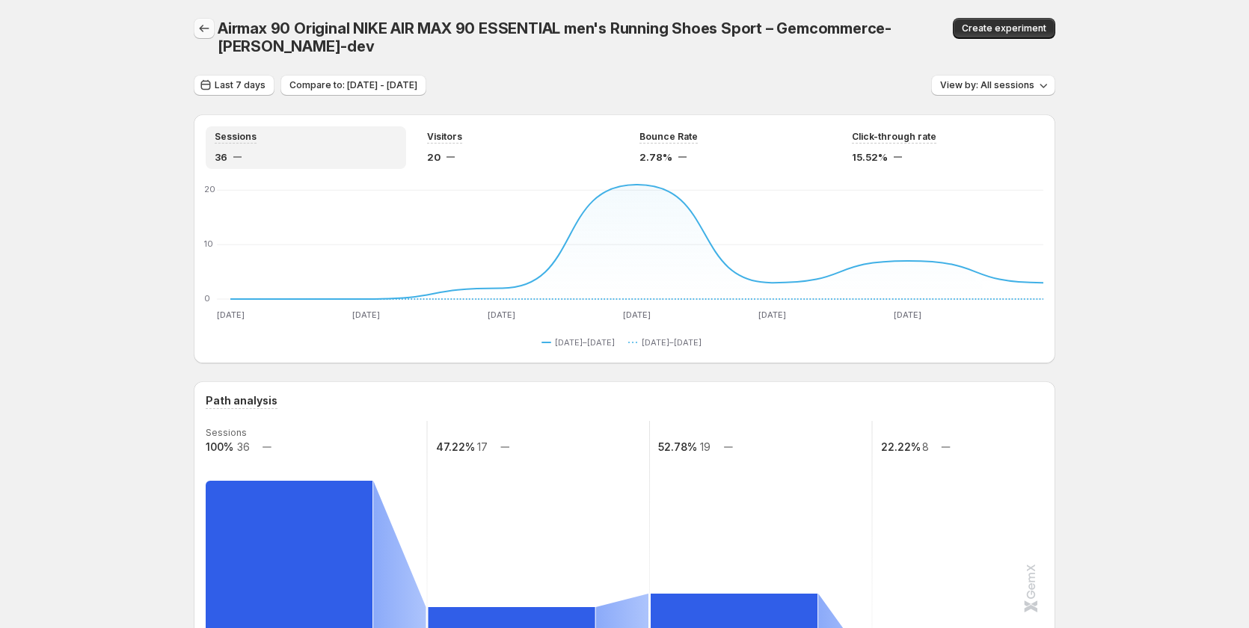
click at [208, 38] on div at bounding box center [206, 37] width 24 height 39
click at [203, 31] on icon "button" at bounding box center [204, 28] width 15 height 15
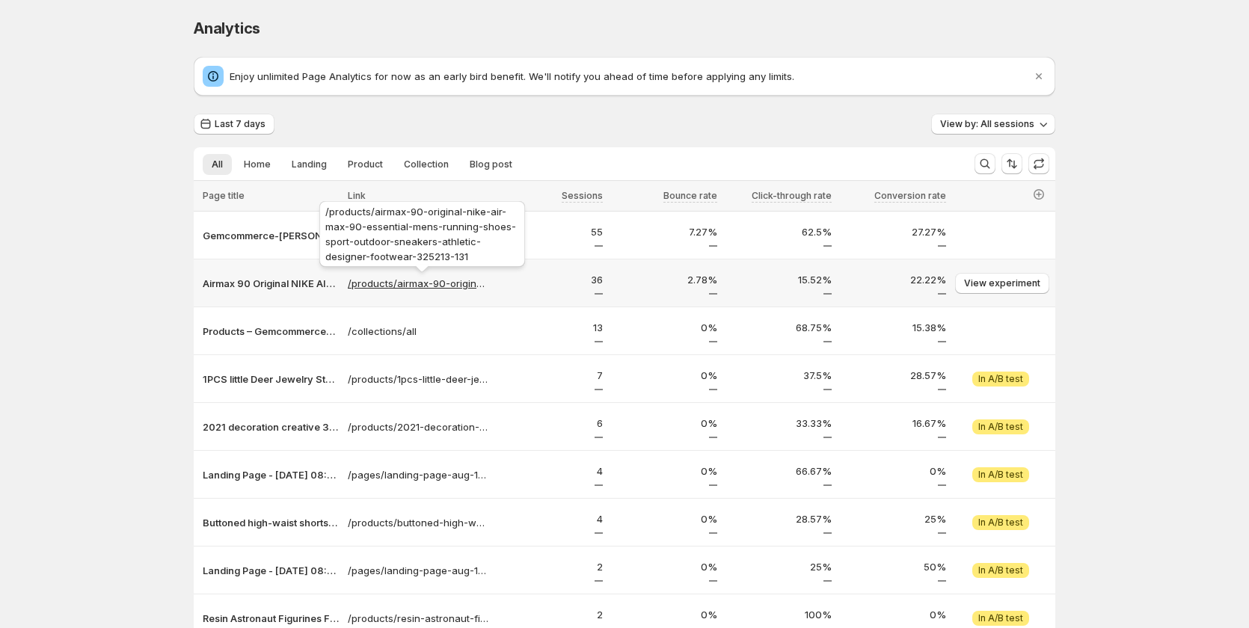
click at [453, 282] on p "/products/airmax-90-original-nike-air-max-90-essential-mens-running-shoes-sport…" at bounding box center [418, 283] width 141 height 15
click at [412, 281] on p "/products/airmax-90-original-nike-air-max-90-essential-mens-running-shoes-sport…" at bounding box center [418, 283] width 141 height 15
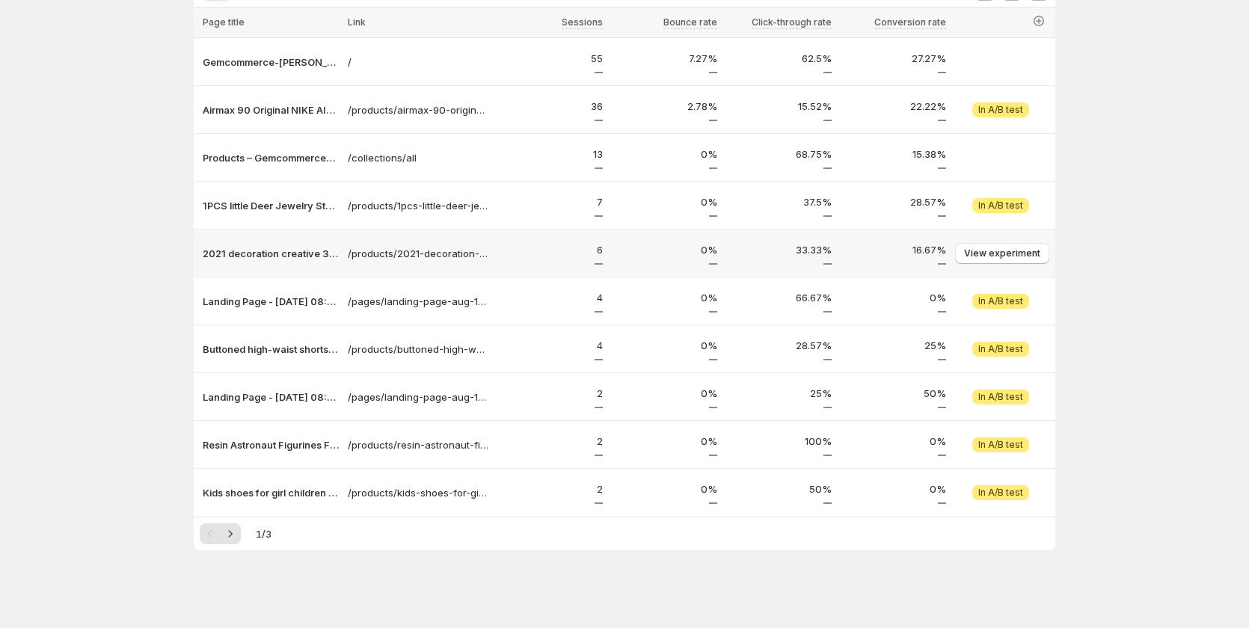
scroll to position [176, 0]
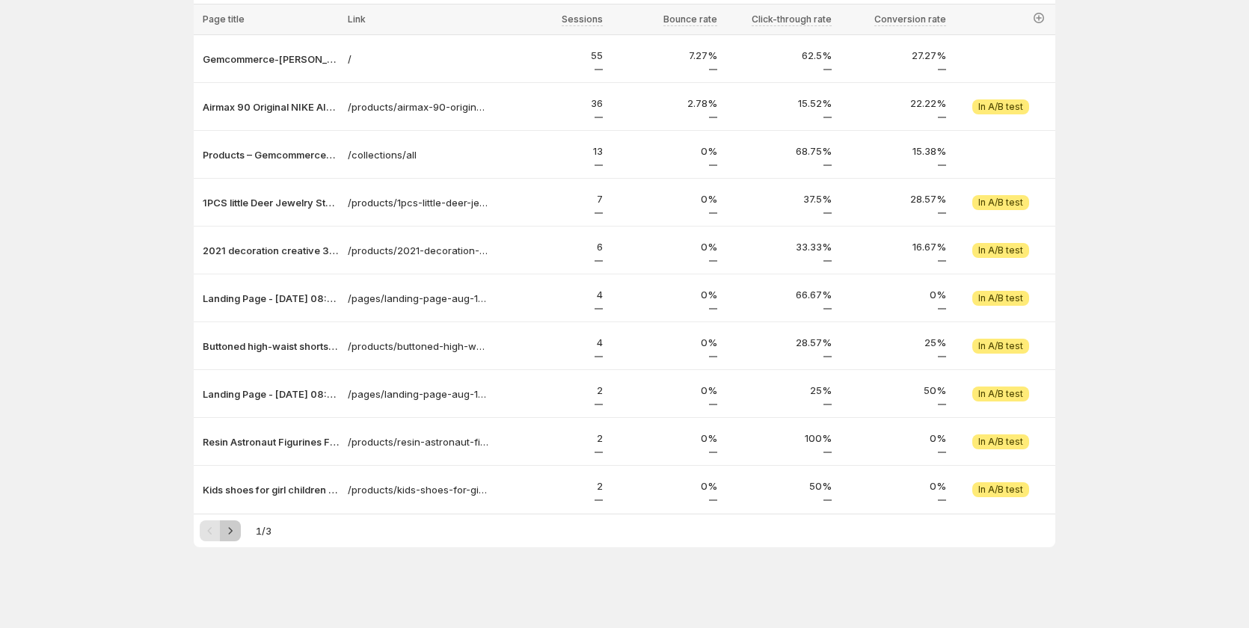
click at [238, 533] on icon "Next" at bounding box center [230, 530] width 15 height 15
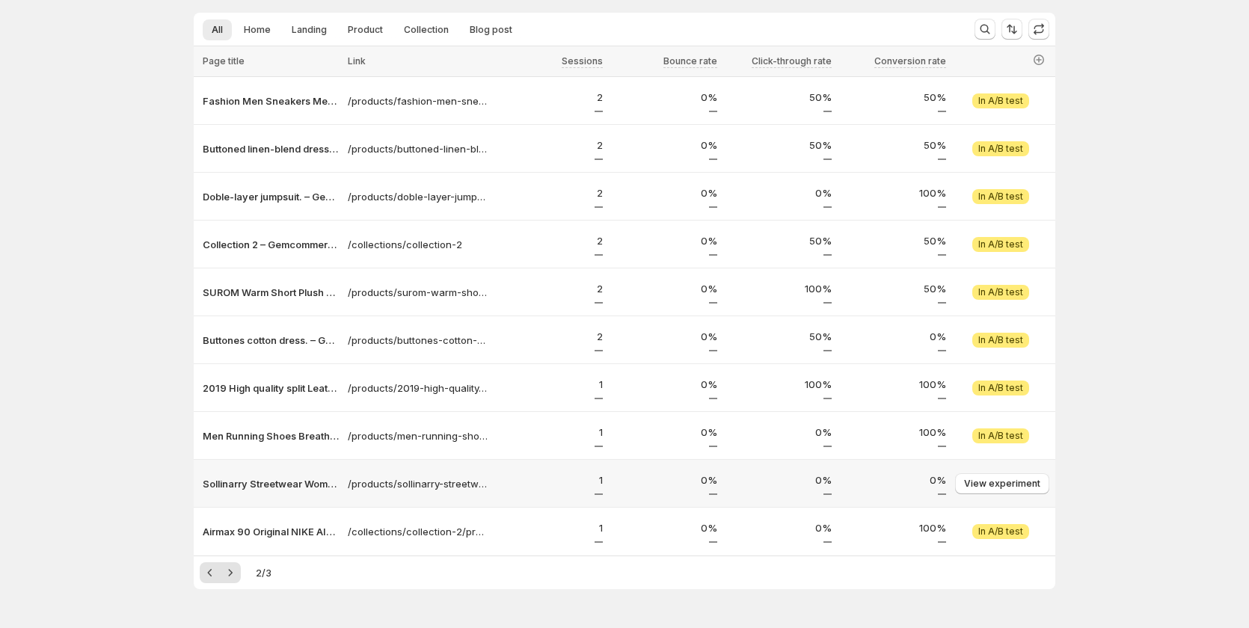
scroll to position [150, 0]
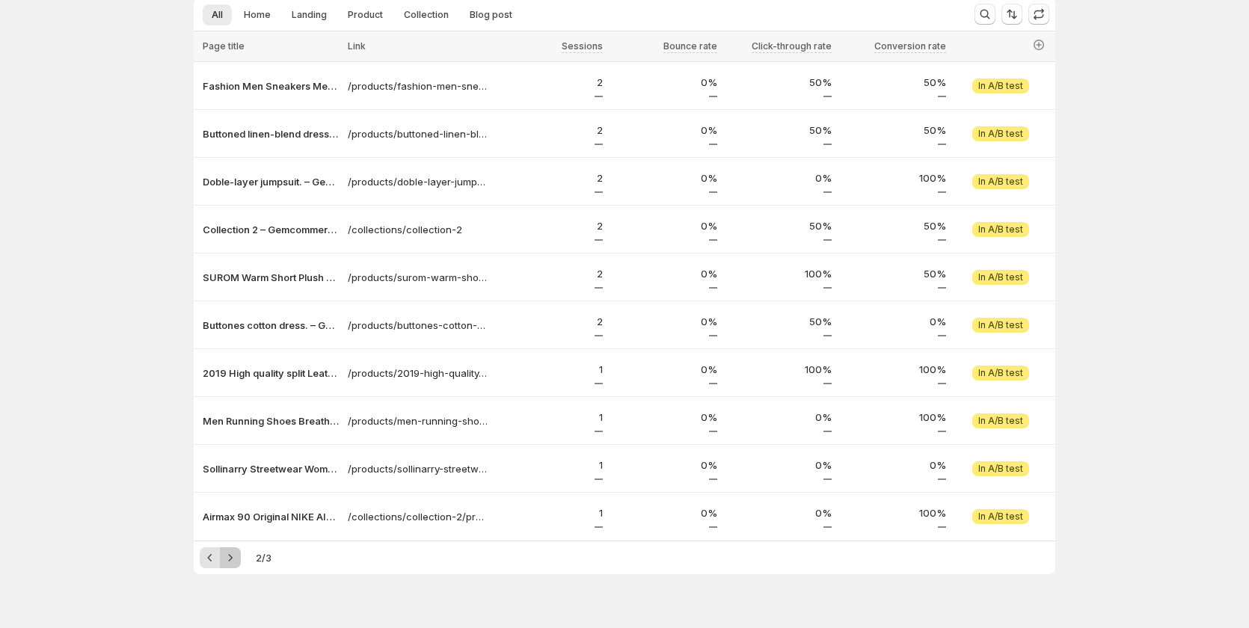
click at [233, 548] on button "Next" at bounding box center [230, 557] width 21 height 21
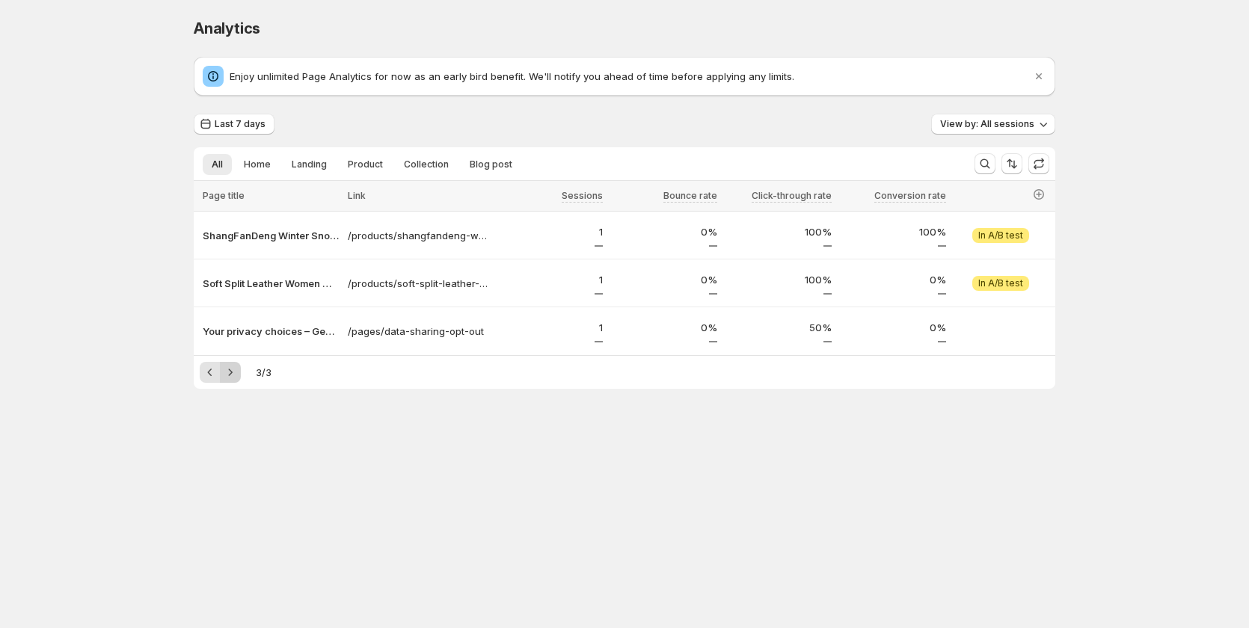
scroll to position [0, 0]
click at [212, 374] on icon "Previous" at bounding box center [213, 372] width 15 height 15
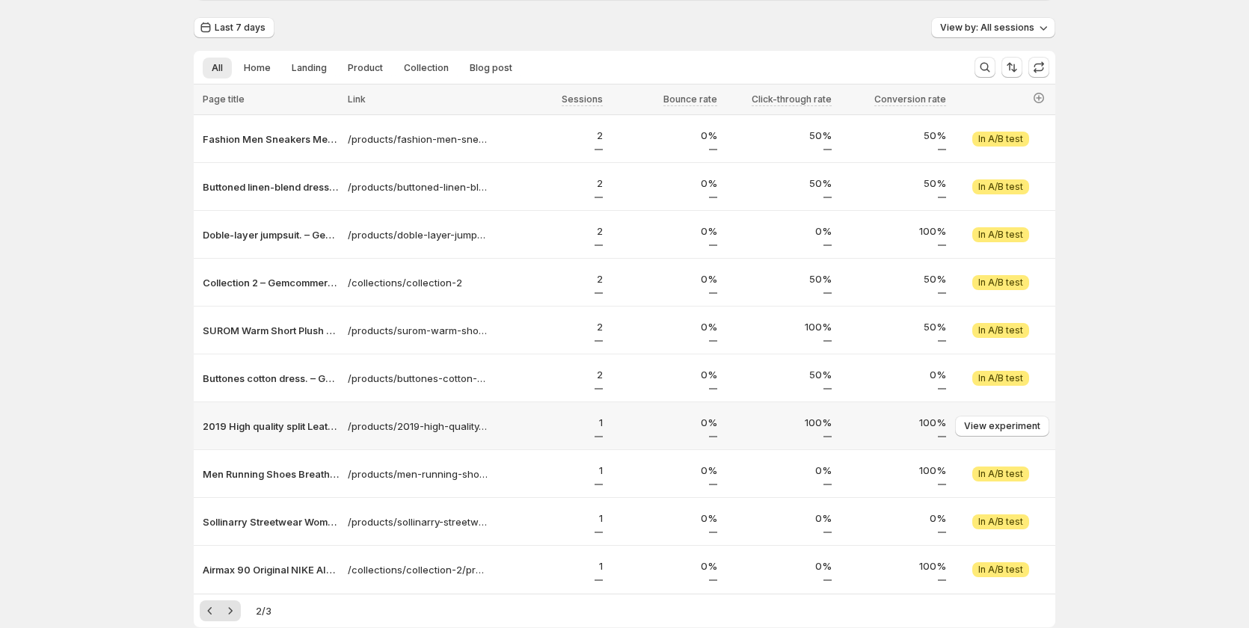
scroll to position [176, 0]
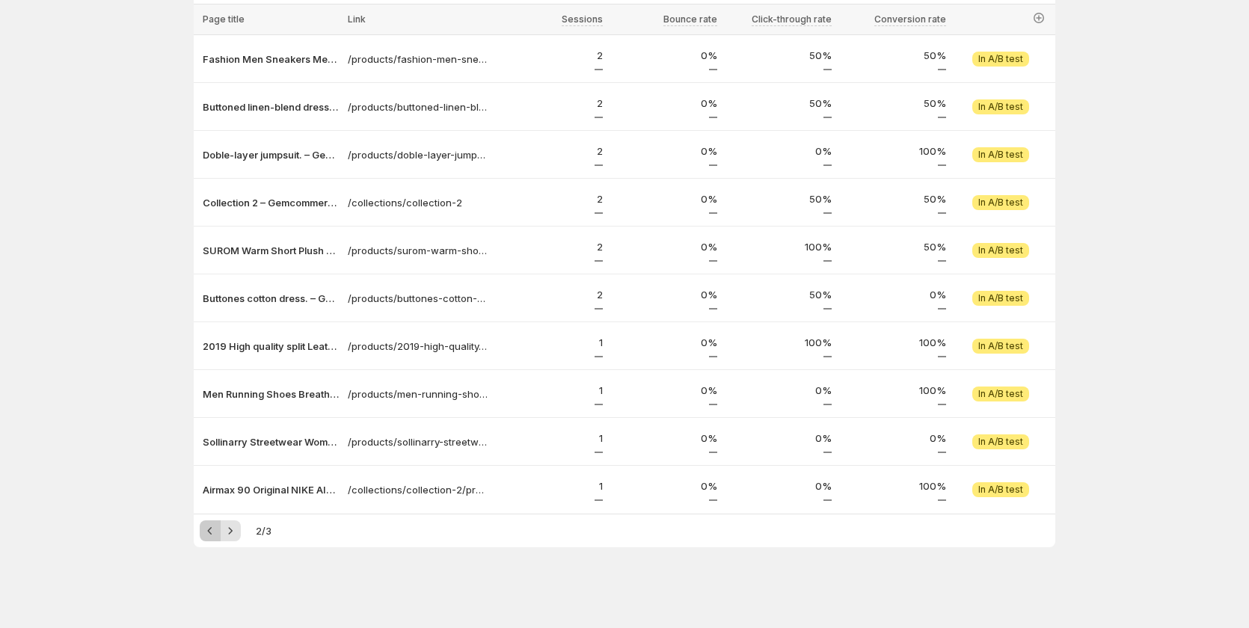
click at [218, 532] on icon "Previous" at bounding box center [210, 530] width 15 height 15
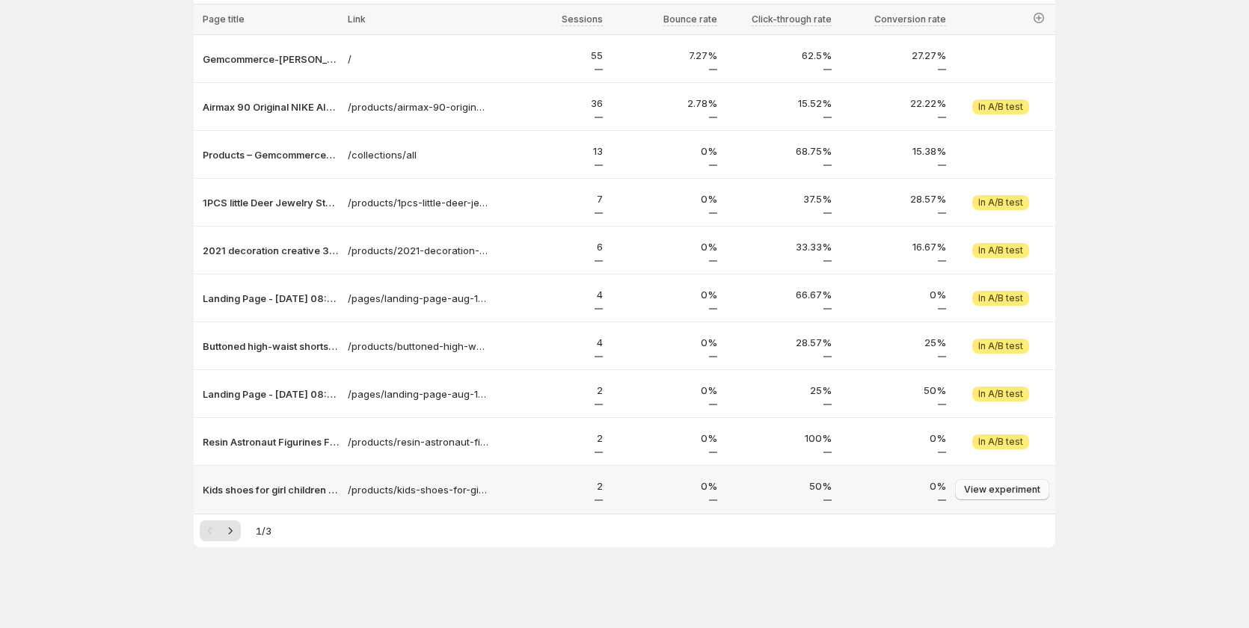
click at [997, 497] on button "View experiment" at bounding box center [1002, 489] width 94 height 21
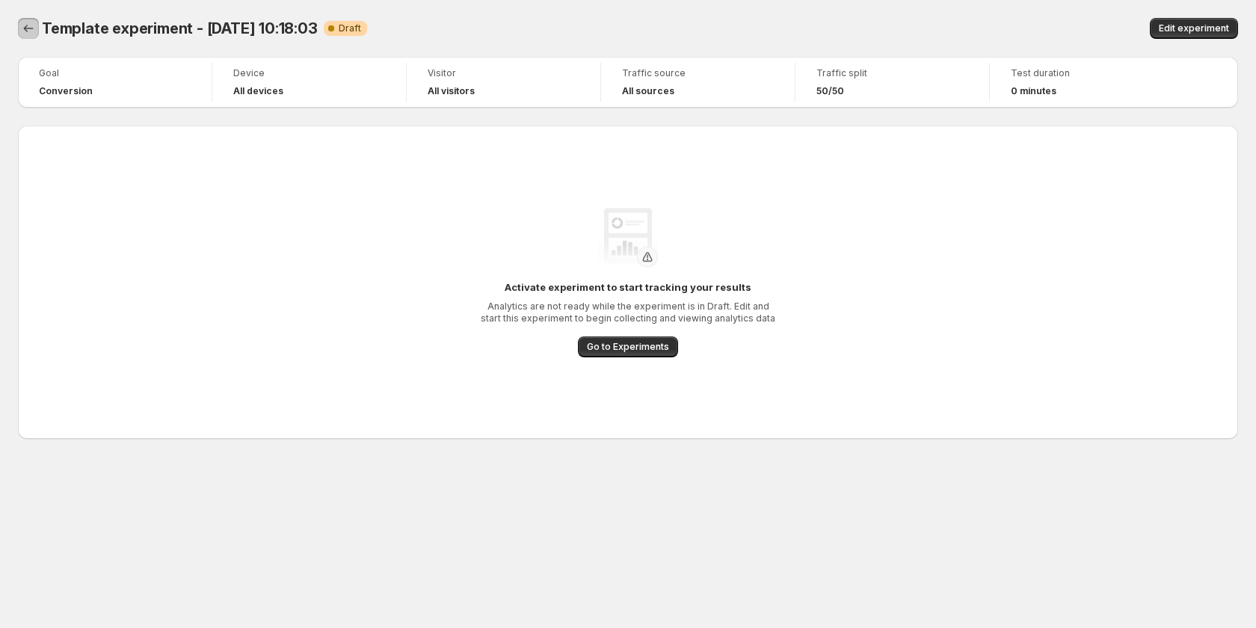
click at [34, 32] on icon "Back" at bounding box center [28, 28] width 15 height 15
